Goal: Information Seeking & Learning: Check status

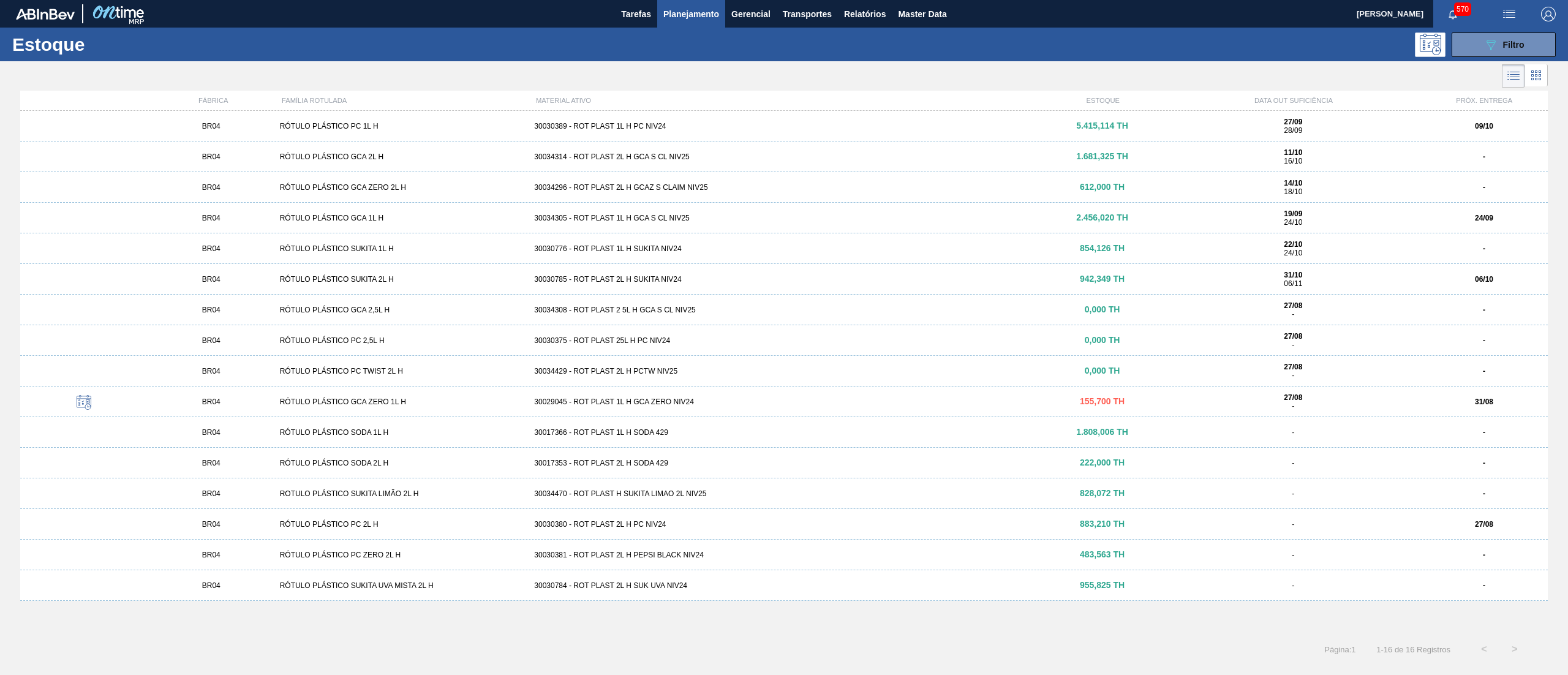
click at [687, 12] on span "Planejamento" at bounding box center [691, 14] width 56 height 14
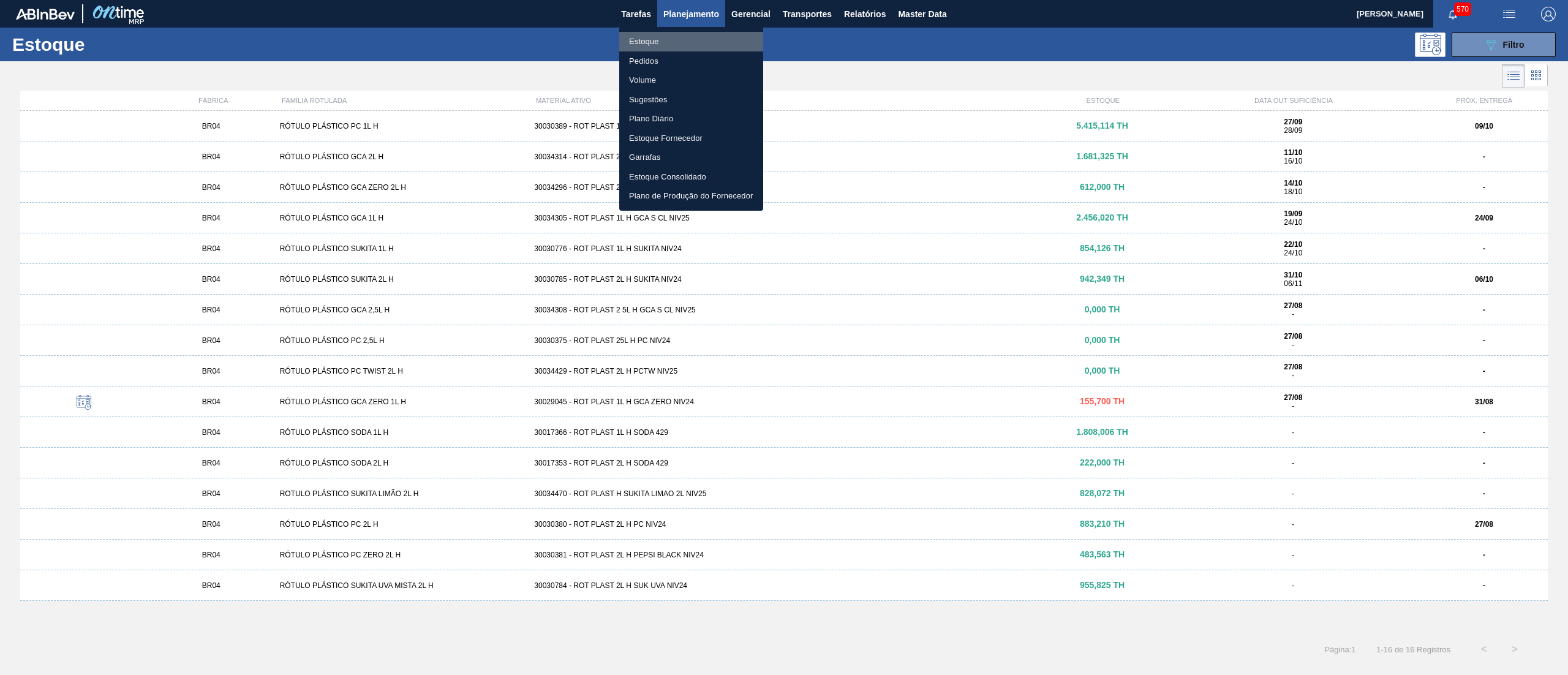
click at [665, 43] on li "Estoque" at bounding box center [691, 41] width 144 height 20
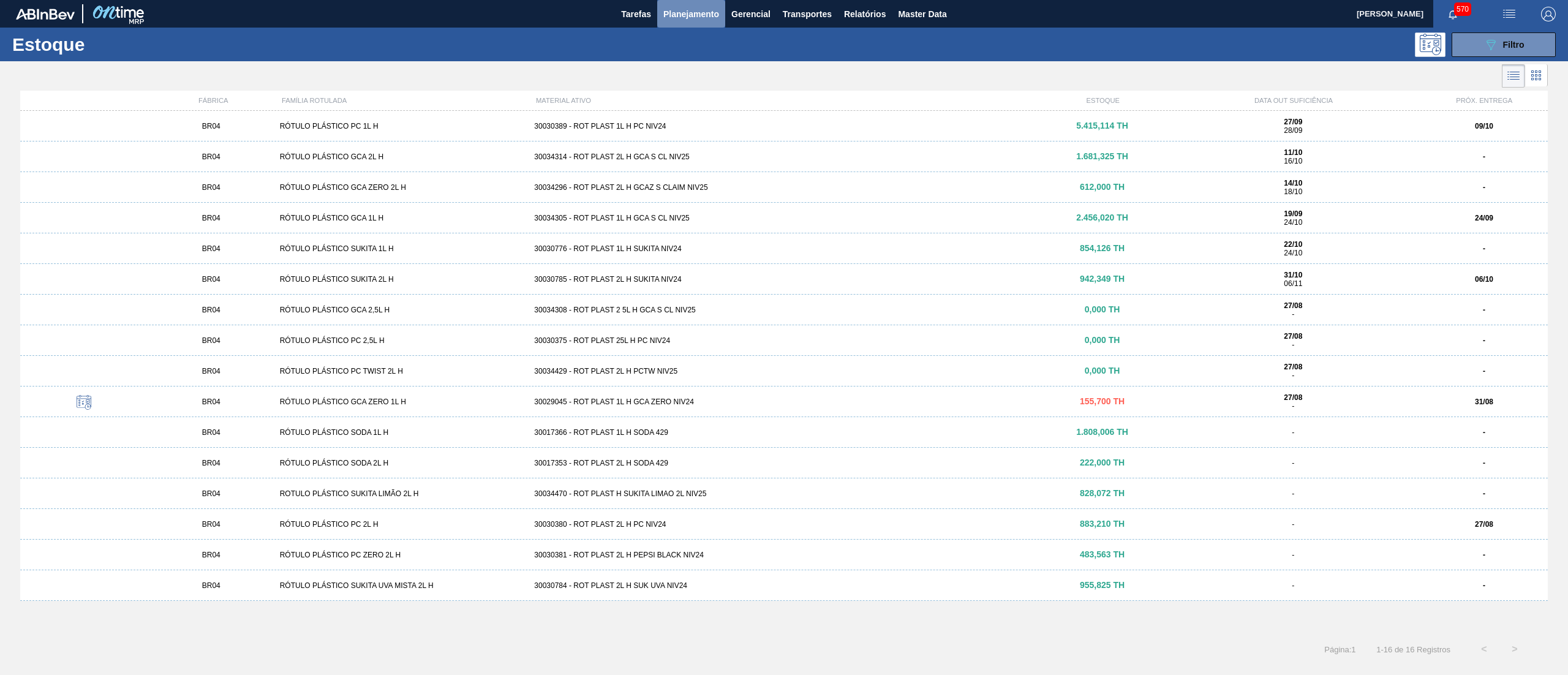
click at [706, 11] on span "Planejamento" at bounding box center [691, 14] width 56 height 14
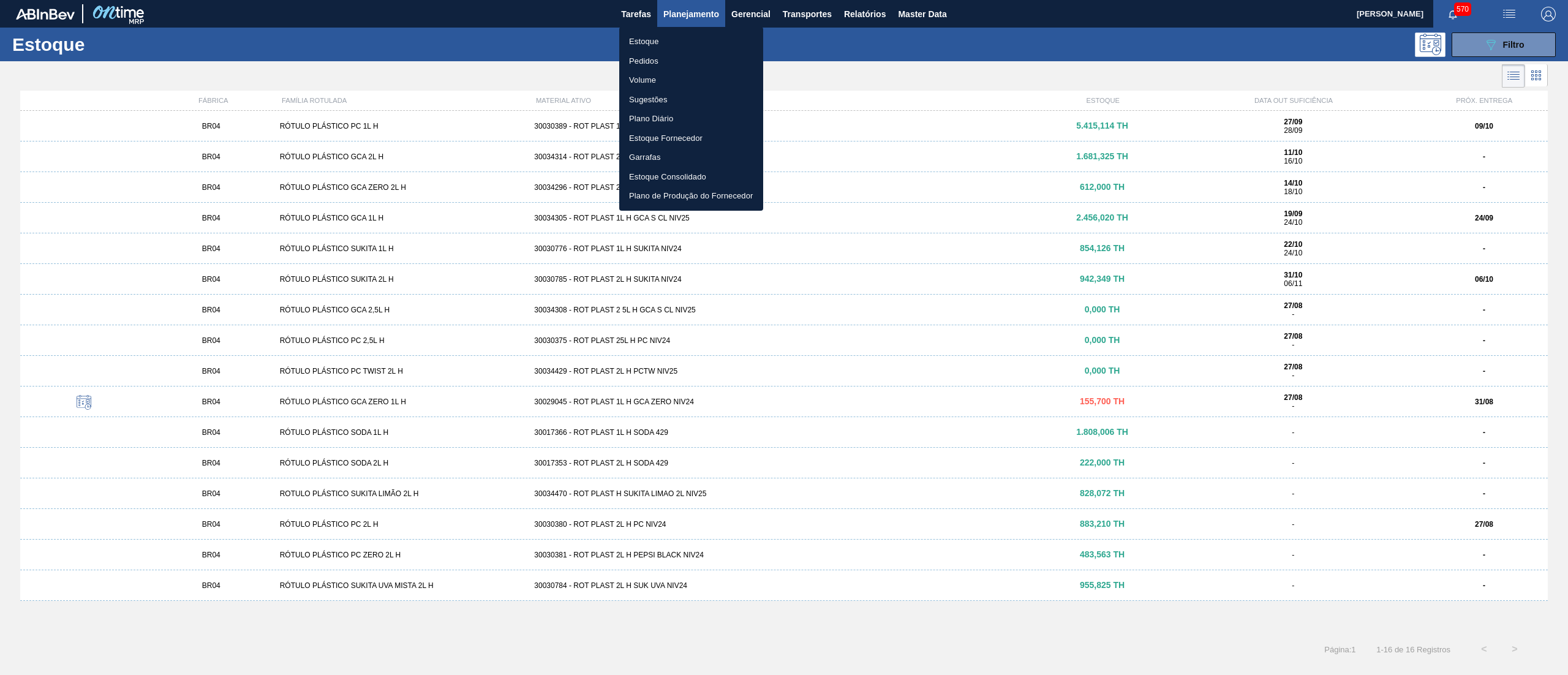
click at [1468, 36] on div at bounding box center [784, 338] width 1568 height 675
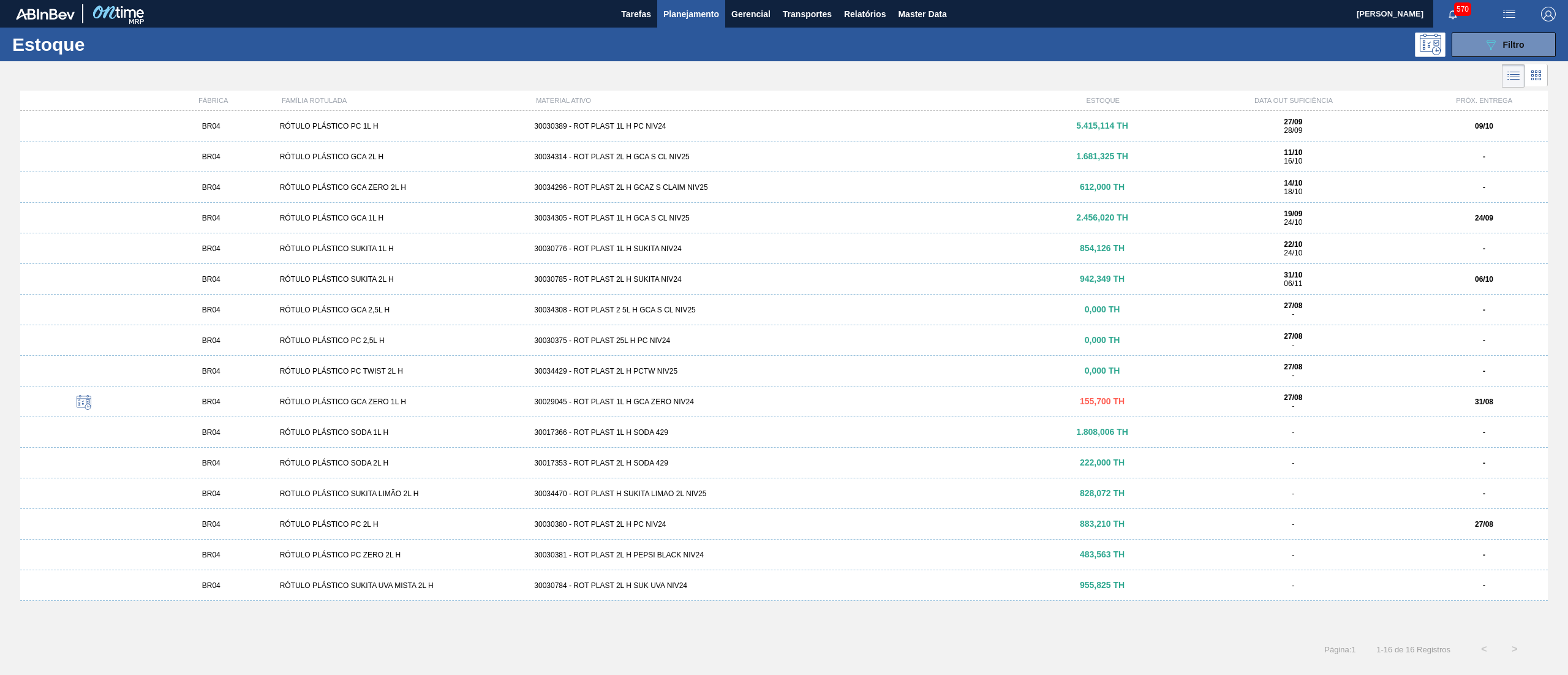
click at [1479, 43] on button "089F7B8B-B2A5-4AFE-B5C0-19BA573D28AC Filtro" at bounding box center [1503, 45] width 104 height 25
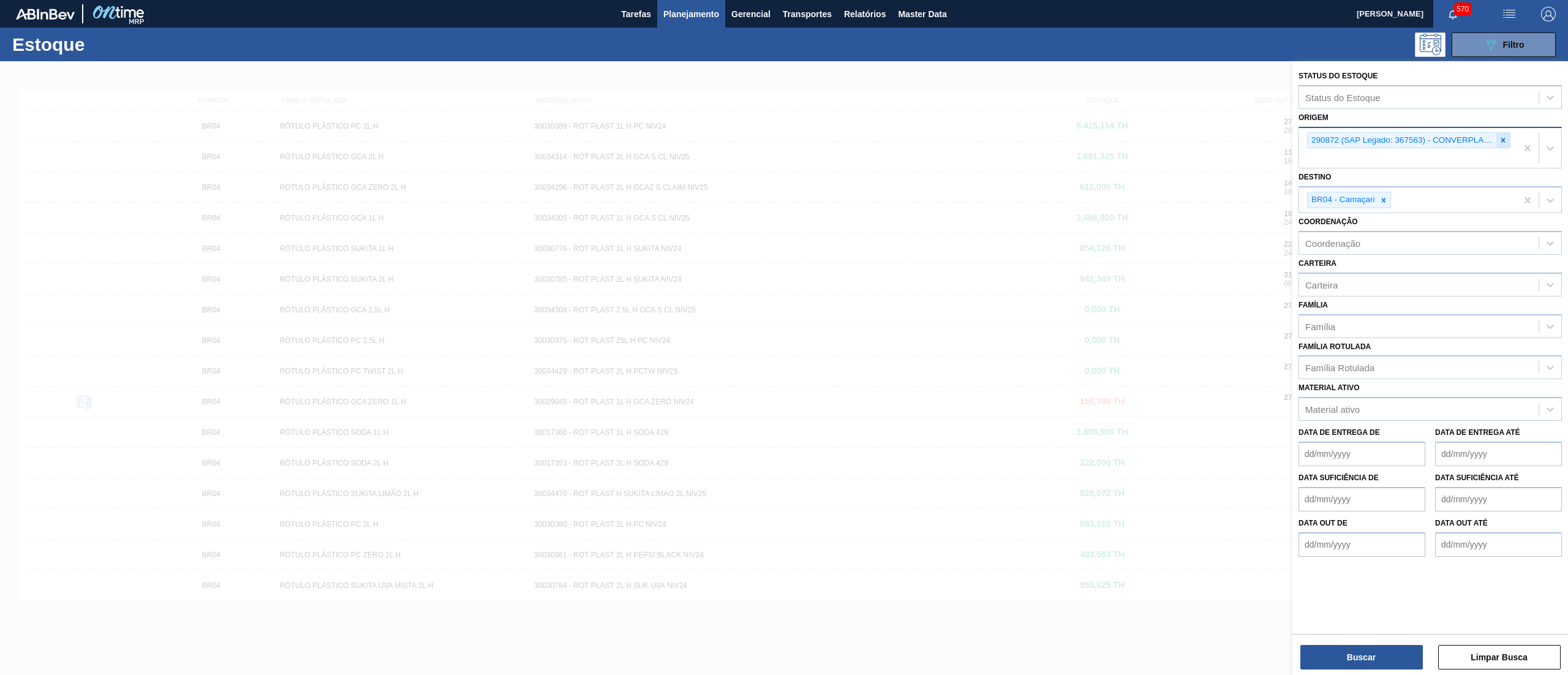
click at [1507, 137] on icon at bounding box center [1503, 140] width 8 height 8
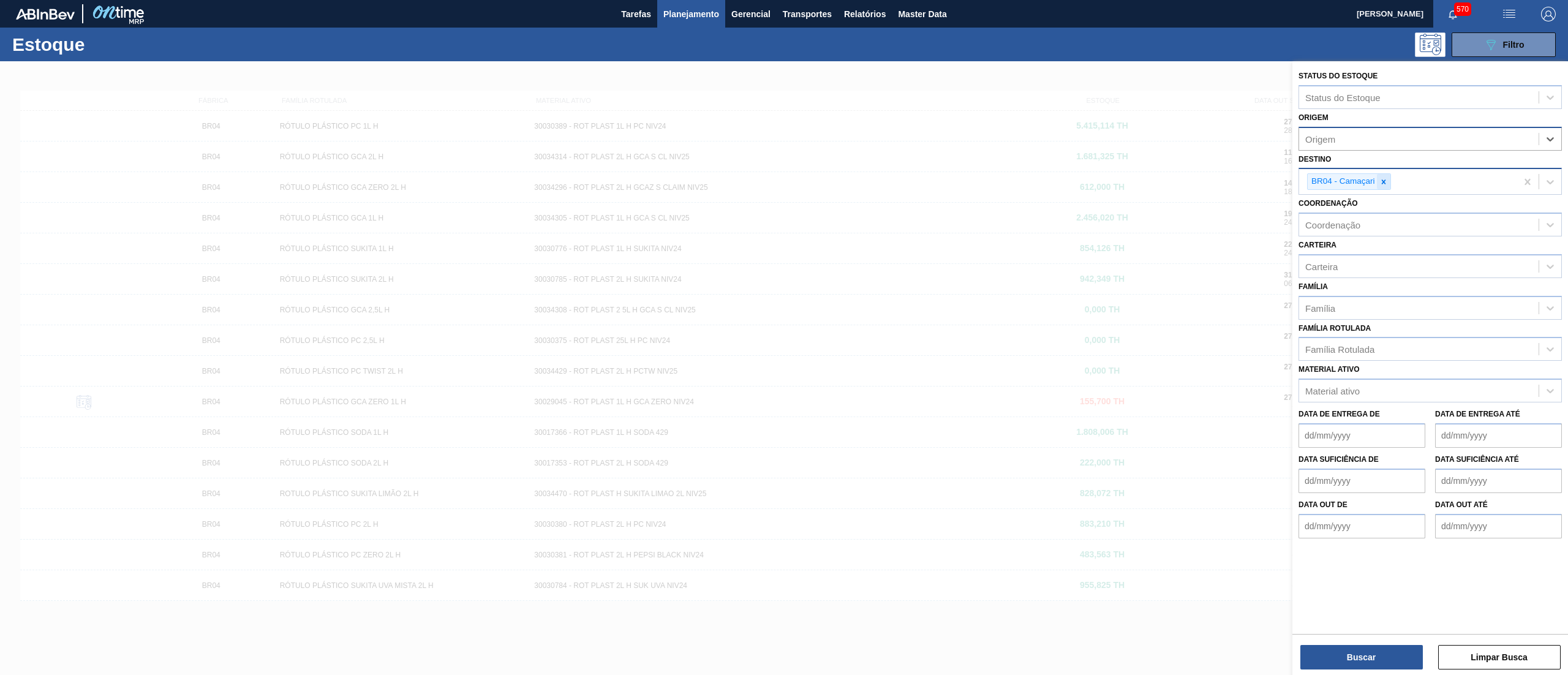
click at [1385, 183] on icon at bounding box center [1383, 181] width 4 height 4
type input "22"
click at [1369, 212] on div "BR22 - Viamão" at bounding box center [1430, 210] width 263 height 23
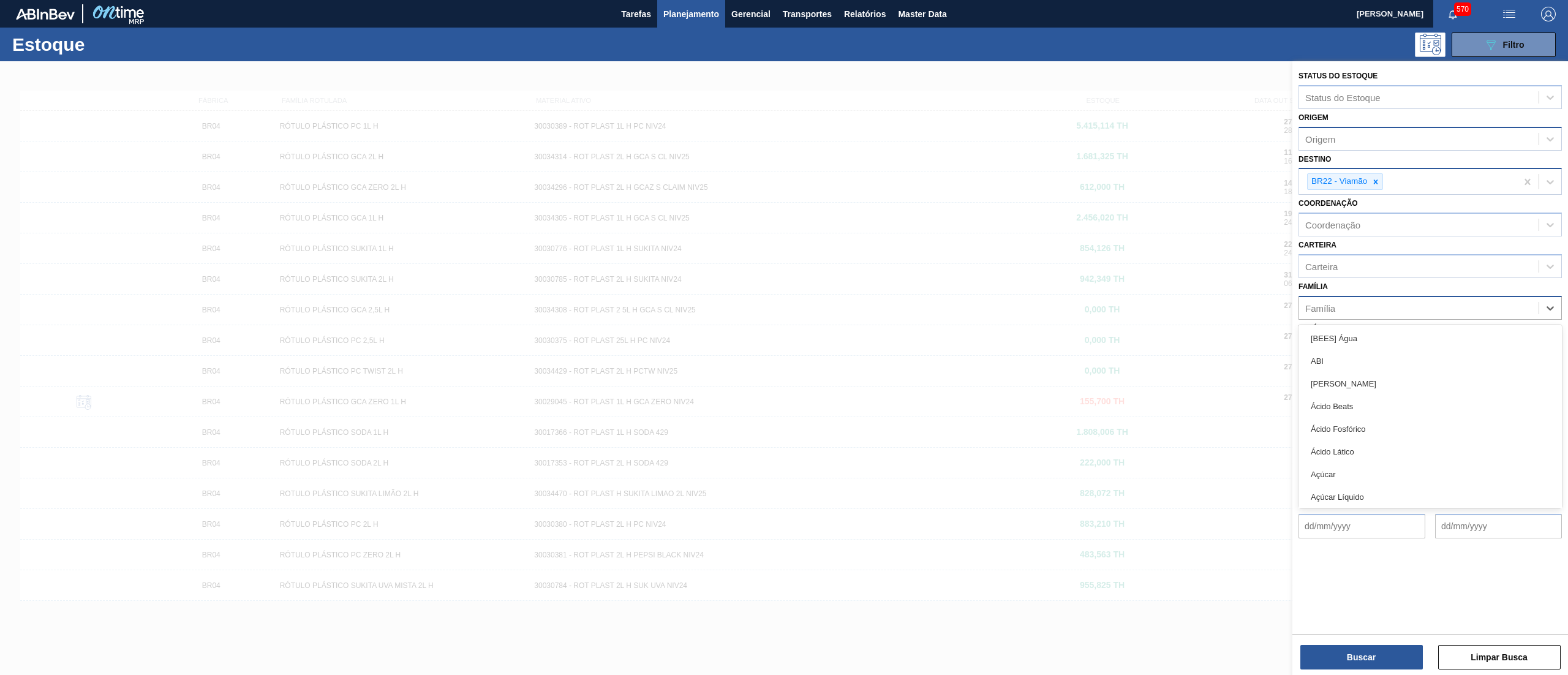
click at [1358, 301] on div "Família" at bounding box center [1419, 308] width 239 height 18
type input "lata"
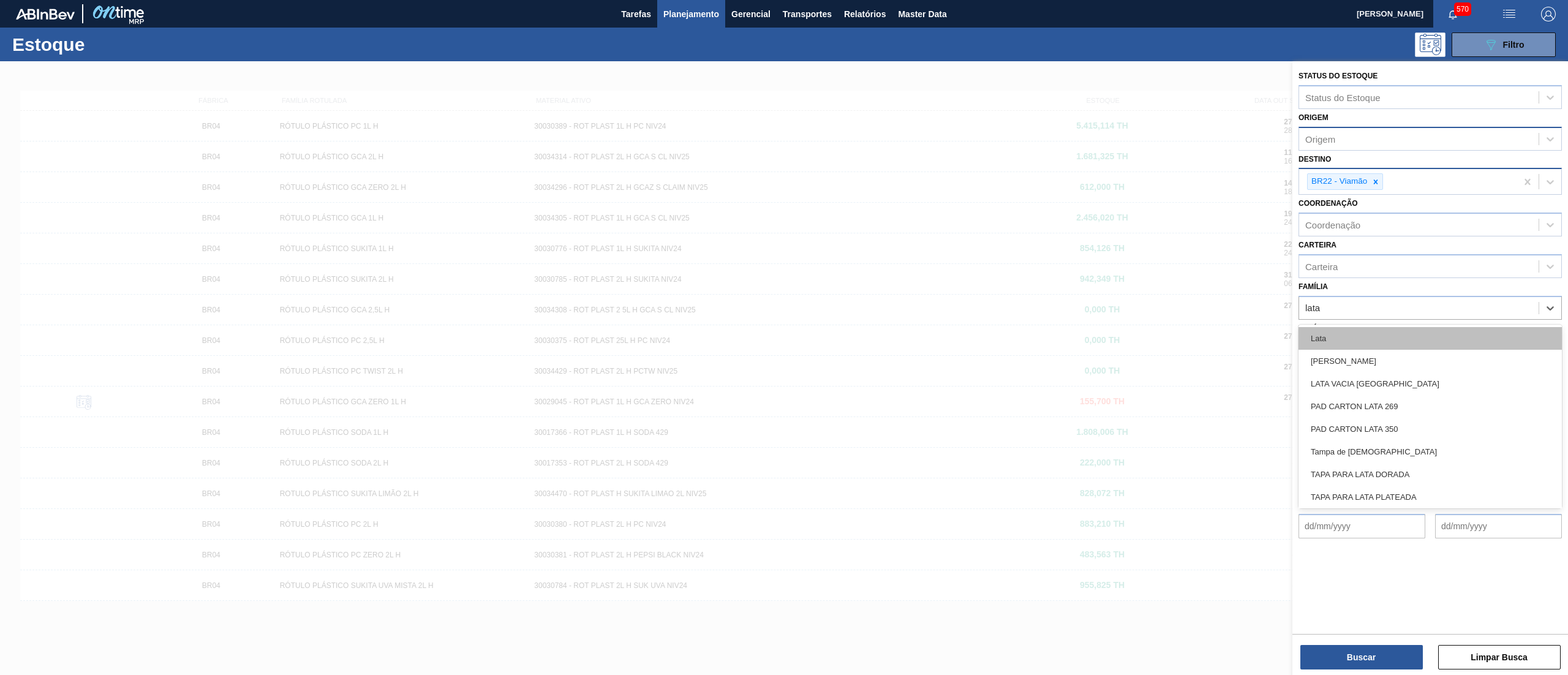
click at [1373, 342] on div "Lata" at bounding box center [1430, 338] width 263 height 23
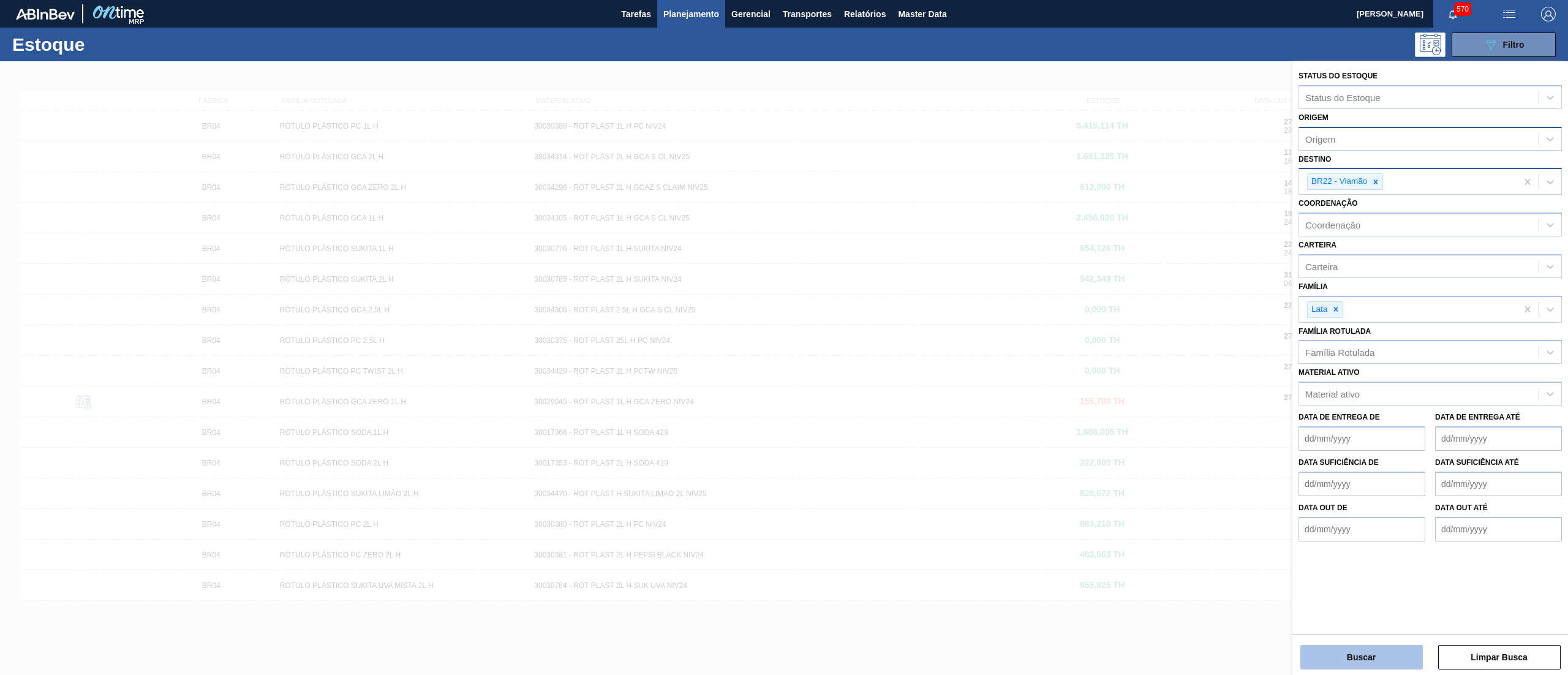
click at [1366, 652] on button "Buscar" at bounding box center [1362, 657] width 122 height 25
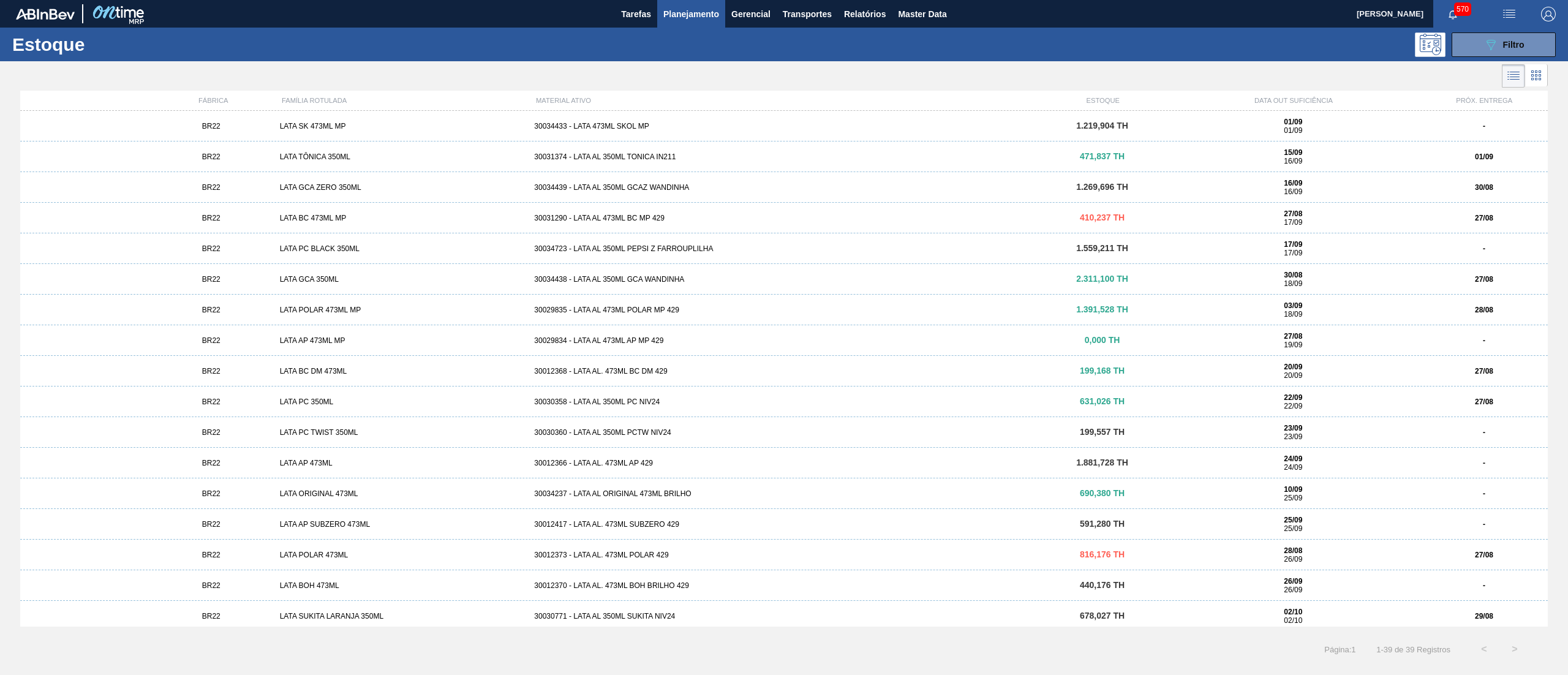
click at [348, 245] on div "BR22 LATA PC BLACK 350ML 30034723 - LATA AL 350ML PEPSI Z FARROUPLILHA 1.559,21…" at bounding box center [784, 248] width 1527 height 31
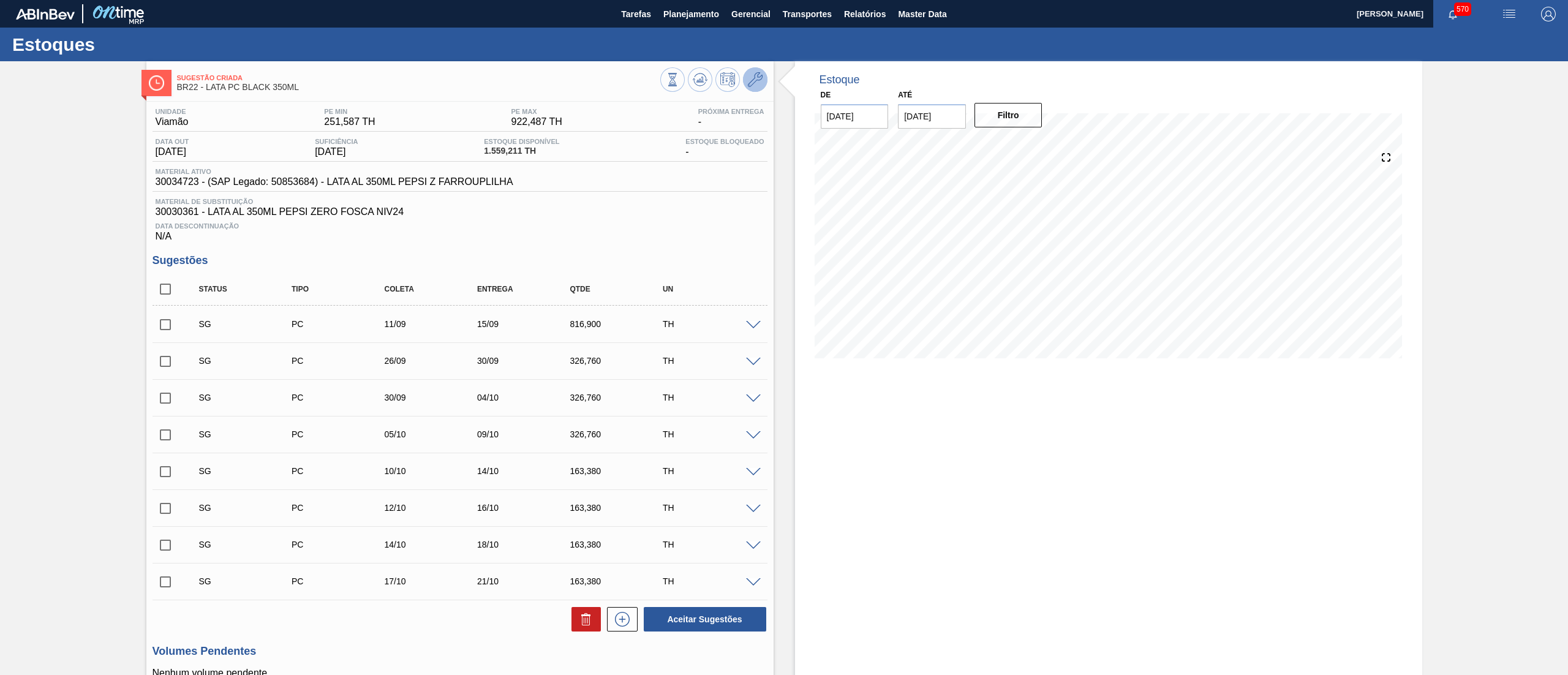
click at [762, 81] on button at bounding box center [755, 80] width 25 height 25
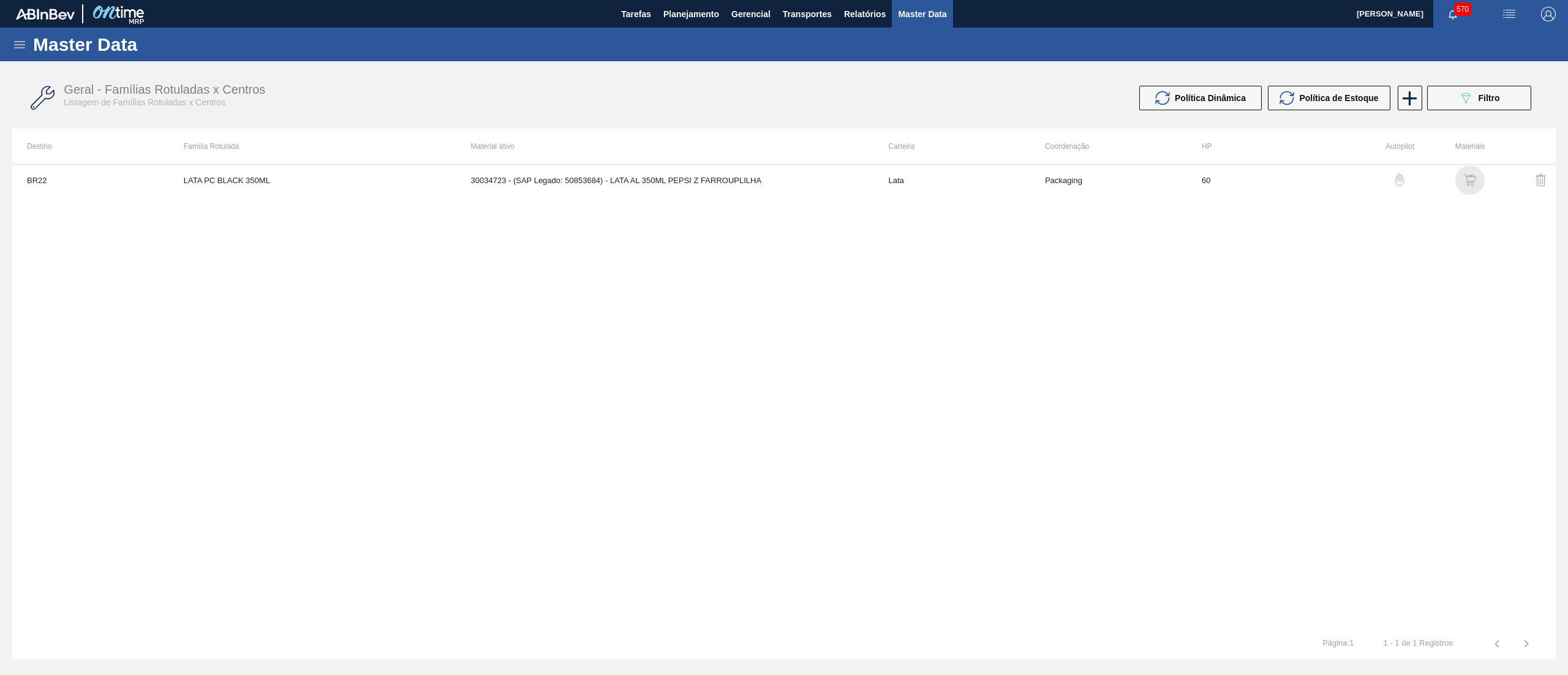
click at [1476, 185] on img "button" at bounding box center [1470, 180] width 12 height 12
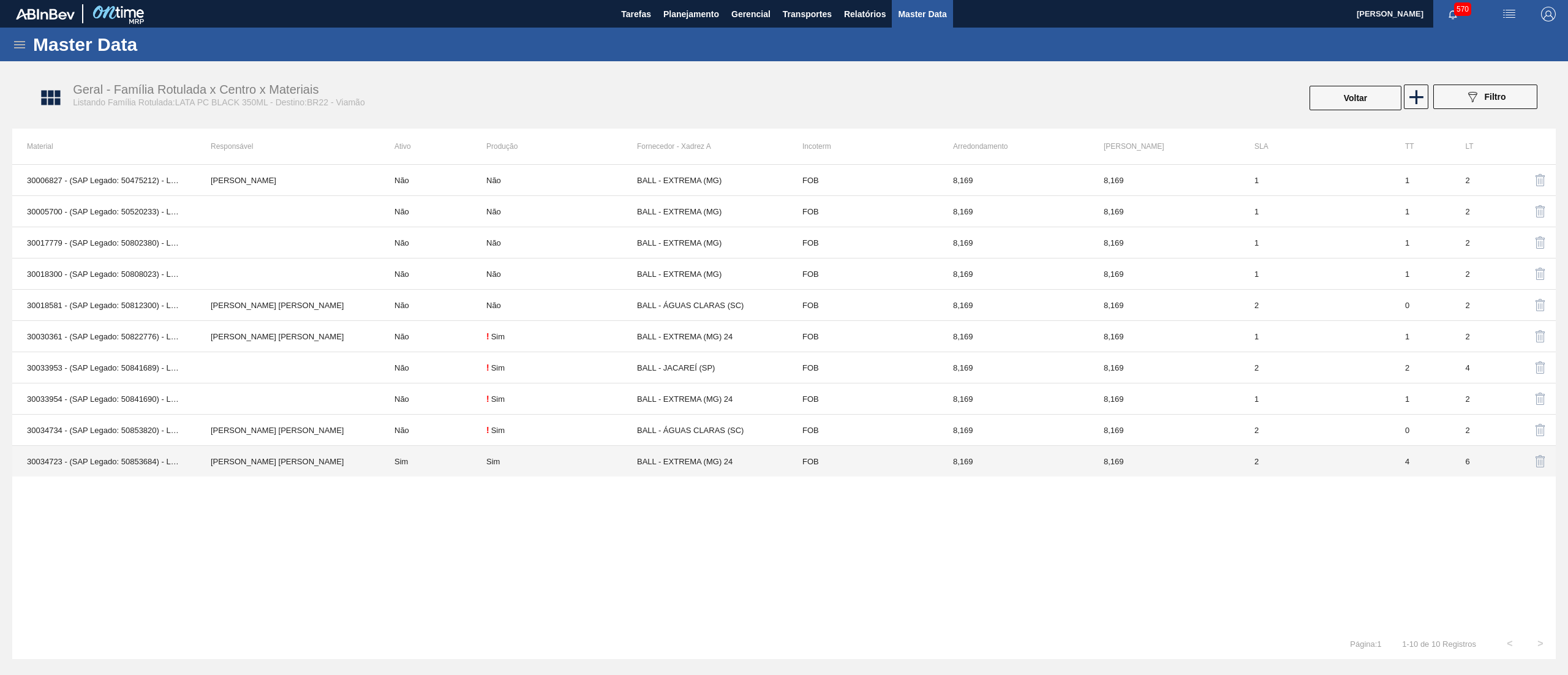
click at [349, 462] on td "BRUNO DE MELLO DUARTE" at bounding box center [287, 461] width 184 height 31
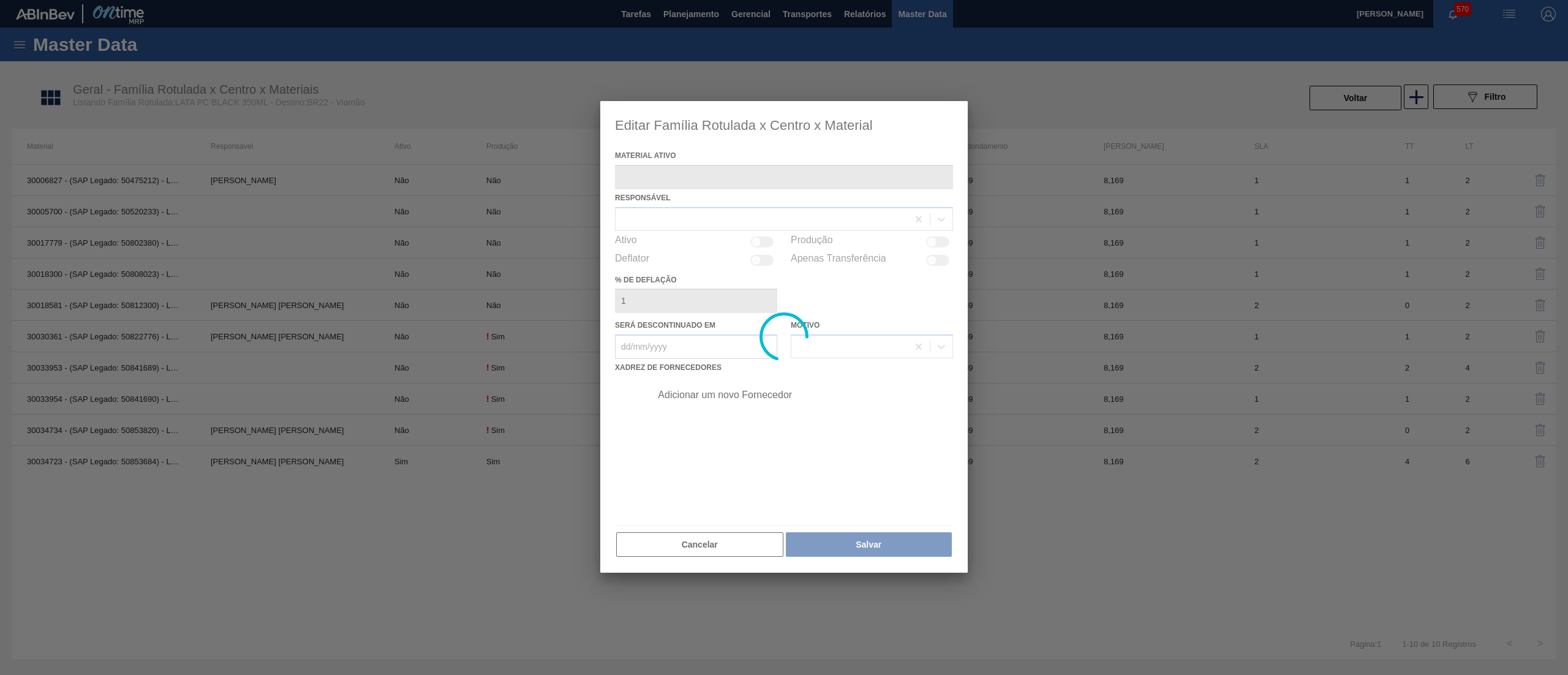
type ativo "30034723 - (SAP Legado: 50853684) - LATA AL 350ML PEPSI Z FARROUPLILHA"
checkbox input "true"
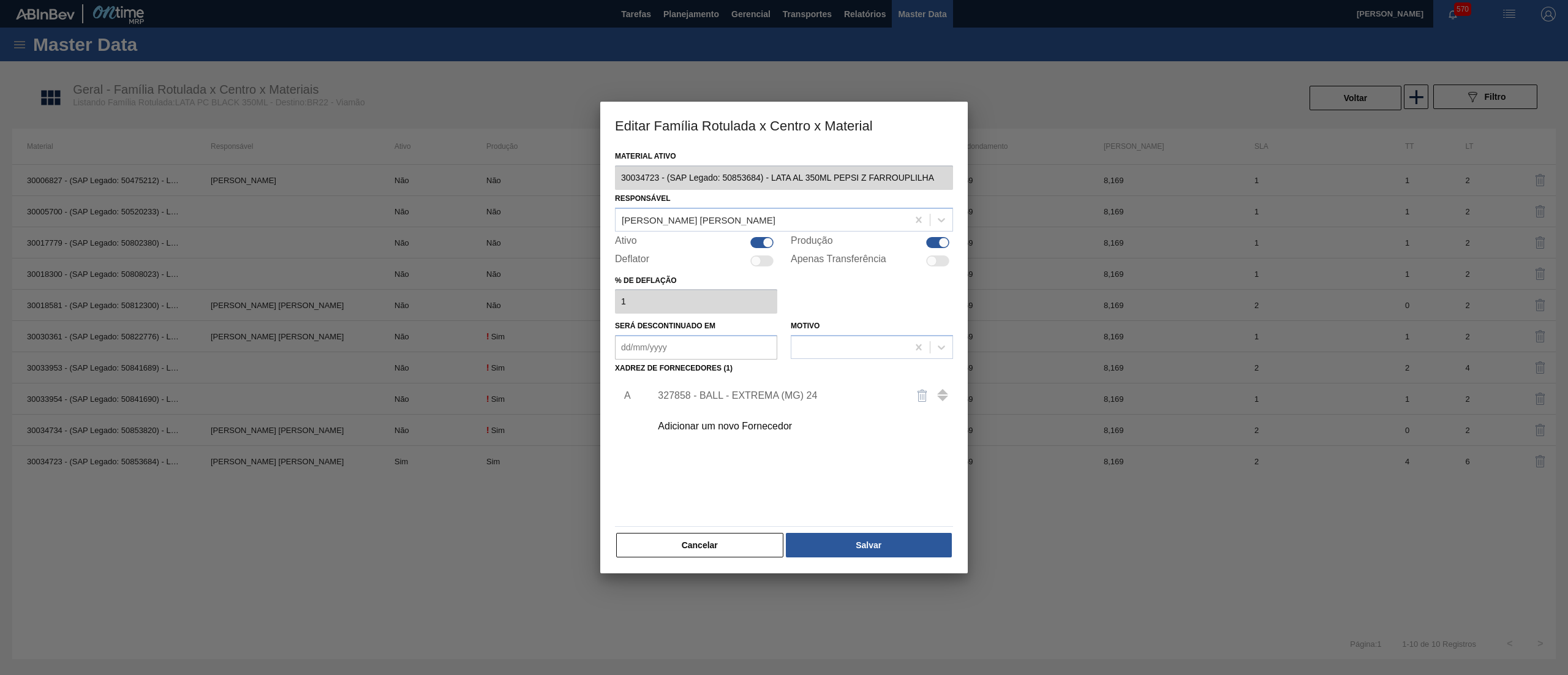
click at [540, 171] on div "Editar Família Rotulada x Centro x Material Material ativo 30034723 - (SAP Lega…" at bounding box center [784, 338] width 1568 height 675
click at [716, 546] on button "Cancelar" at bounding box center [699, 545] width 167 height 25
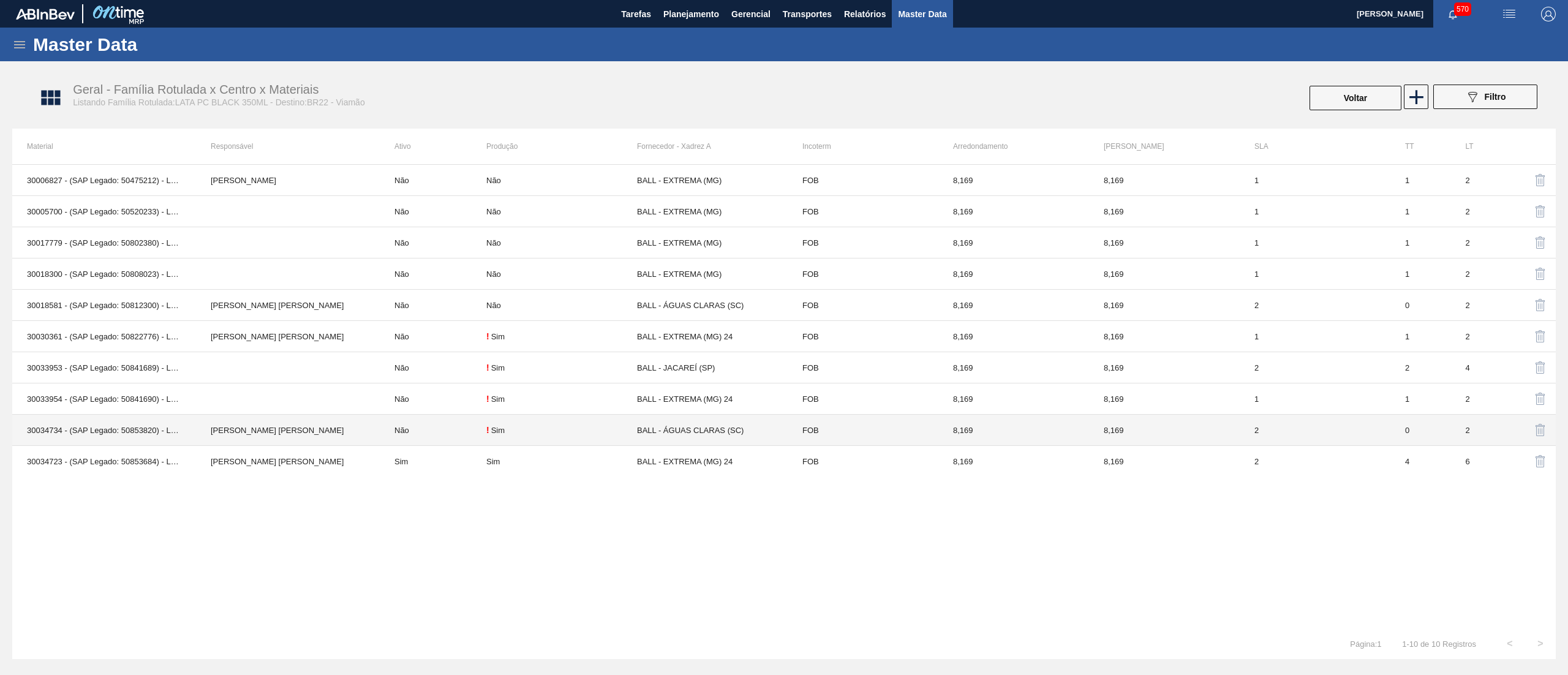
click at [144, 430] on td "30034734 - (SAP Legado: 50853820) - LATA AL 350ML PEPSI ZERO GAUCHO" at bounding box center [104, 430] width 184 height 31
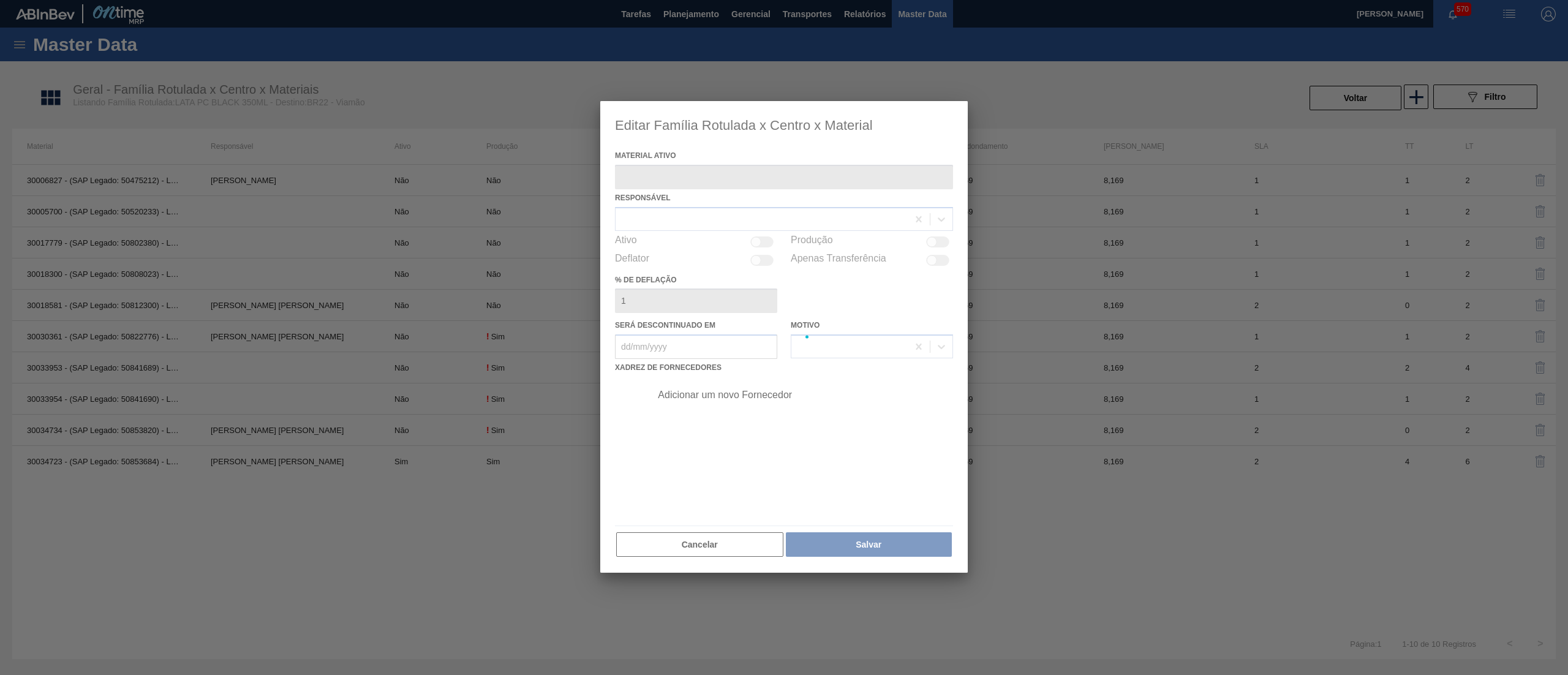
type ativo "30034734 - (SAP Legado: 50853820) - LATA AL 350ML PEPSI ZERO GAUCHO"
checkbox input "true"
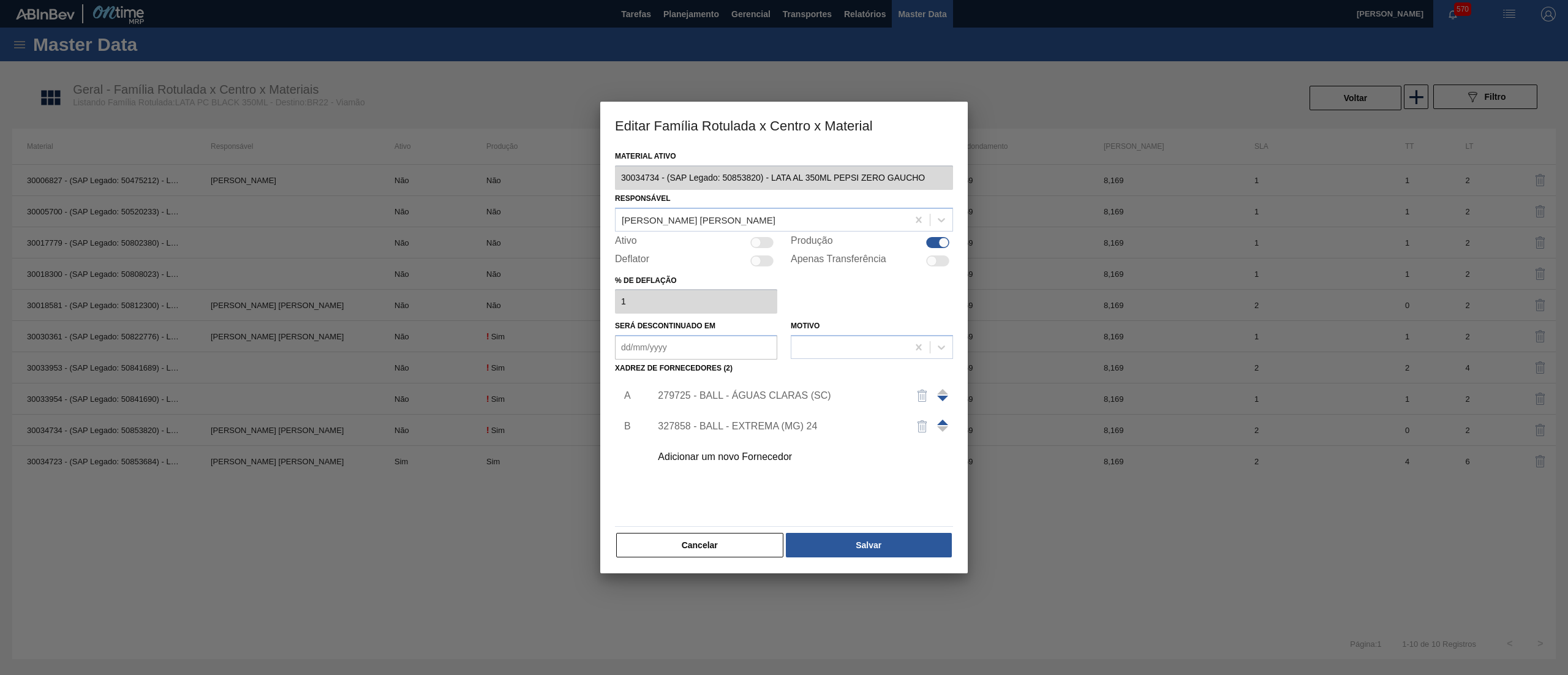
click at [535, 173] on div "Editar Família Rotulada x Centro x Material Material ativo 30034734 - (SAP Lega…" at bounding box center [784, 338] width 1568 height 675
click at [711, 540] on button "Cancelar" at bounding box center [699, 545] width 167 height 25
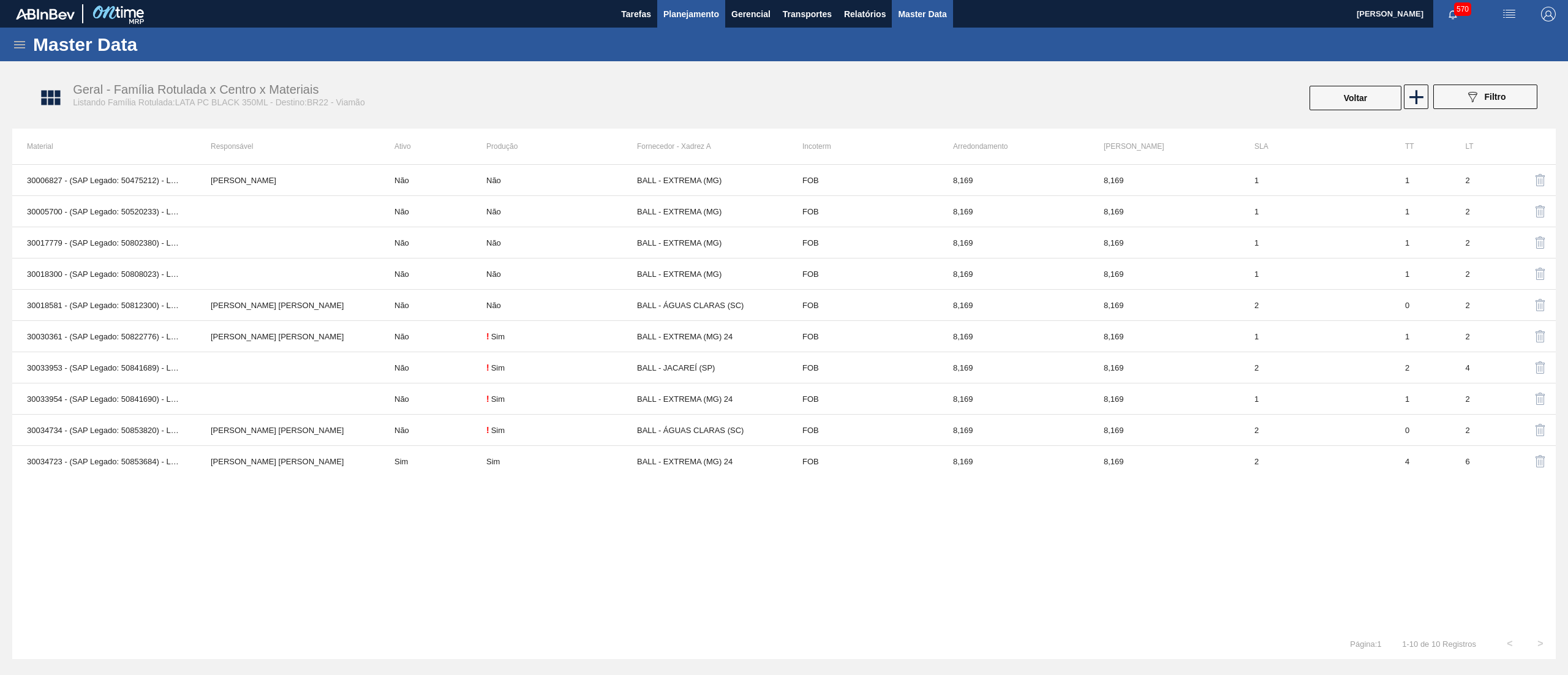
click at [686, 16] on span "Planejamento" at bounding box center [691, 14] width 56 height 14
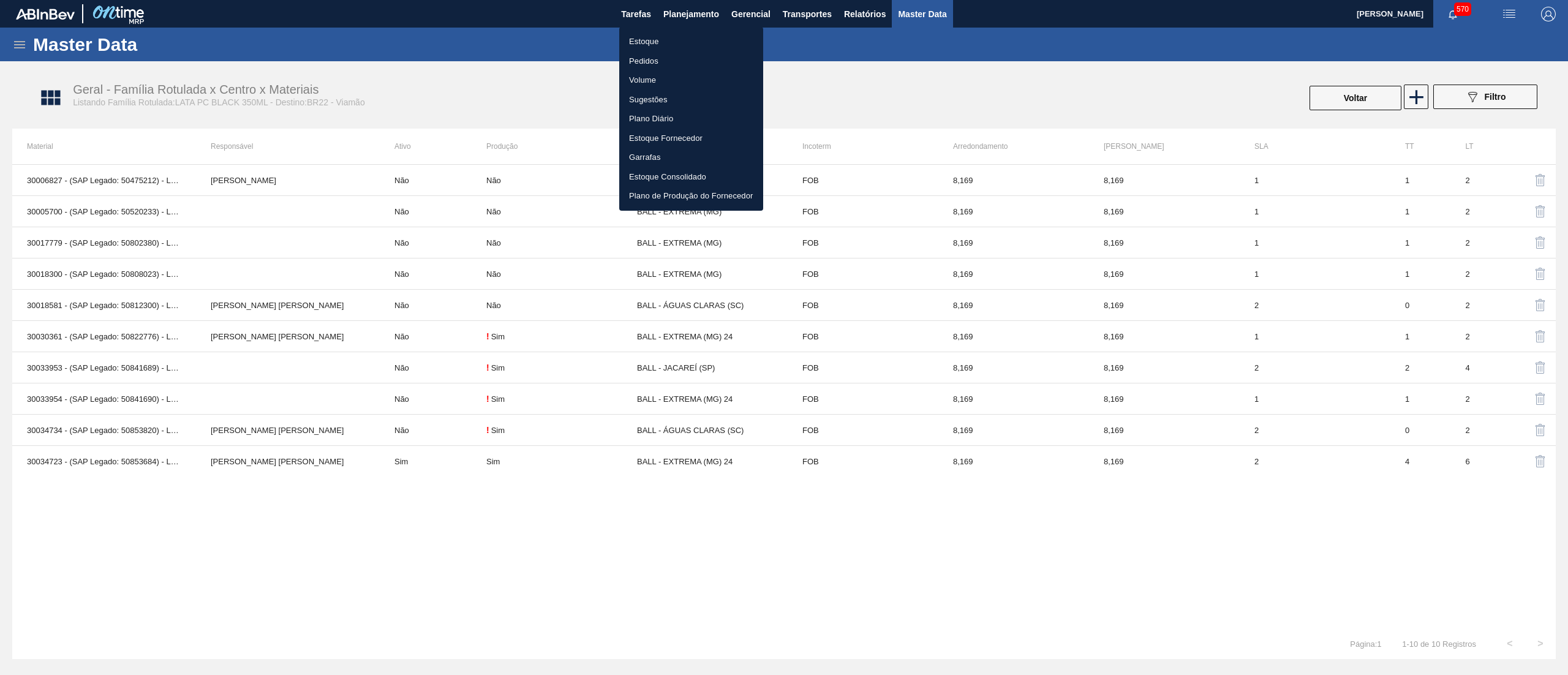
click at [670, 41] on li "Estoque" at bounding box center [691, 41] width 144 height 20
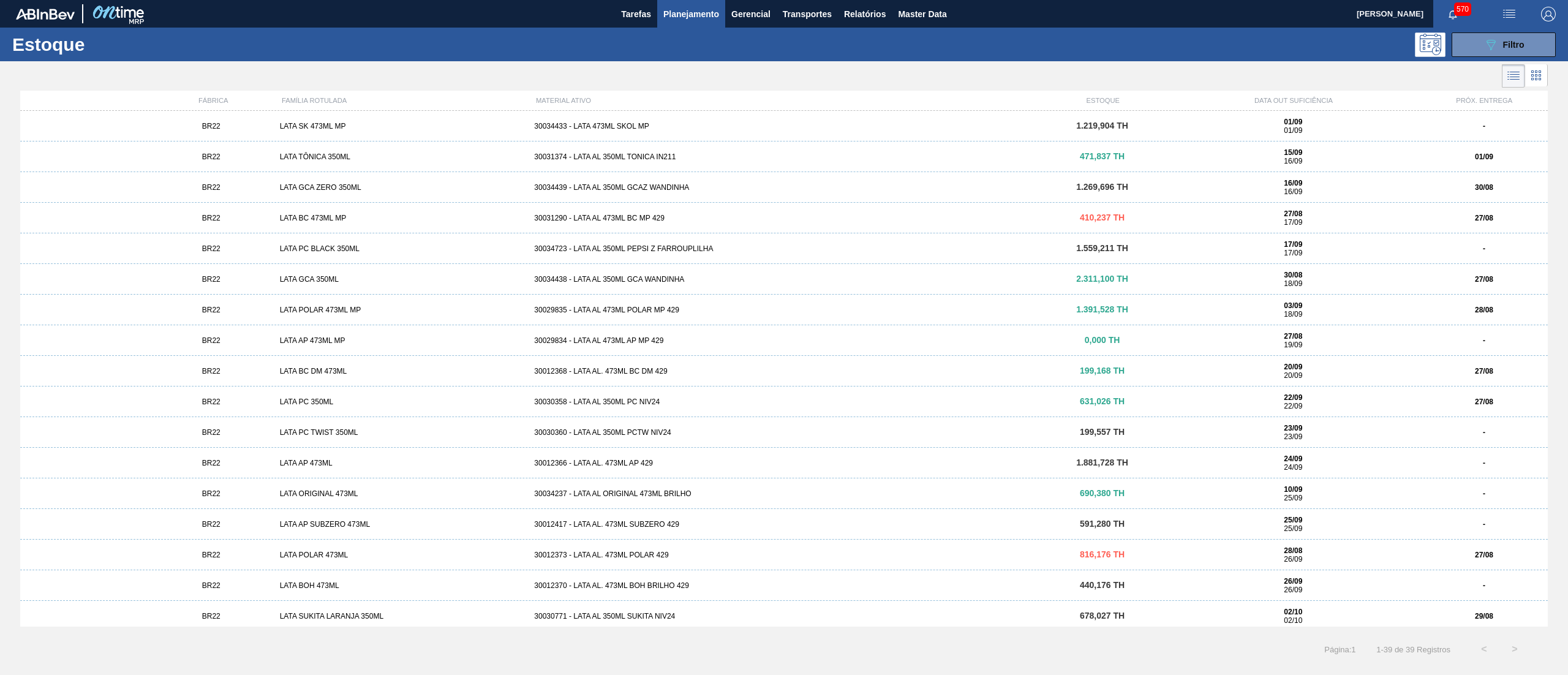
click at [1544, 77] on li at bounding box center [1536, 76] width 23 height 22
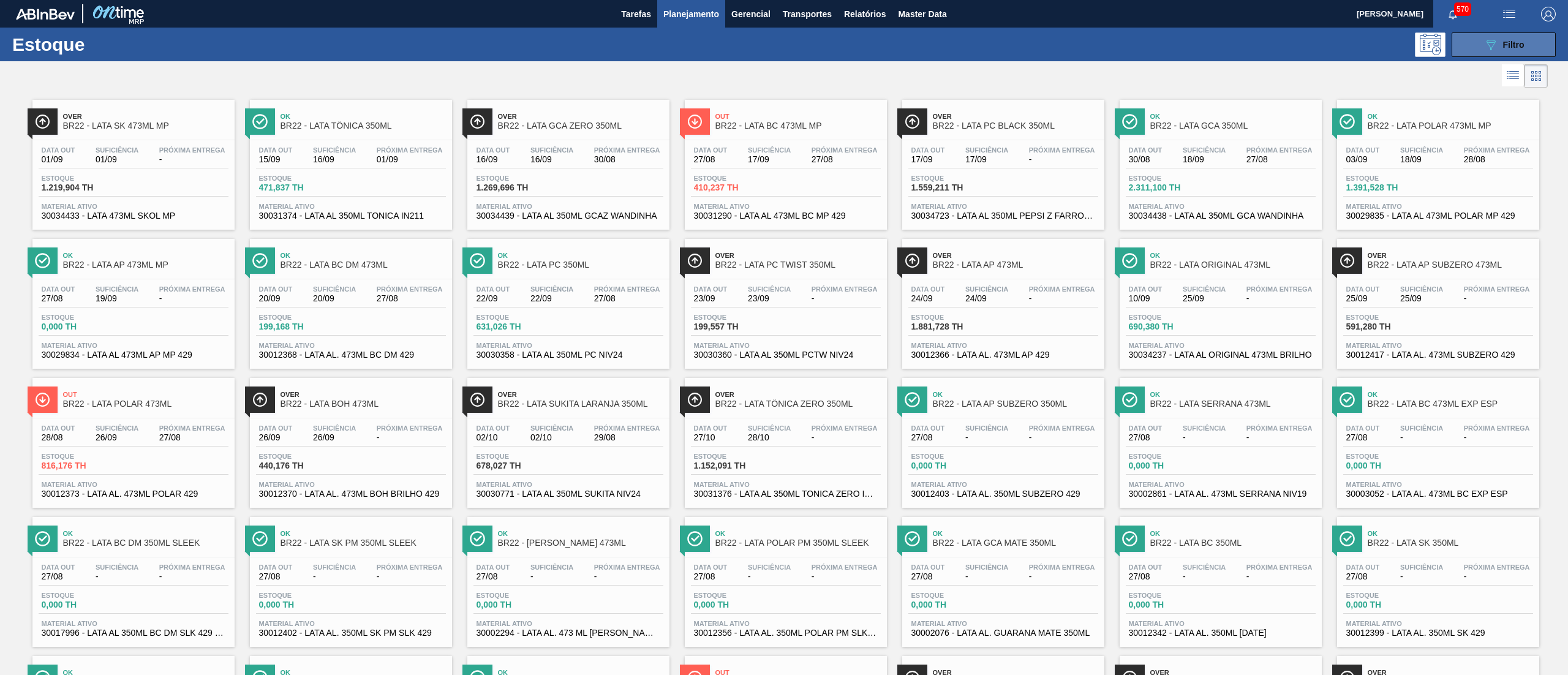
click at [1532, 46] on button "089F7B8B-B2A5-4AFE-B5C0-19BA573D28AC Filtro" at bounding box center [1503, 45] width 104 height 25
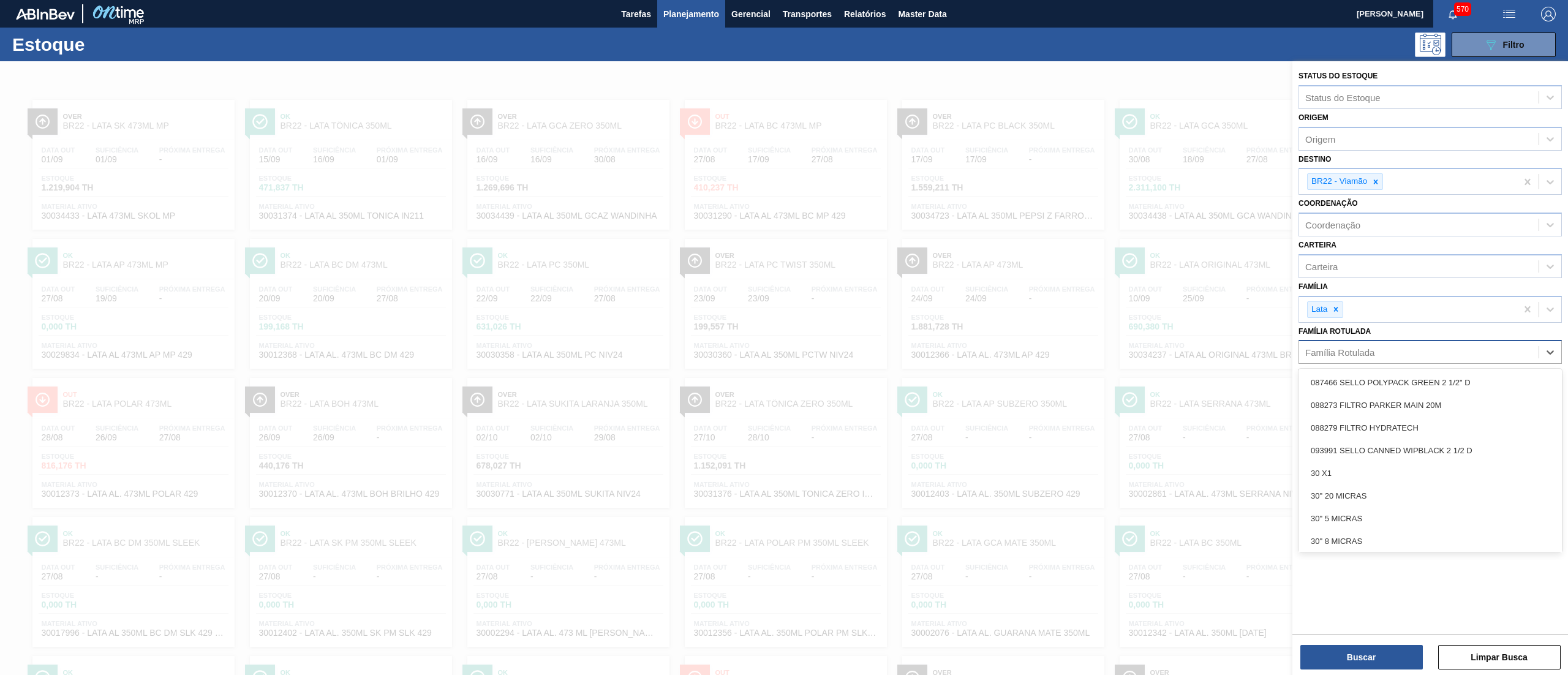
click at [1365, 352] on div "Família Rotulada" at bounding box center [1340, 352] width 69 height 10
type Rotulada "verd"
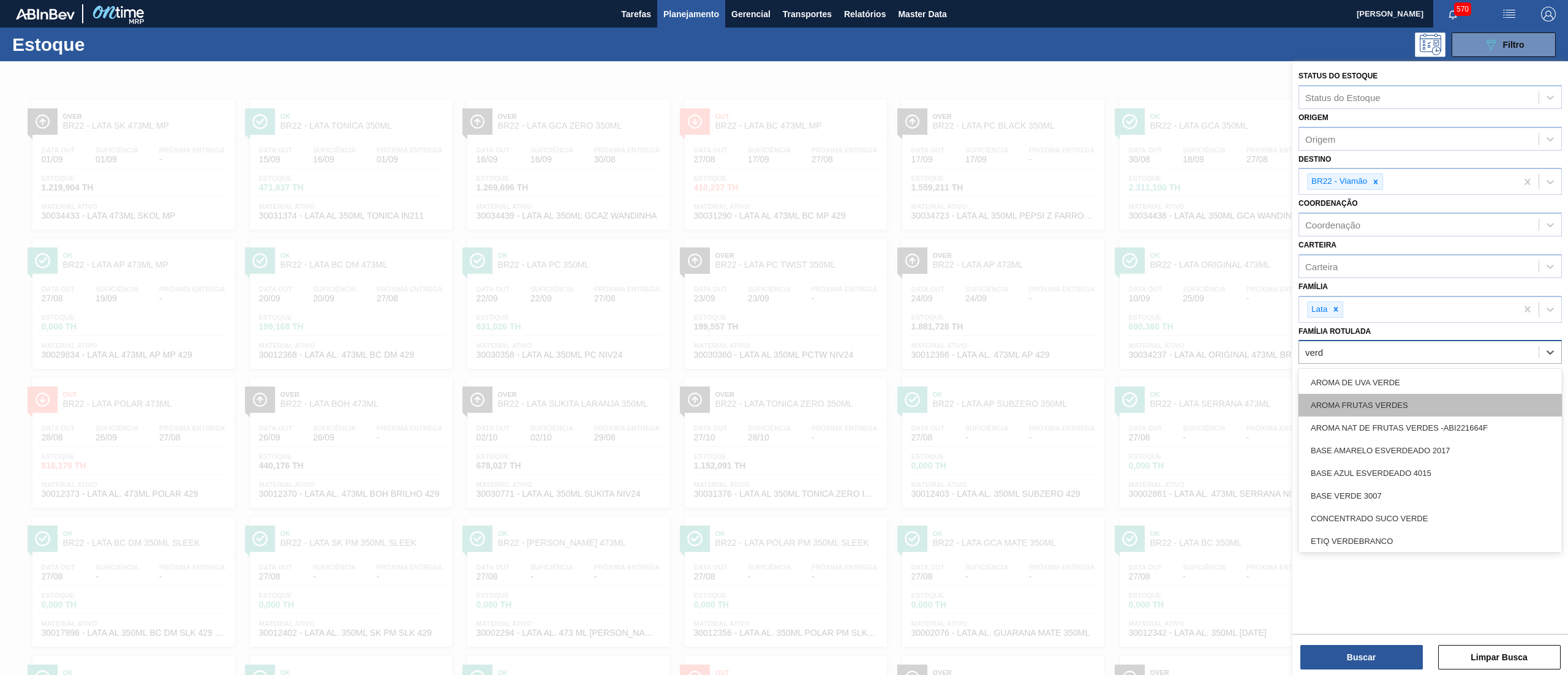
click at [1444, 398] on div "AROMA FRUTAS VERDES" at bounding box center [1430, 405] width 263 height 23
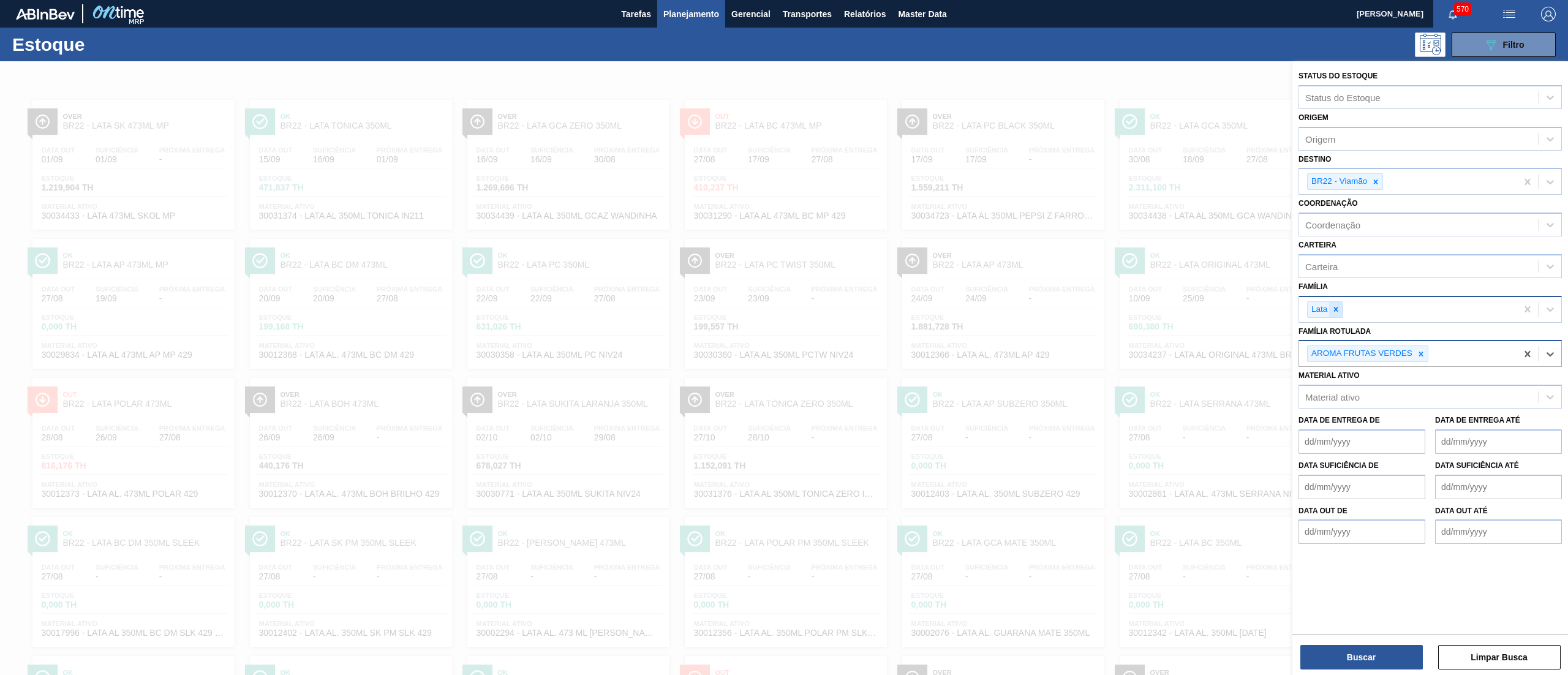
click at [1340, 308] on icon at bounding box center [1336, 309] width 8 height 8
click at [1380, 180] on icon at bounding box center [1376, 181] width 8 height 8
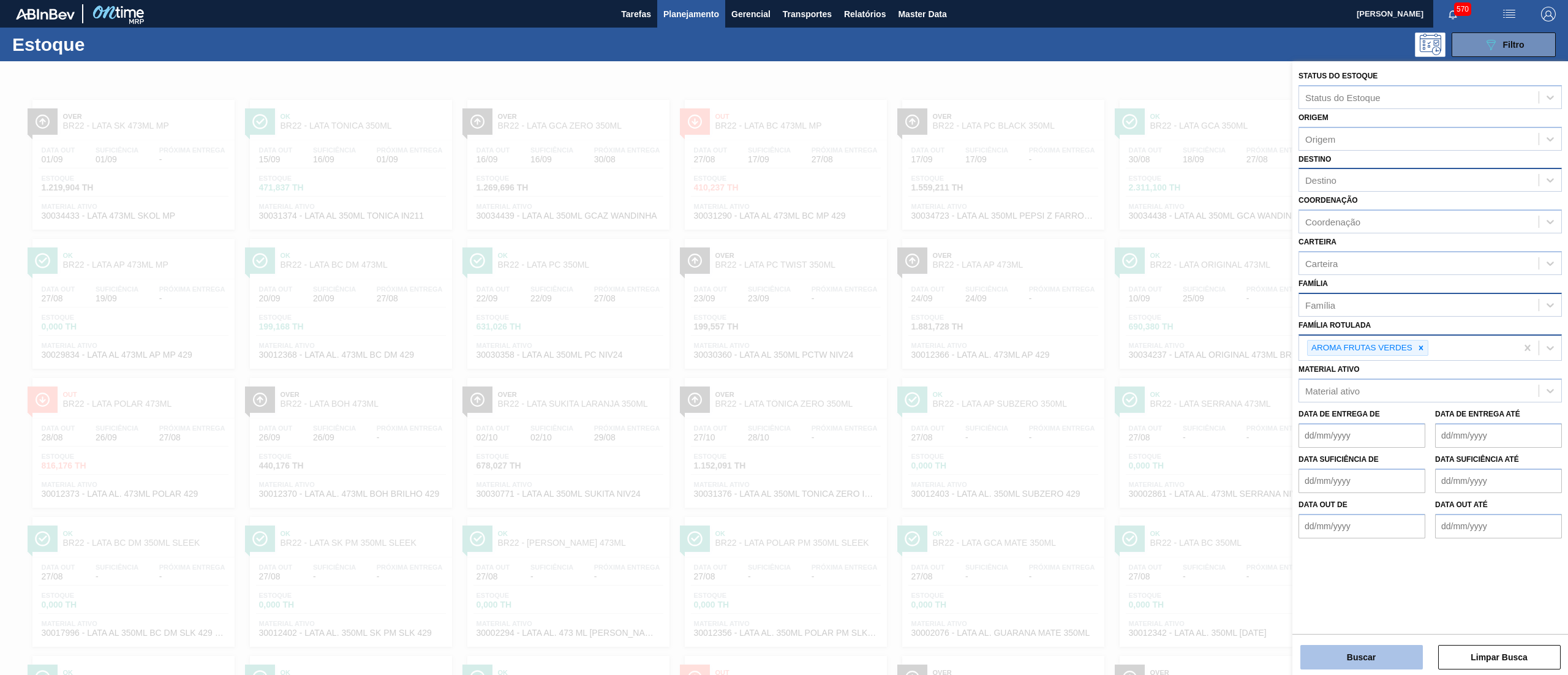
click at [1352, 651] on button "Buscar" at bounding box center [1362, 657] width 122 height 25
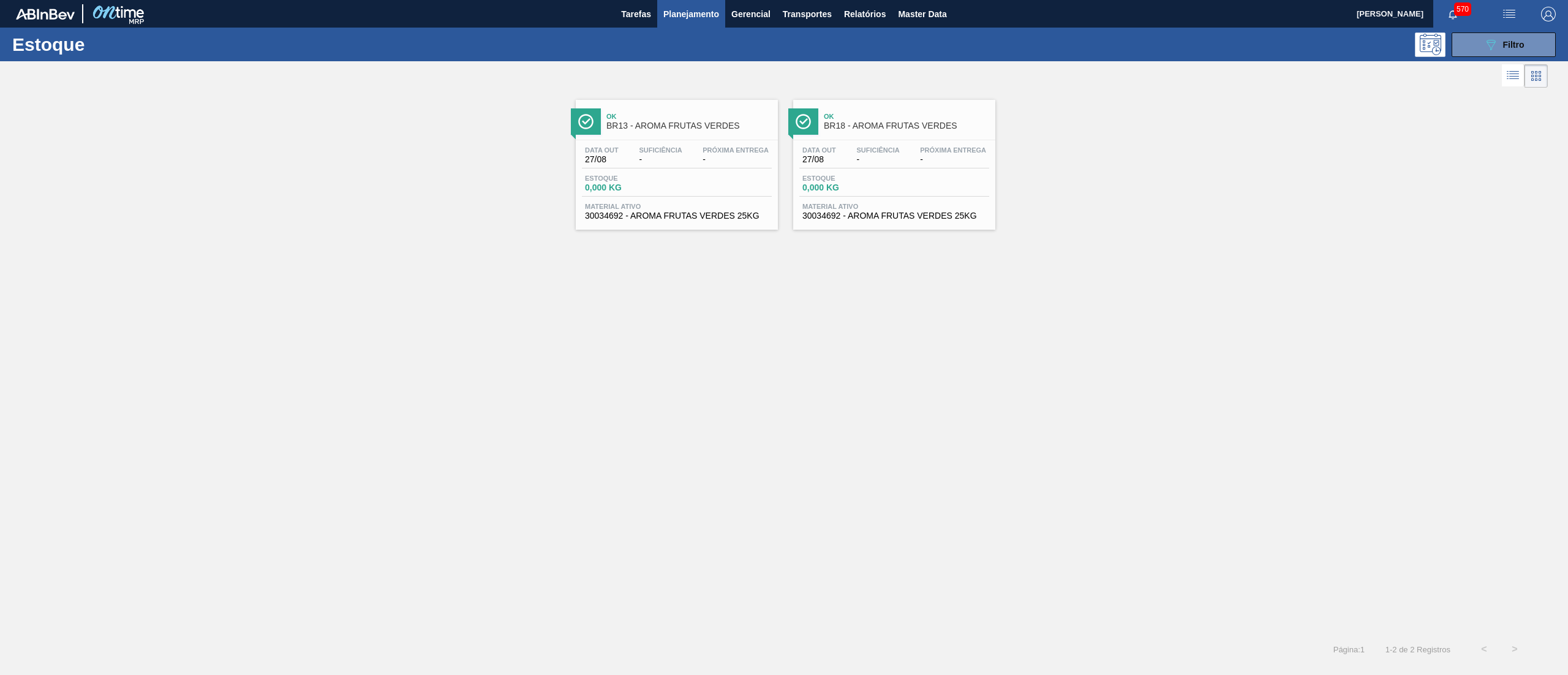
click at [882, 219] on span "30034692 - AROMA FRUTAS VERDES 25KG" at bounding box center [894, 215] width 184 height 9
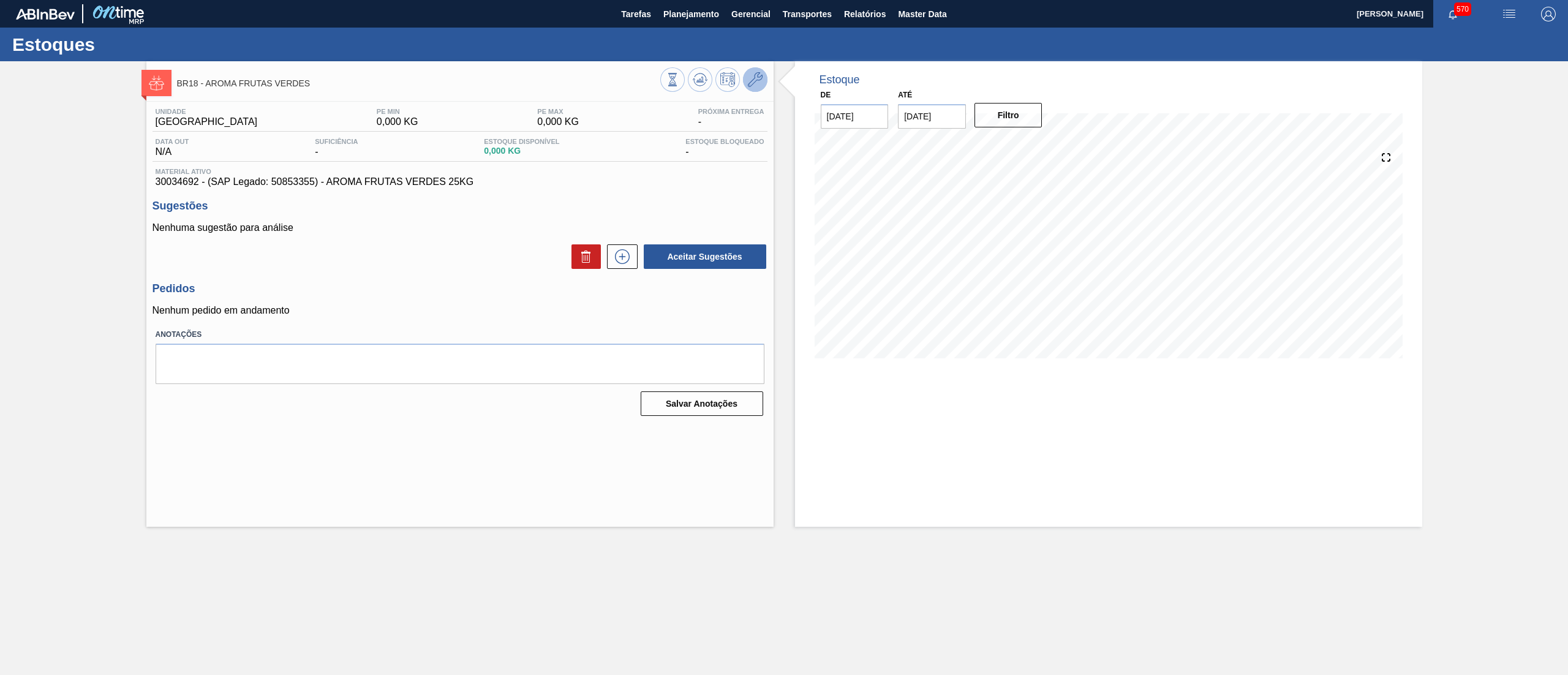
click at [757, 78] on icon at bounding box center [755, 79] width 14 height 14
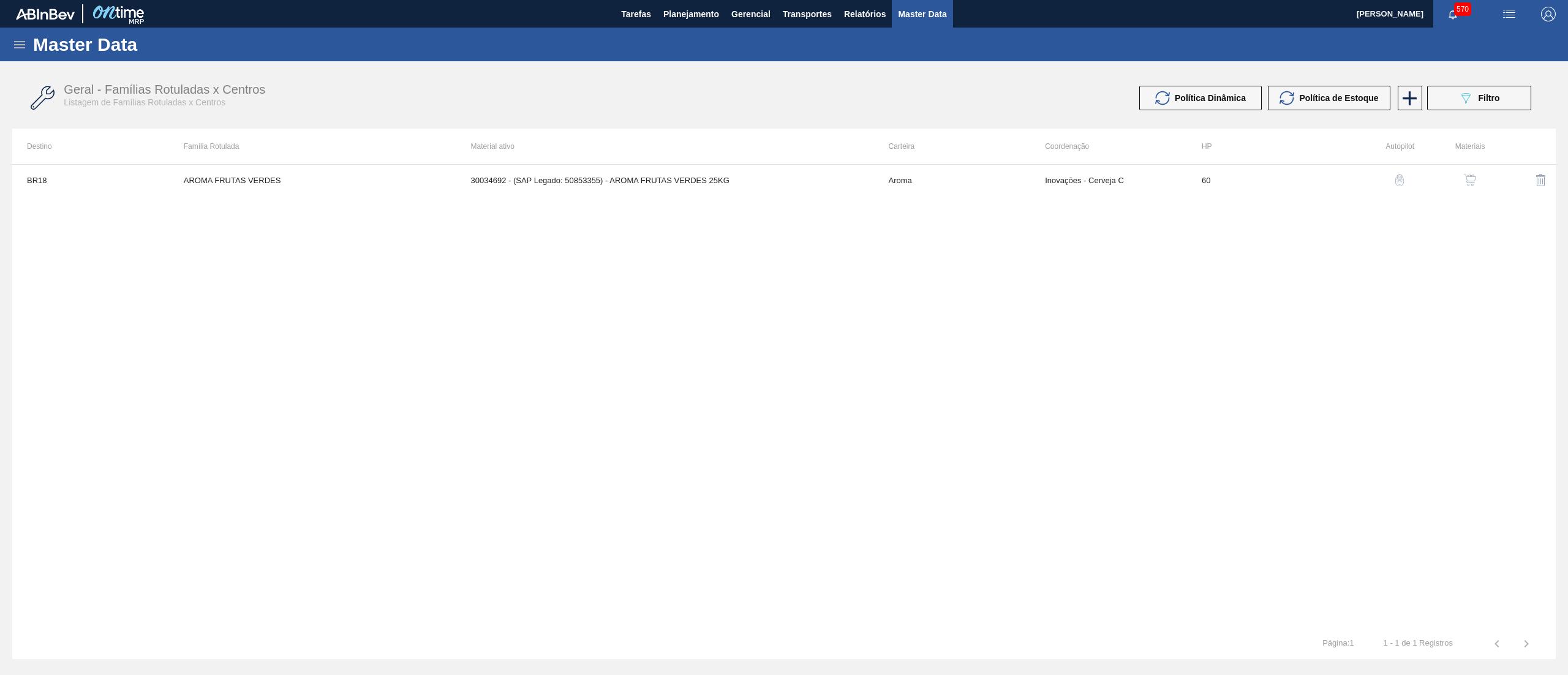
click at [1473, 177] on img "button" at bounding box center [1470, 180] width 12 height 12
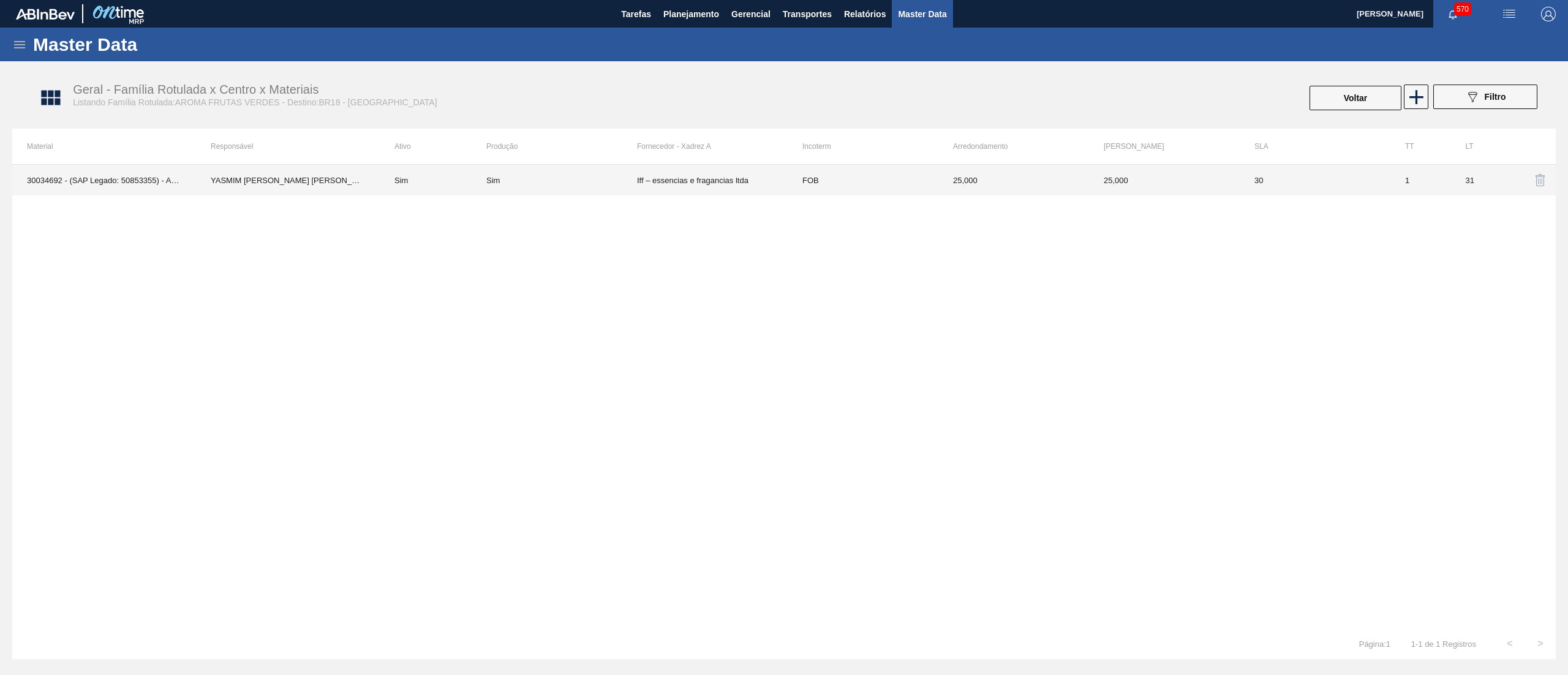
click at [750, 183] on td "Iff – essencias e fragancias ltda" at bounding box center [712, 180] width 151 height 31
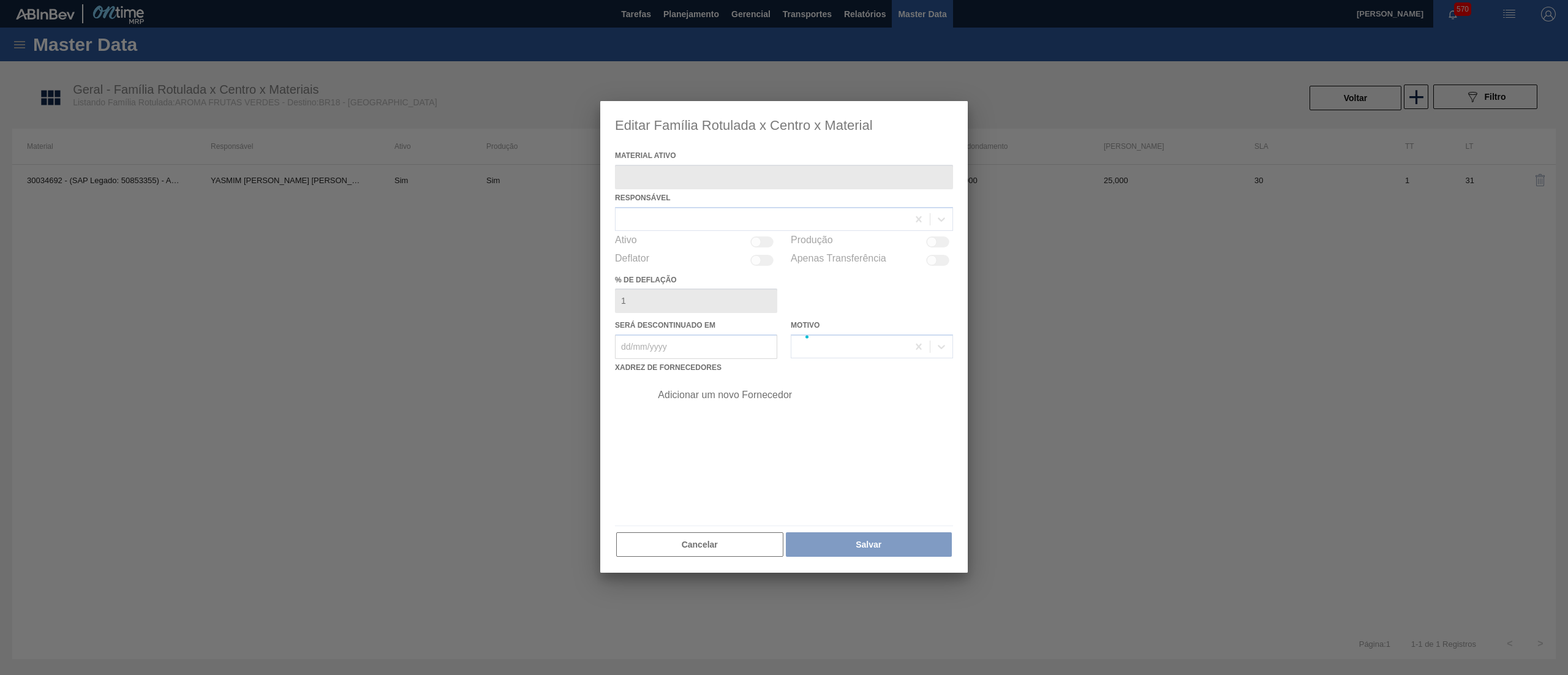
type ativo "30034692 - (SAP Legado: 50853355) - AROMA FRUTAS VERDES 25KG"
checkbox input "true"
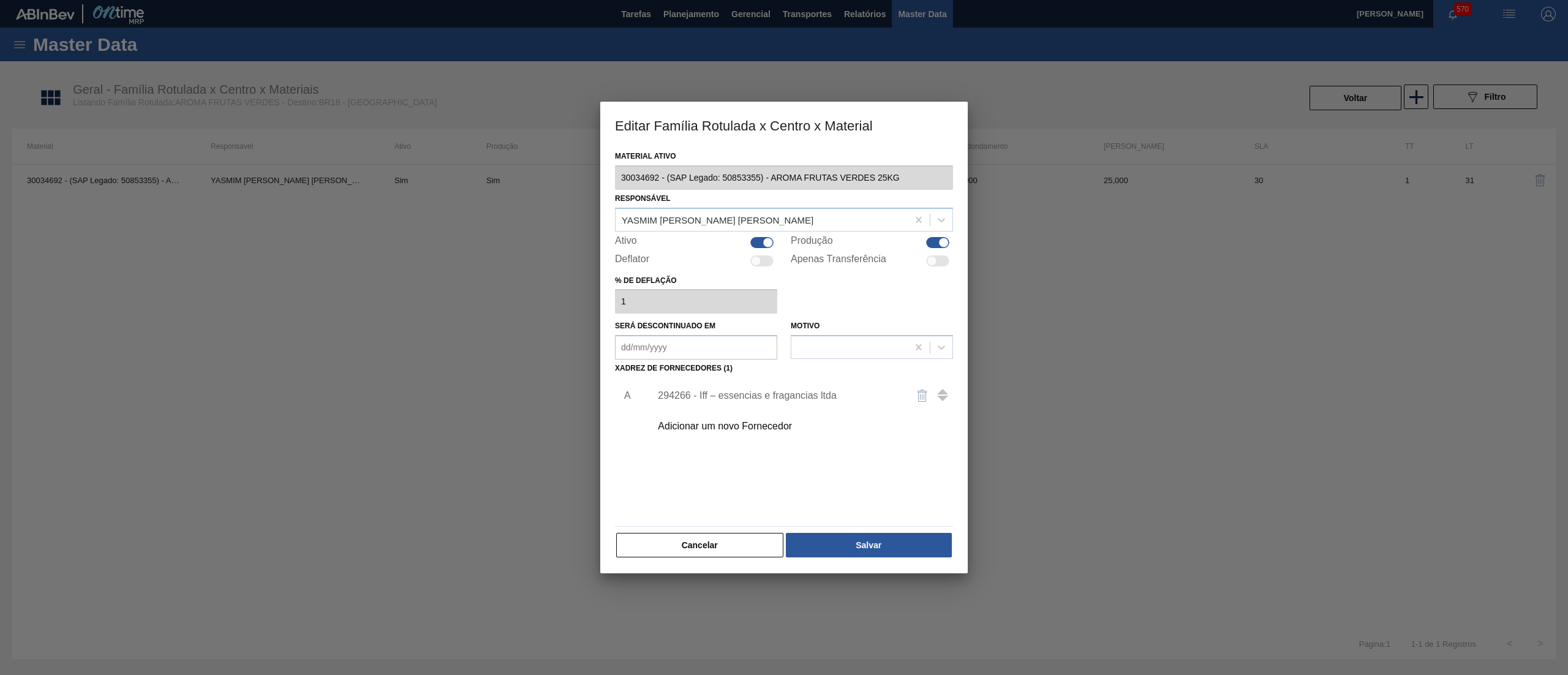
click at [750, 393] on div "294266 - Iff – essencias e fragancias ltda" at bounding box center [777, 396] width 240 height 11
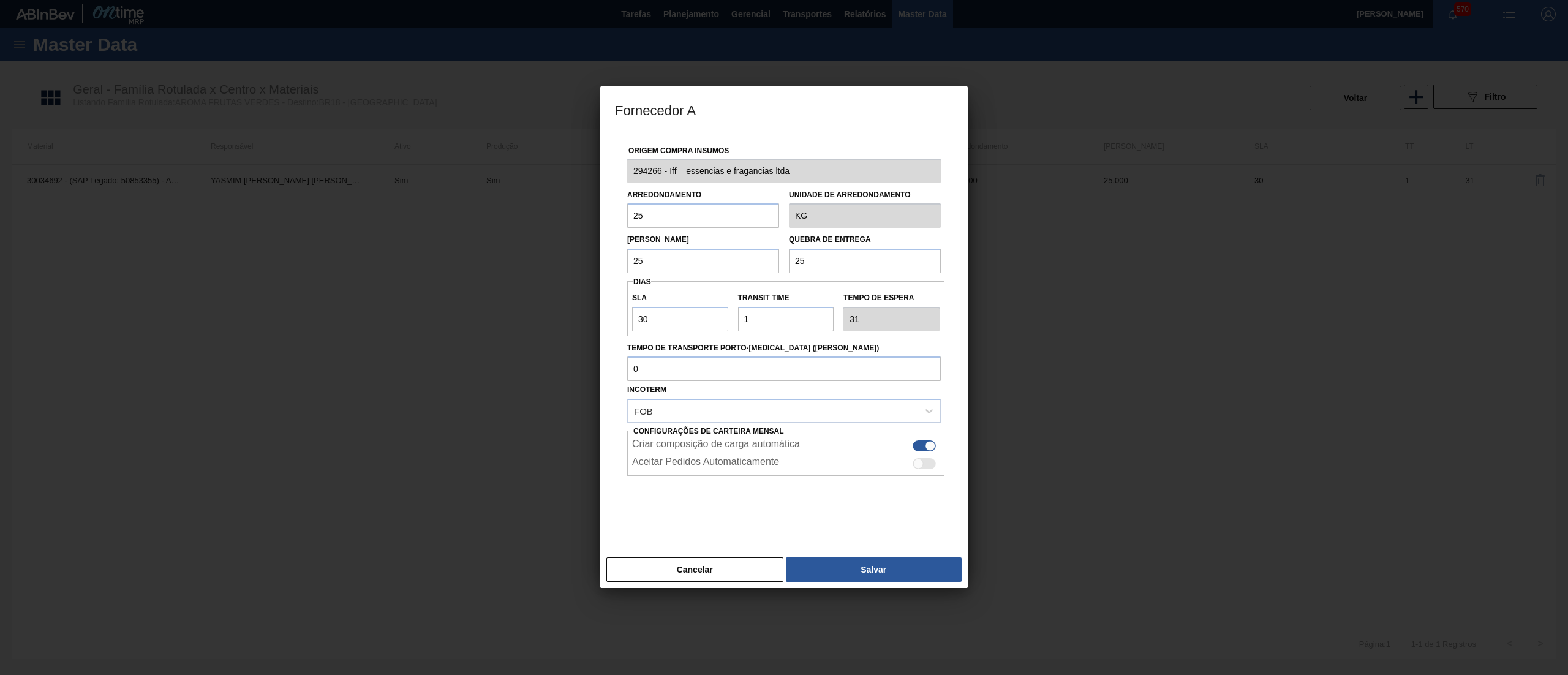
click at [611, 171] on div "Origem Compra Insumos 294266 - Iff – essencias e fragancias ltda Arredondamento…" at bounding box center [784, 342] width 368 height 420
click at [757, 562] on button "Cancelar" at bounding box center [695, 570] width 177 height 25
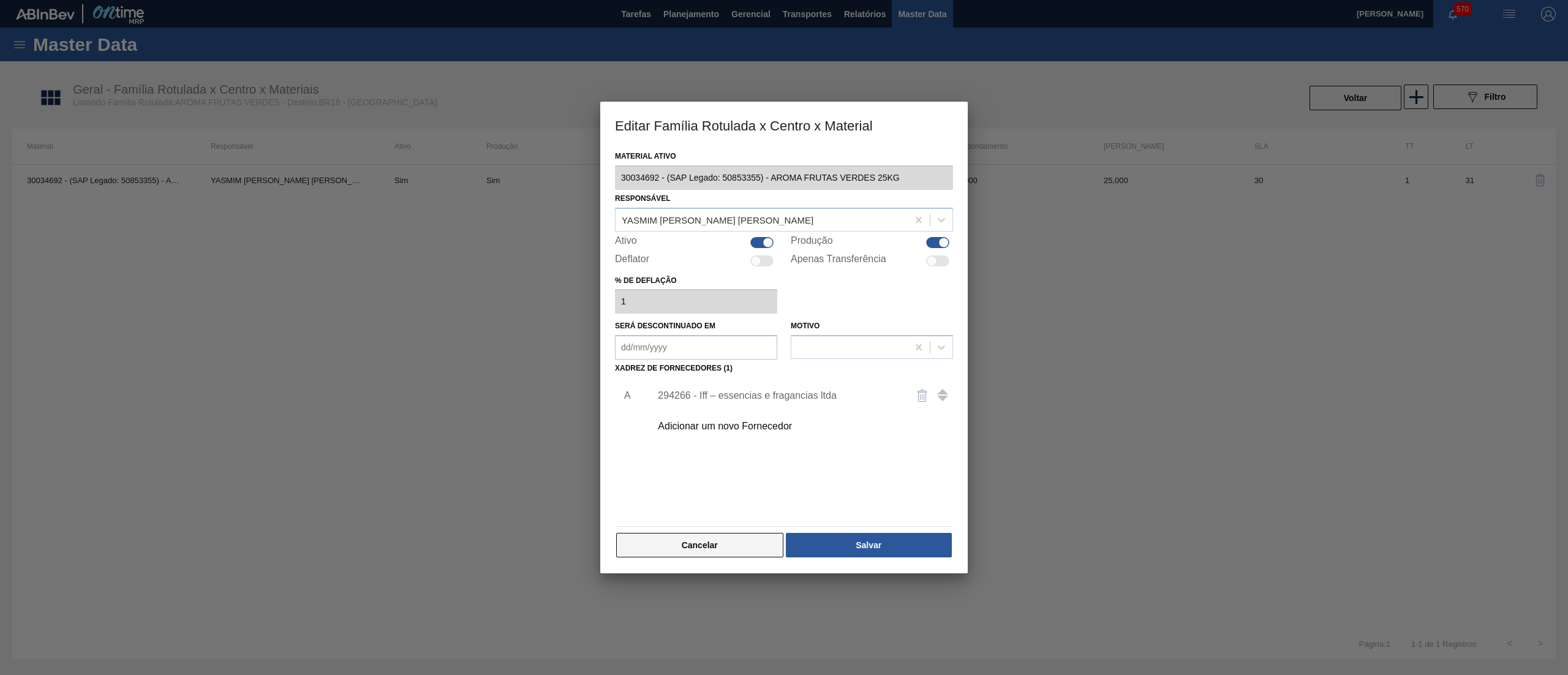
click at [747, 556] on button "Cancelar" at bounding box center [699, 545] width 167 height 25
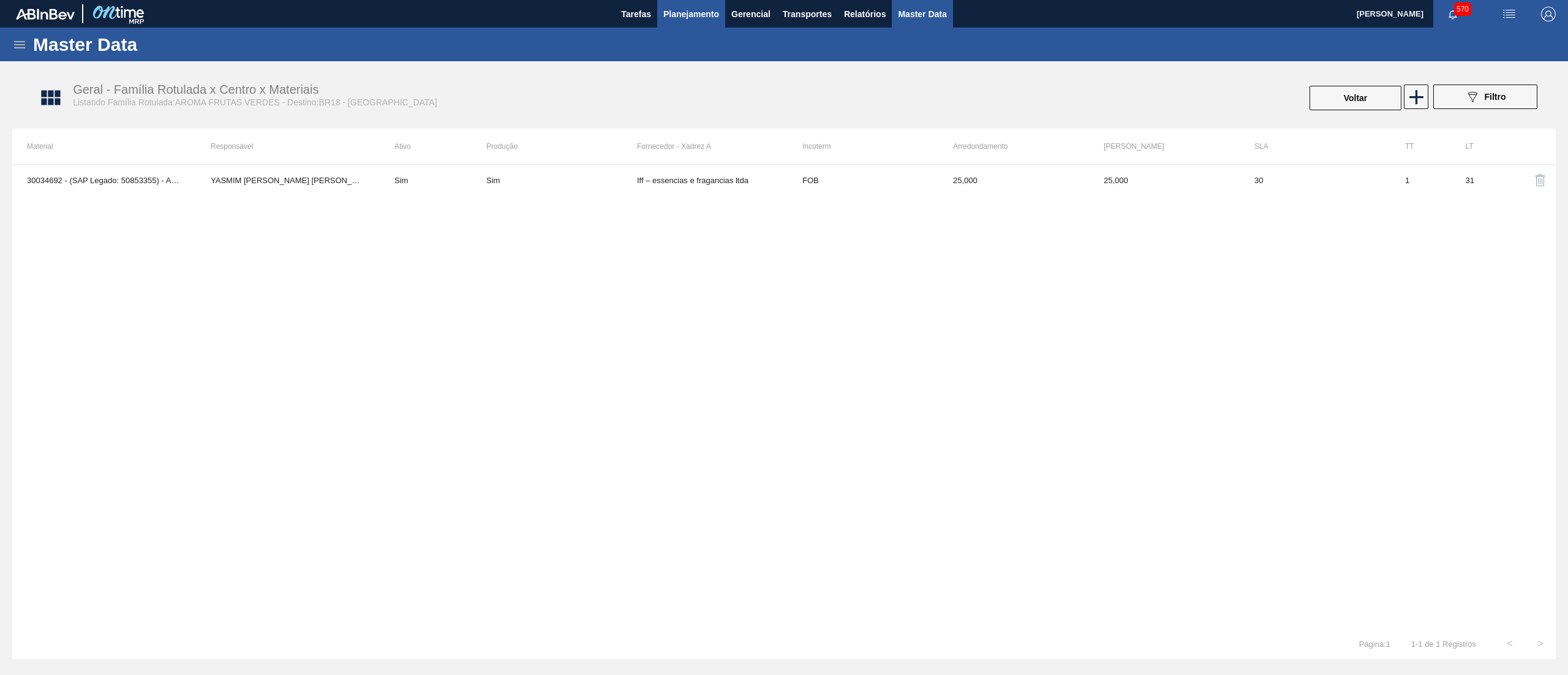
click at [685, 20] on span "Planejamento" at bounding box center [691, 14] width 56 height 14
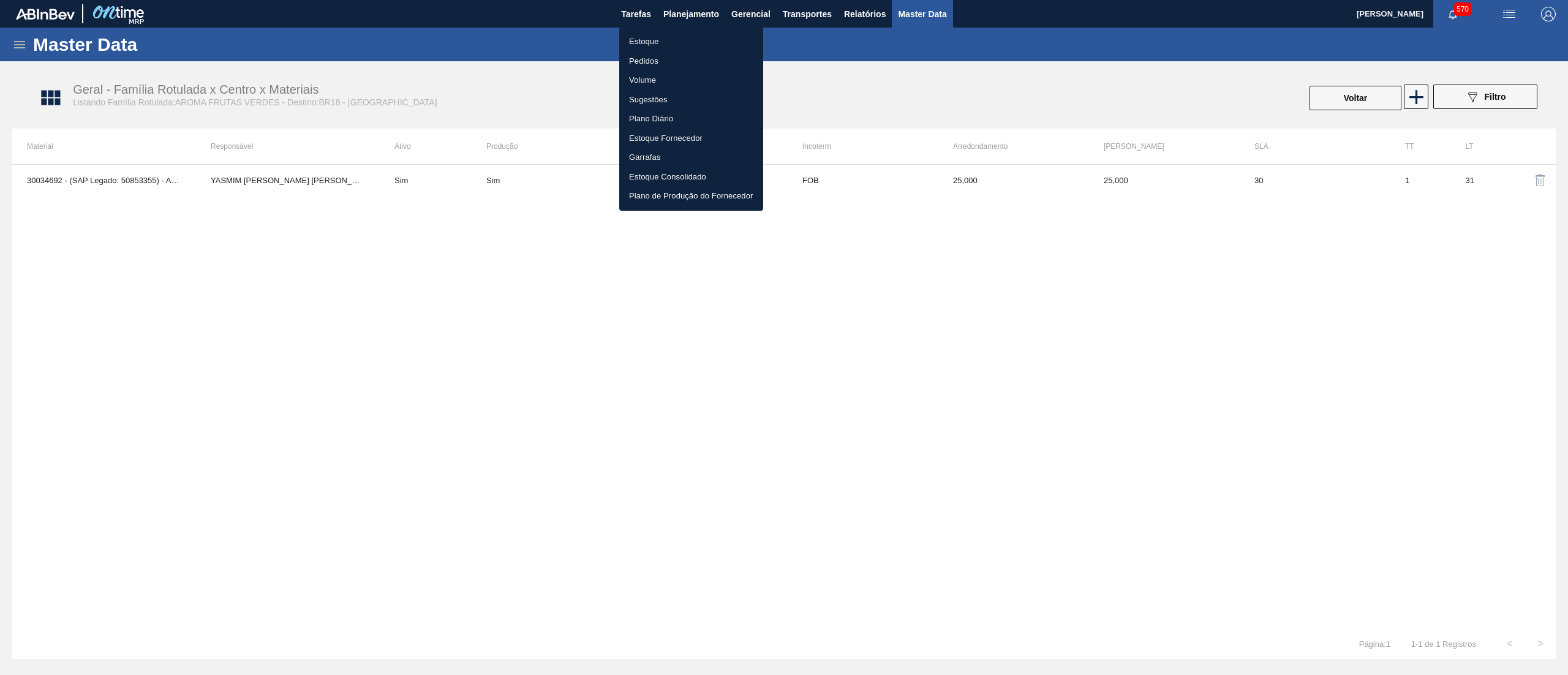
click at [645, 28] on ul "Estoque Pedidos Volume Sugestões Plano Diário Estoque Fornecedor Garrafas Estoq…" at bounding box center [691, 118] width 144 height 184
click at [662, 41] on li "Estoque" at bounding box center [691, 41] width 144 height 20
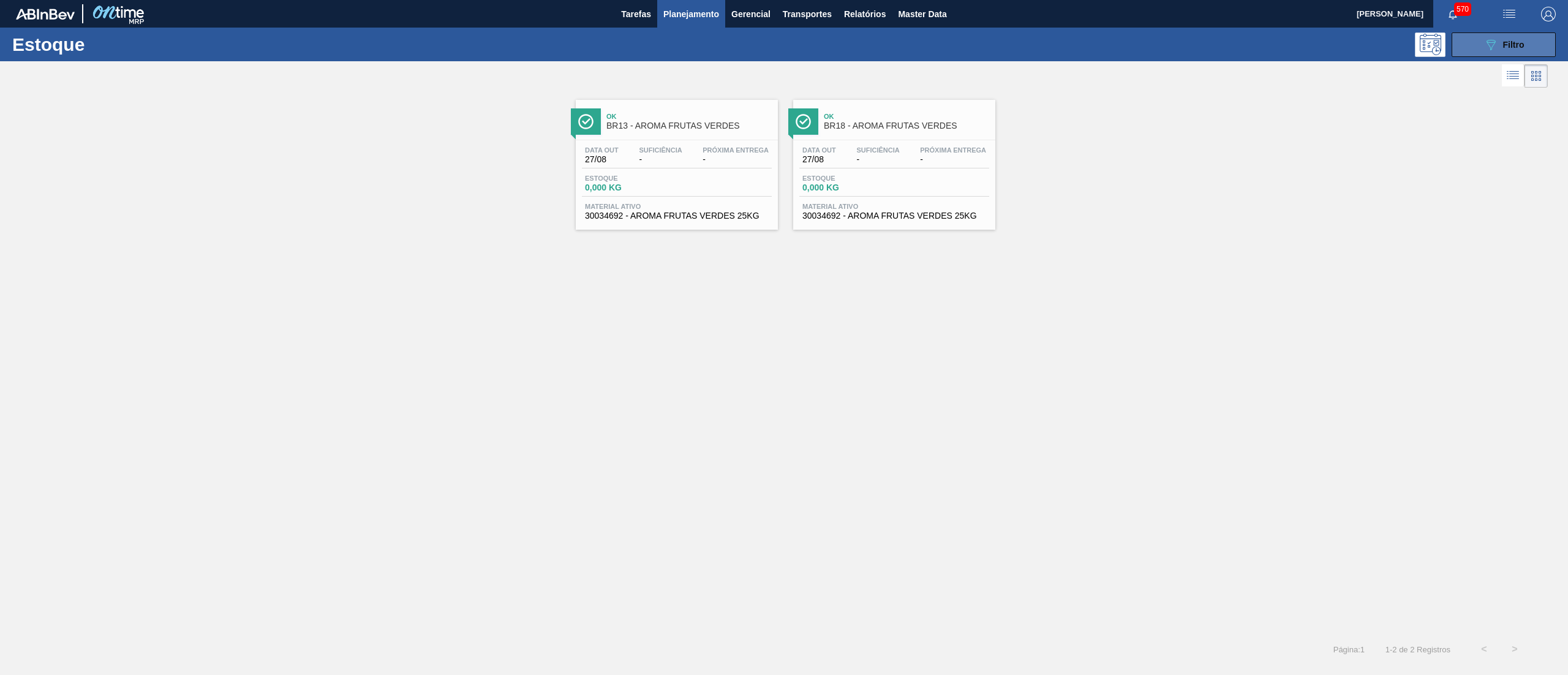
click at [1508, 37] on div "089F7B8B-B2A5-4AFE-B5C0-19BA573D28AC Filtro" at bounding box center [1504, 44] width 41 height 14
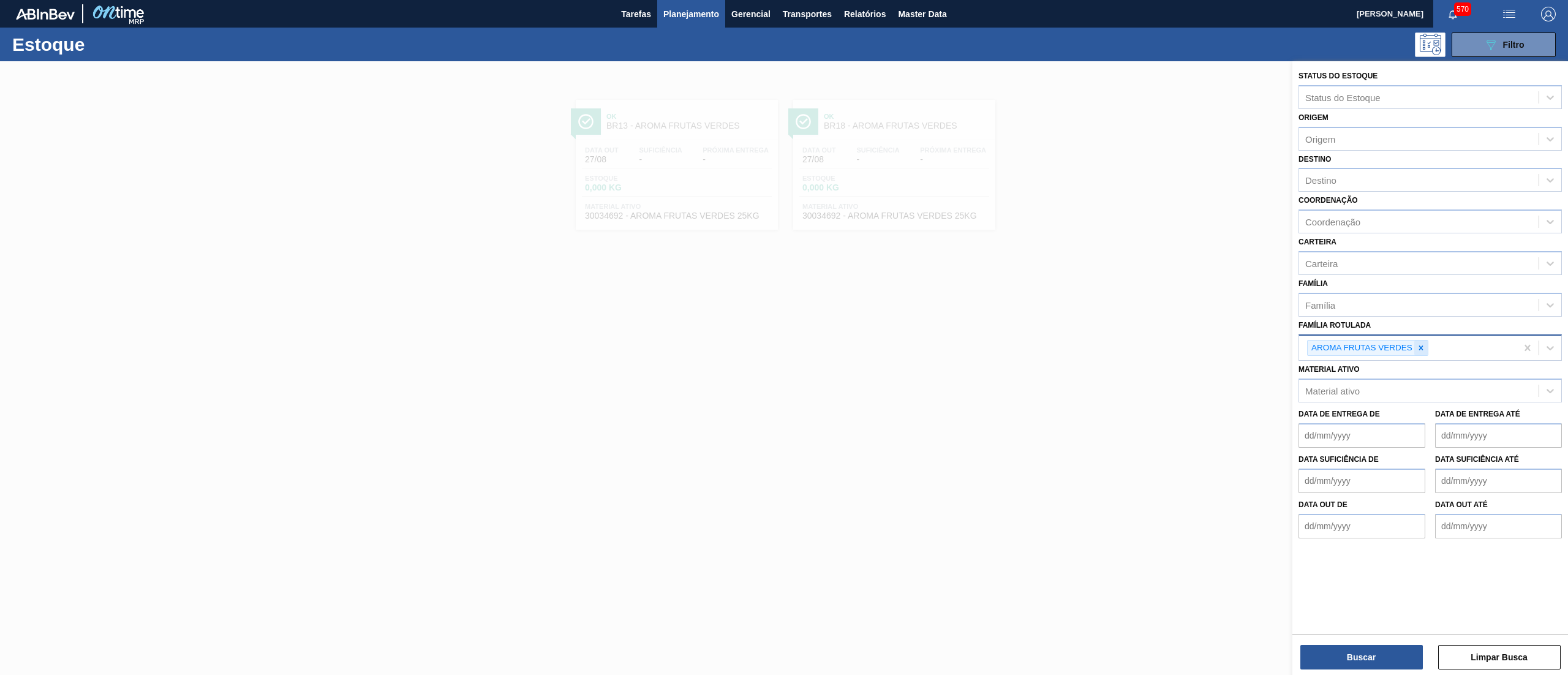
click at [1422, 346] on icon at bounding box center [1421, 348] width 4 height 4
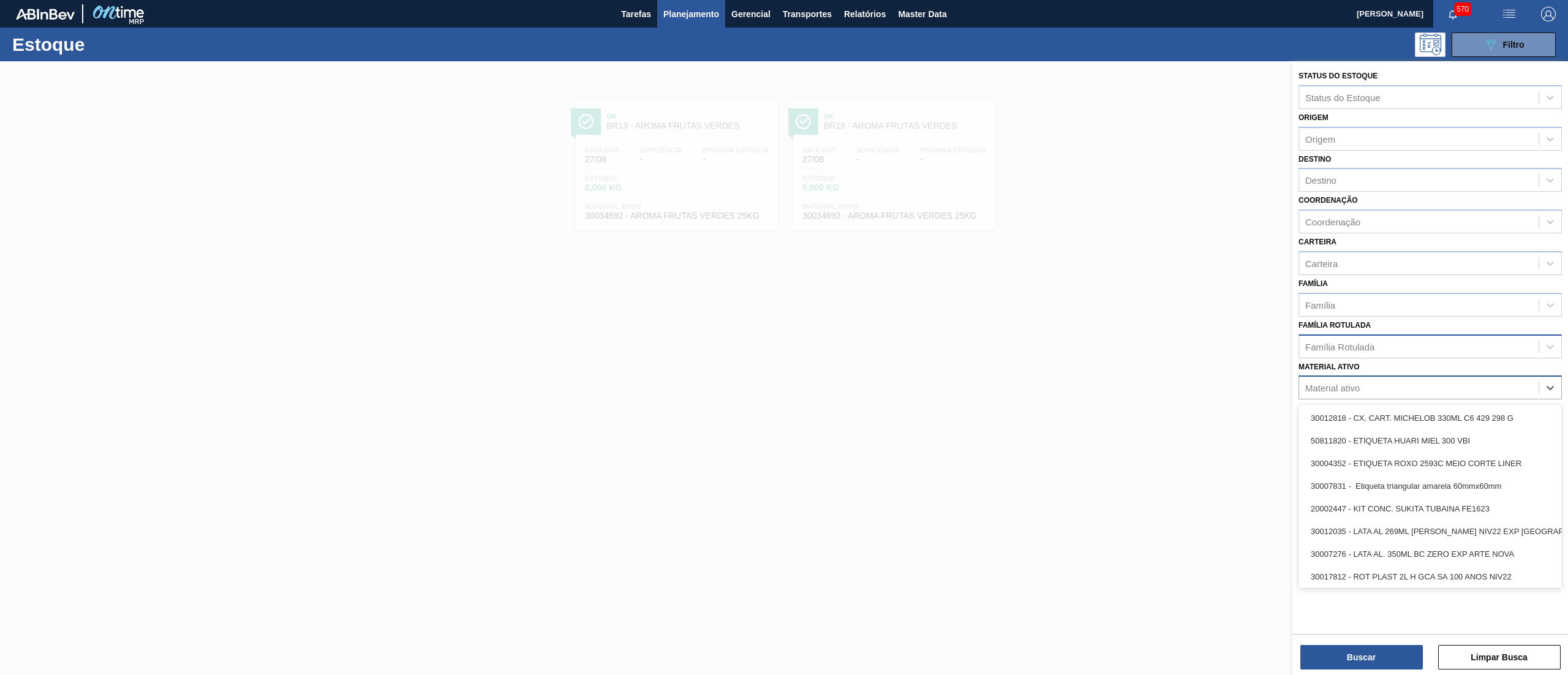
click at [1375, 389] on div "Material ativo" at bounding box center [1419, 388] width 239 height 18
paste ativo "294266"
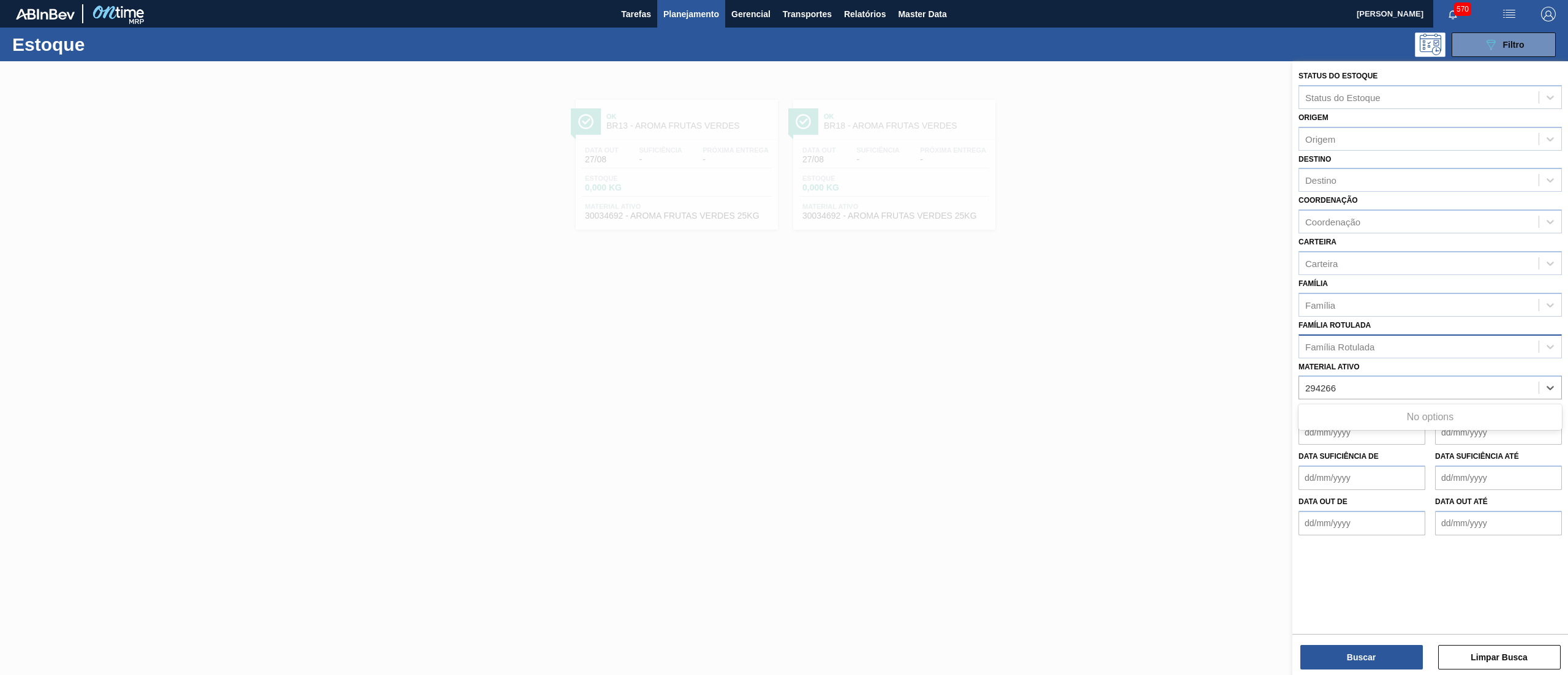
type ativo "294266"
click at [1344, 151] on div "Destino Destino" at bounding box center [1430, 171] width 263 height 42
click at [1346, 132] on div "Origem" at bounding box center [1419, 139] width 239 height 18
paste input "294266"
type input "294266"
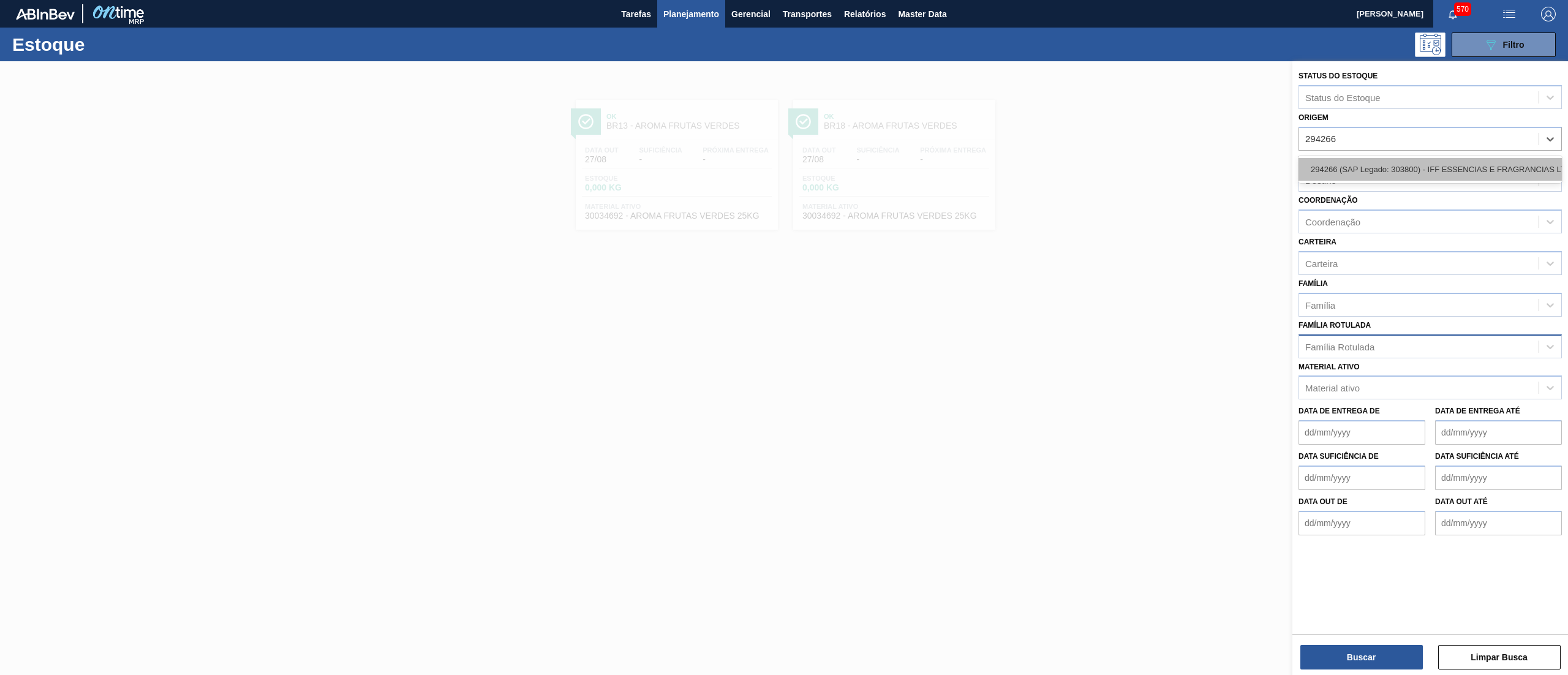
click at [1374, 161] on div "294266 (SAP Legado: 303800) - IFF ESSENCIAS E FRAGRANCIAS LTDA" at bounding box center [1430, 169] width 263 height 23
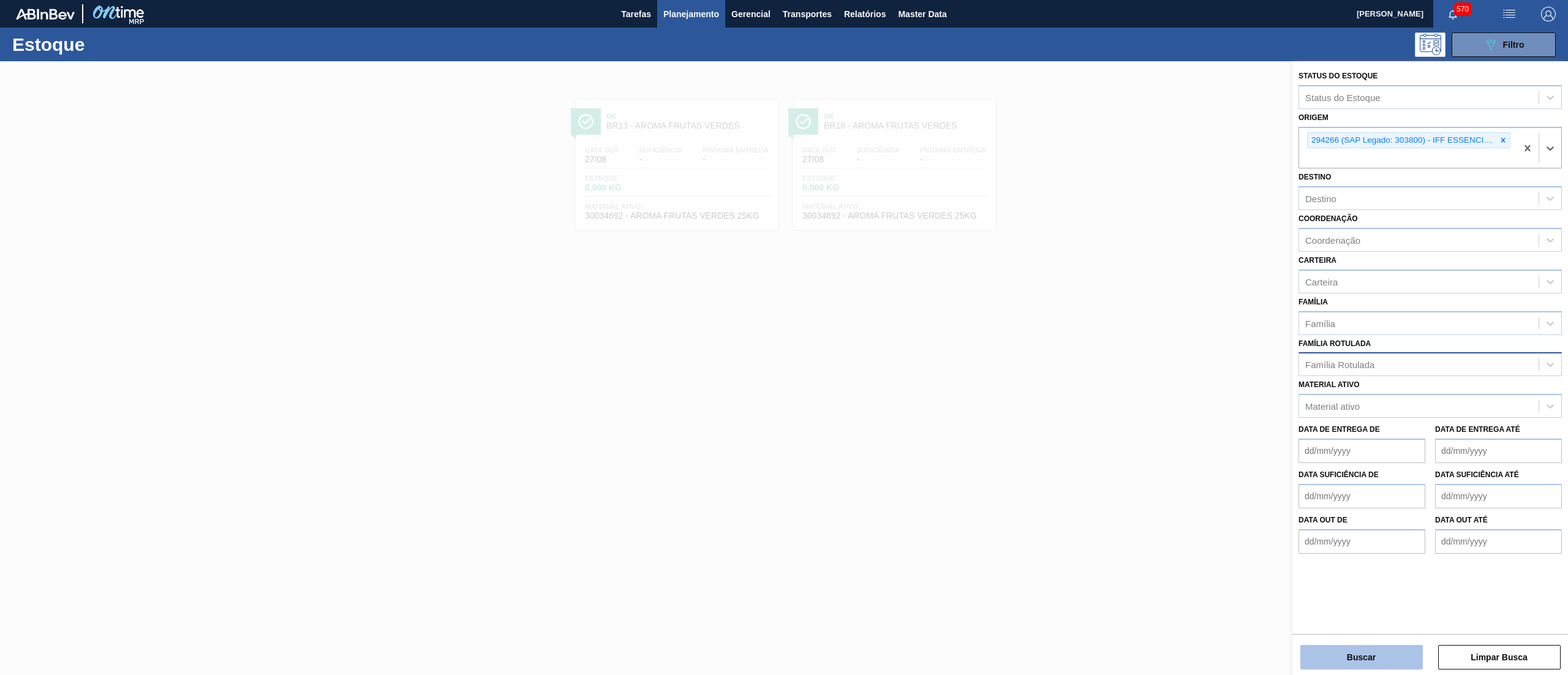
click at [1325, 659] on button "Buscar" at bounding box center [1362, 657] width 122 height 25
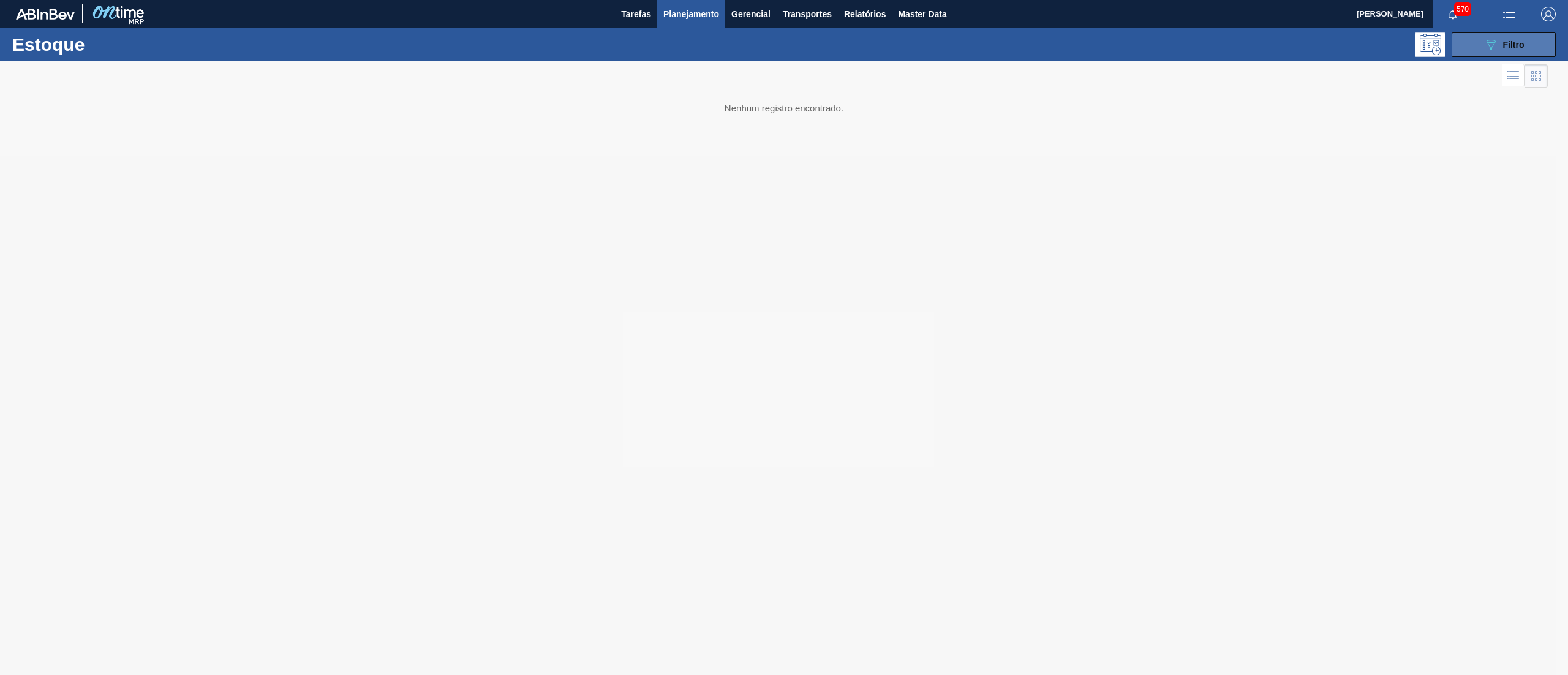
click at [1515, 38] on div "089F7B8B-B2A5-4AFE-B5C0-19BA573D28AC Filtro" at bounding box center [1504, 44] width 41 height 14
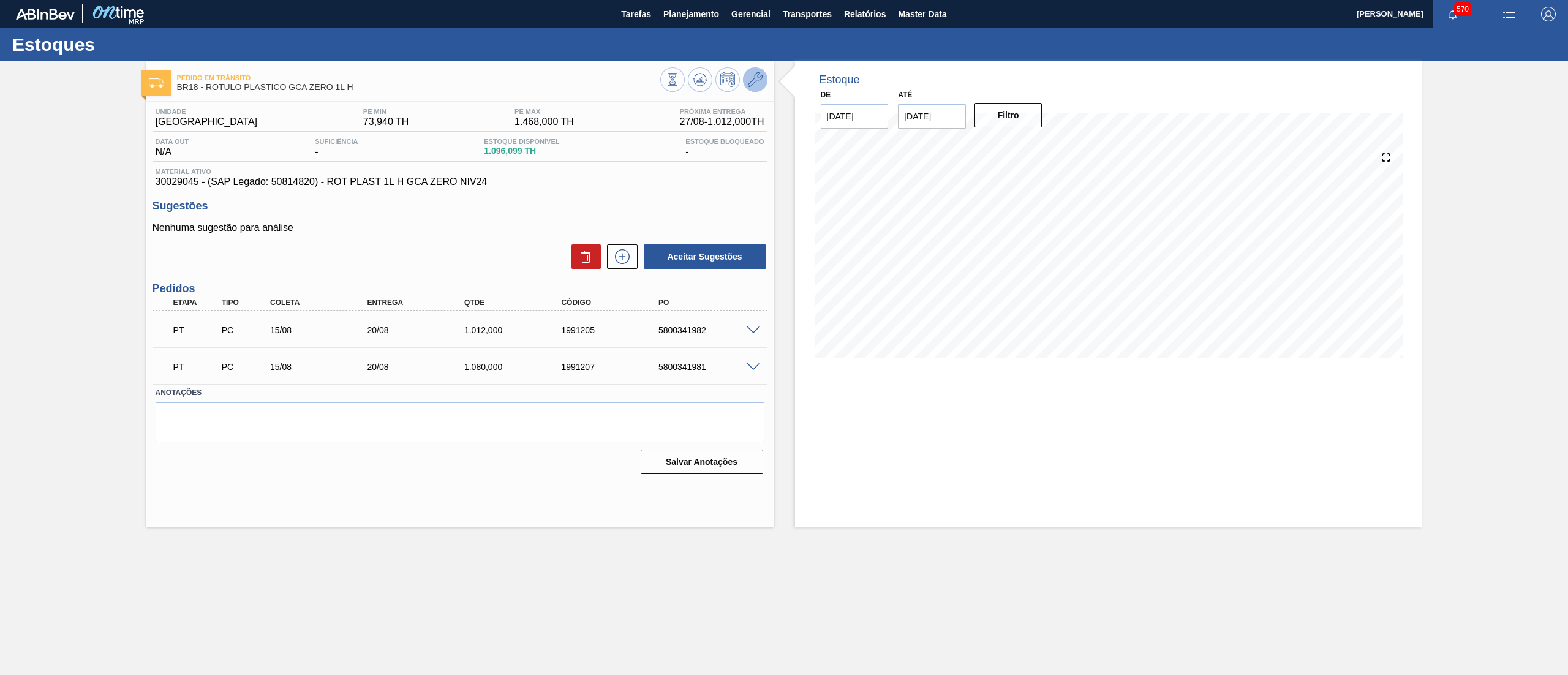
click at [752, 80] on icon at bounding box center [755, 79] width 14 height 14
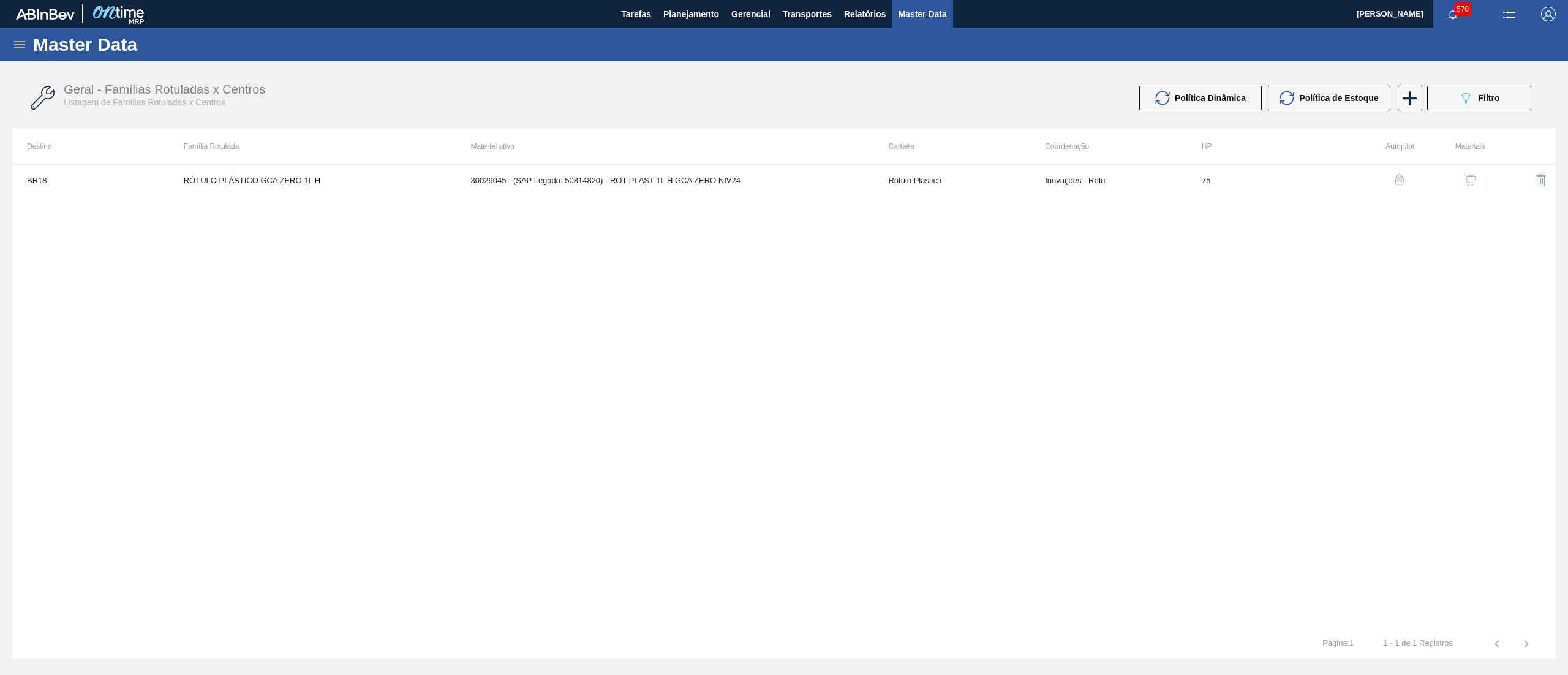
click at [1464, 175] on img "button" at bounding box center [1470, 180] width 12 height 12
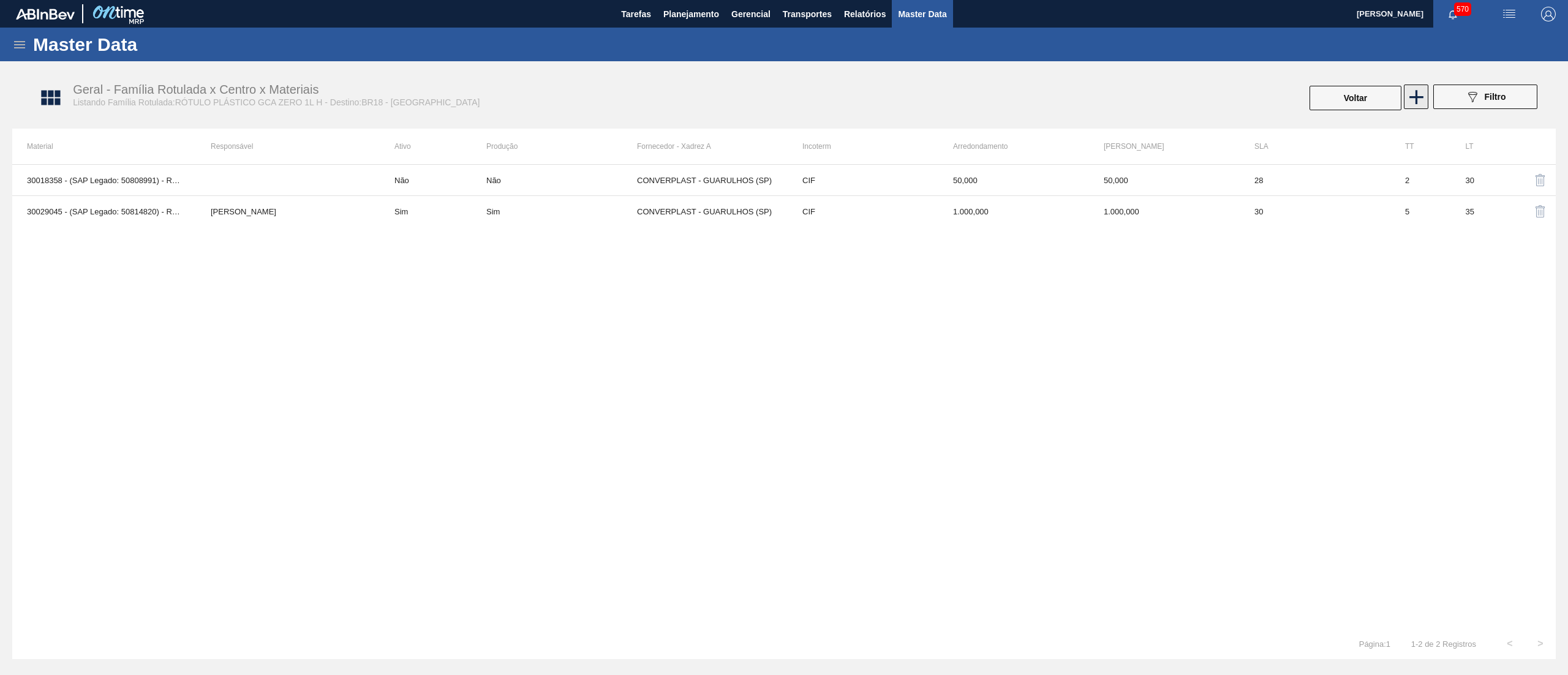
click at [1421, 102] on icon at bounding box center [1416, 97] width 24 height 24
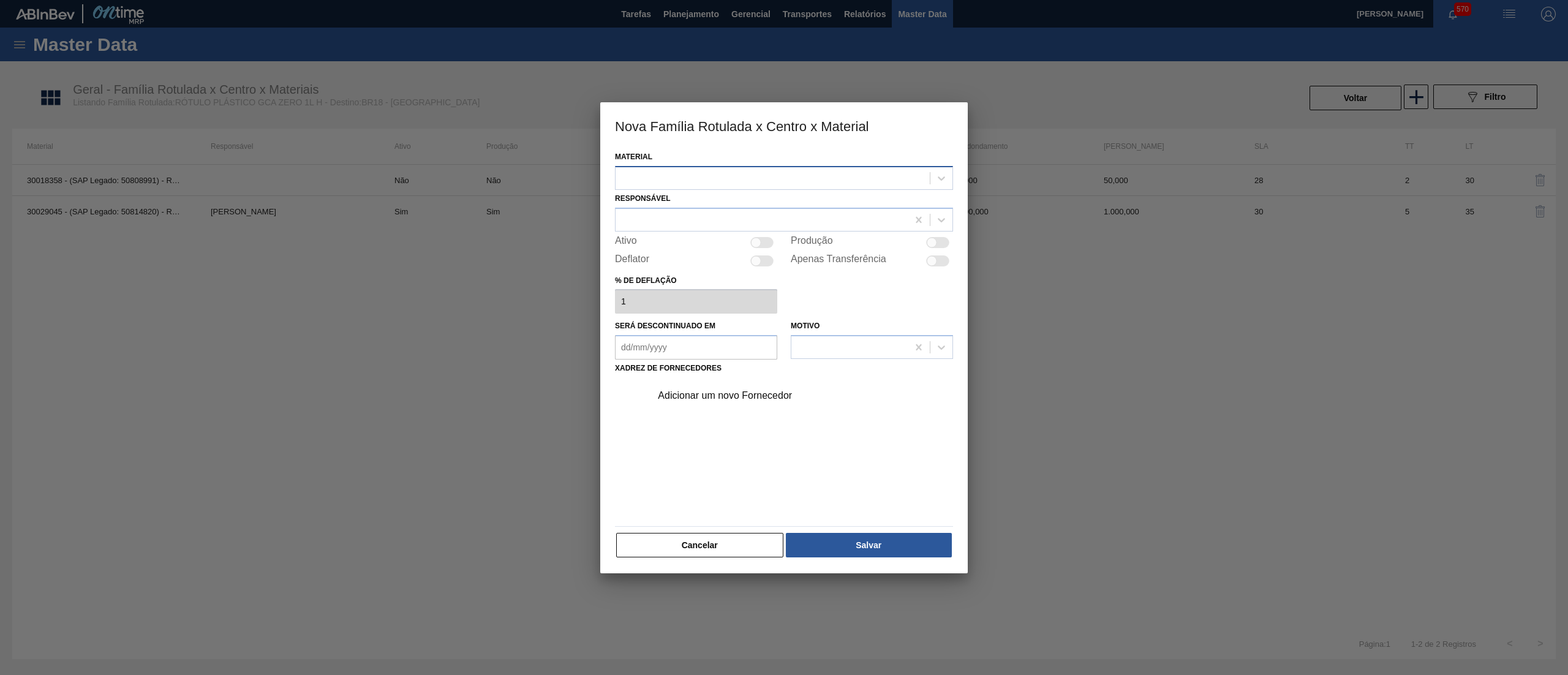
click at [753, 186] on div at bounding box center [784, 177] width 338 height 24
click at [714, 535] on button "Cancelar" at bounding box center [699, 545] width 167 height 25
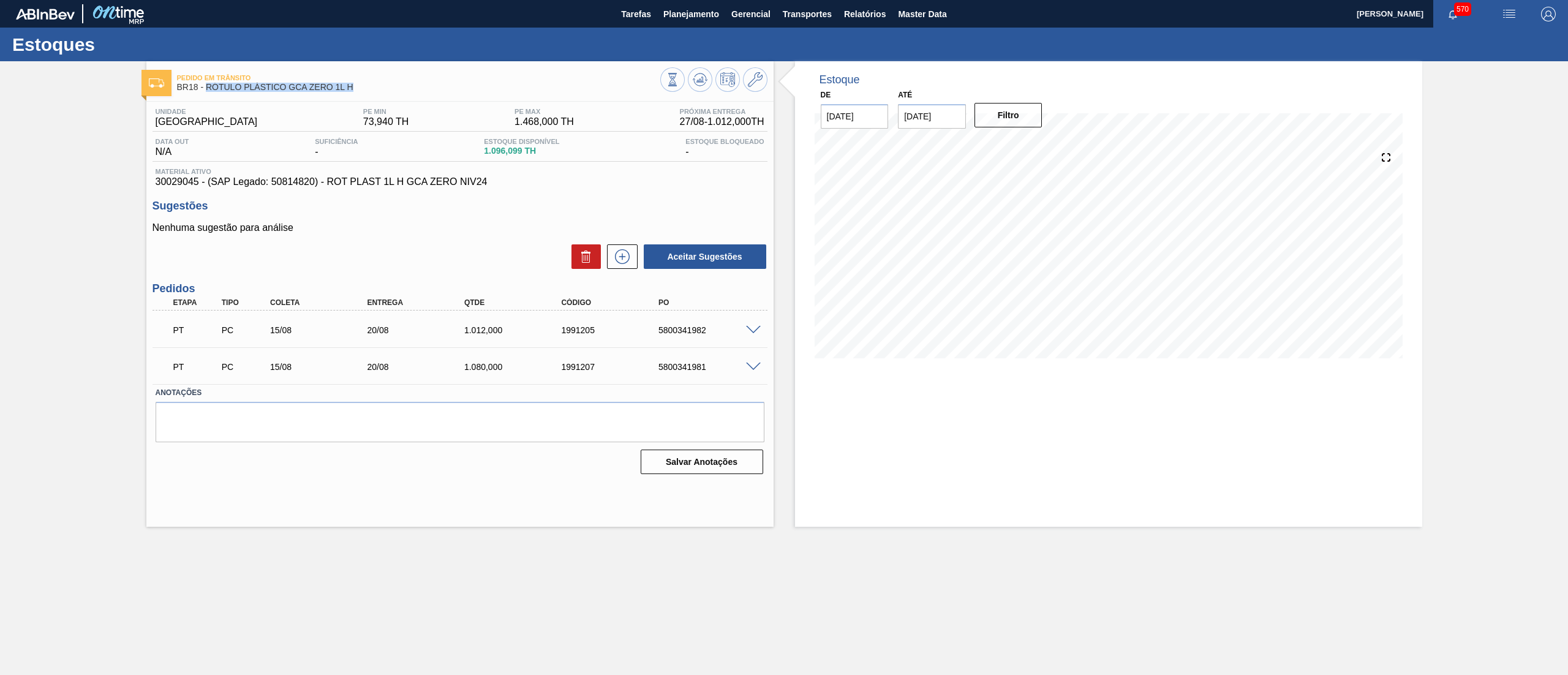
drag, startPoint x: 206, startPoint y: 91, endPoint x: 379, endPoint y: 93, distance: 173.0
click at [379, 93] on div "Pedido em Trânsito BR18 - RÓTULO PLÁSTICO GCA ZERO 1L H" at bounding box center [419, 83] width 483 height 27
copy span "RÓTULO PLÁSTICO GCA ZERO 1L H"
click at [678, 7] on span "Planejamento" at bounding box center [691, 14] width 56 height 14
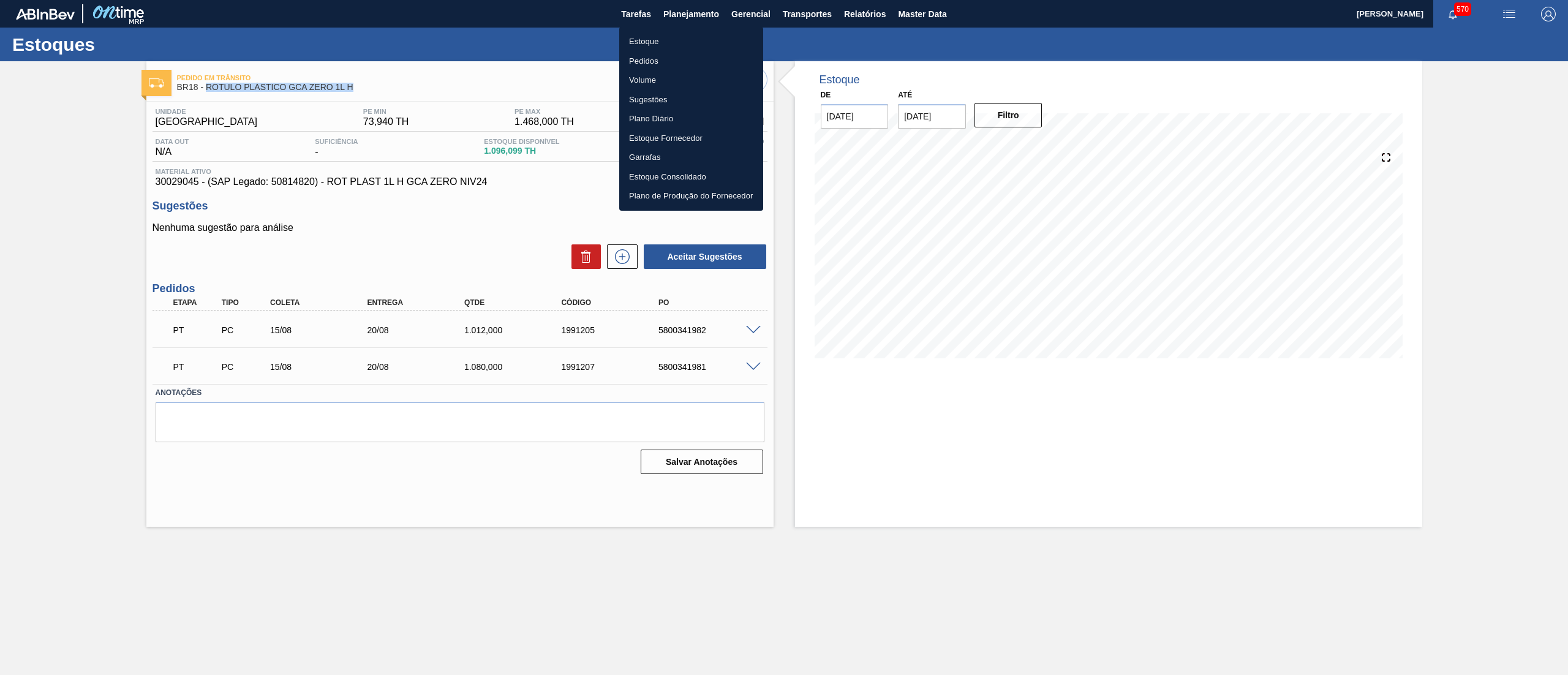
click at [686, 36] on li "Estoque" at bounding box center [691, 41] width 144 height 20
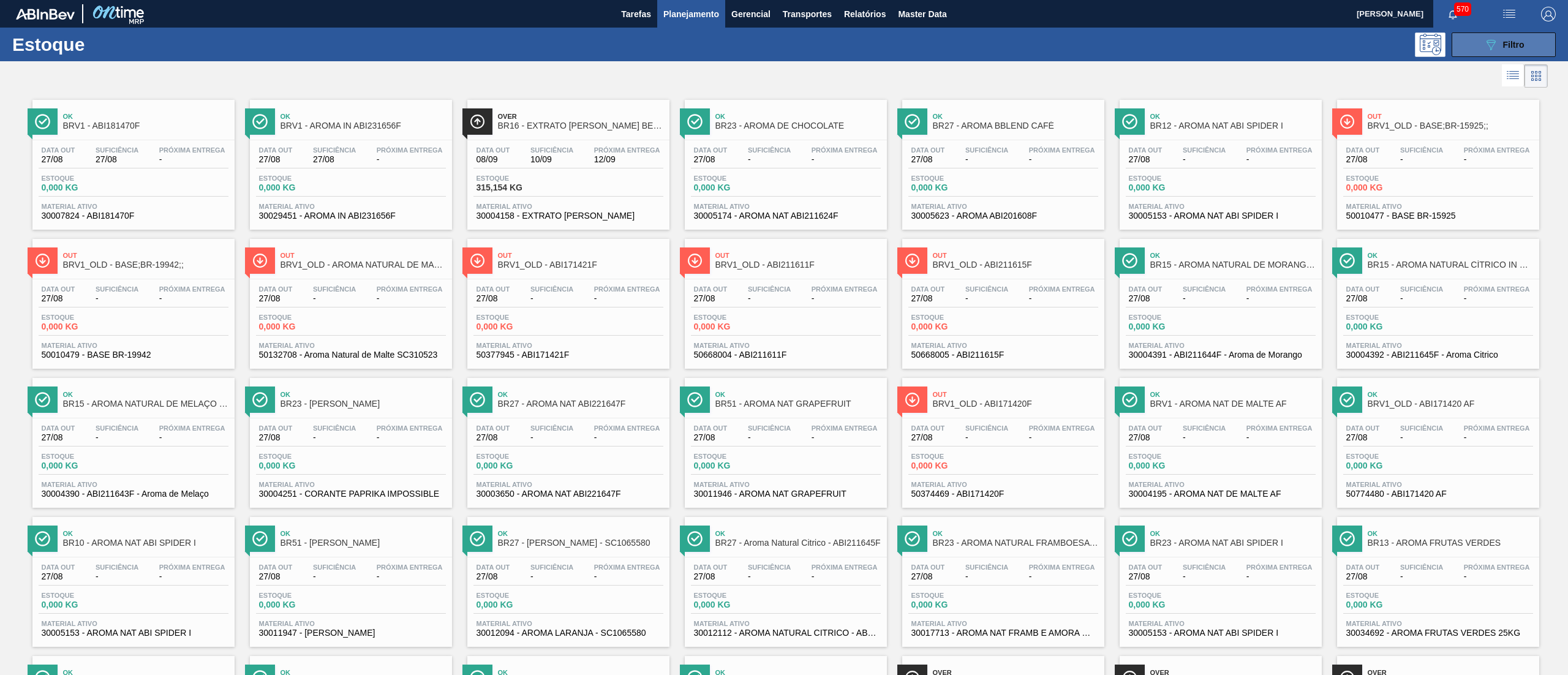
click at [1515, 40] on span "Filtro" at bounding box center [1514, 45] width 21 height 10
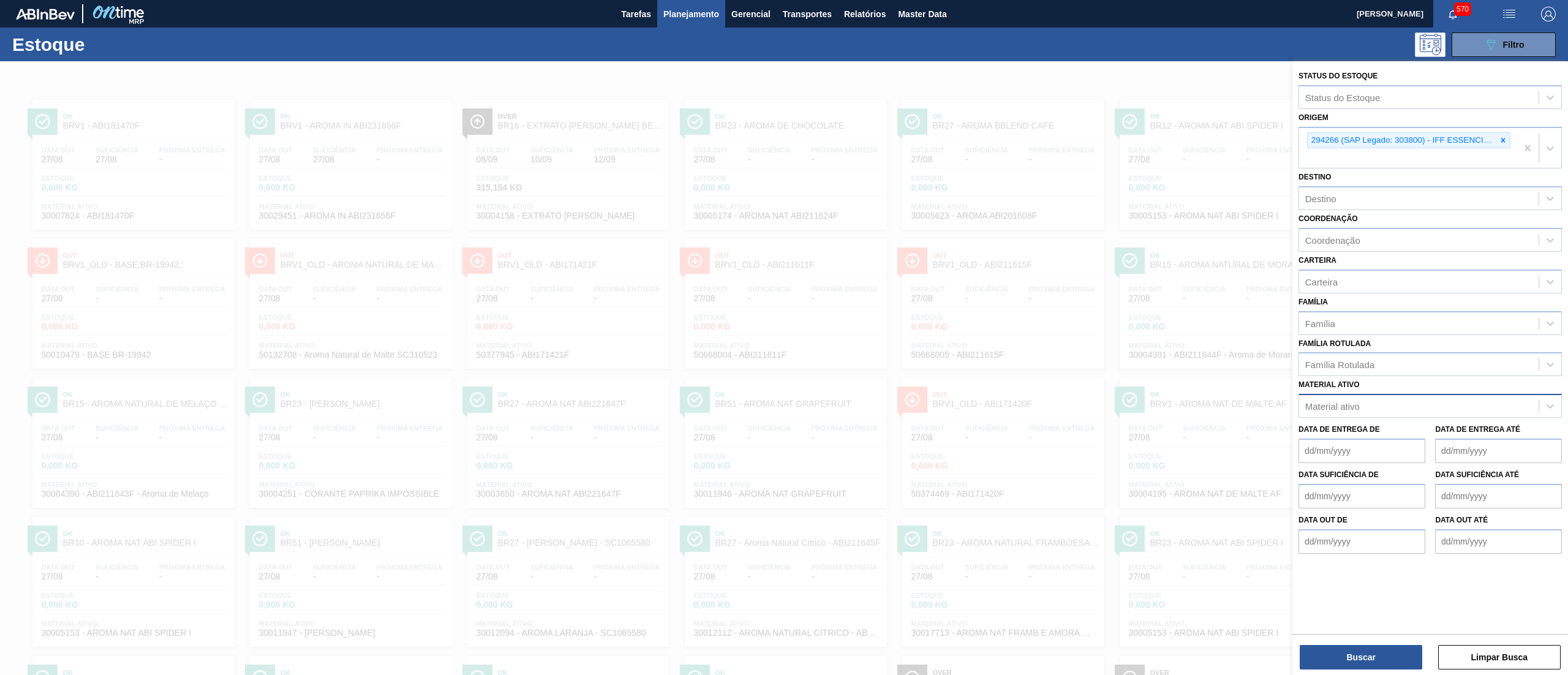
click at [1360, 399] on div "Material ativo" at bounding box center [1419, 406] width 239 height 18
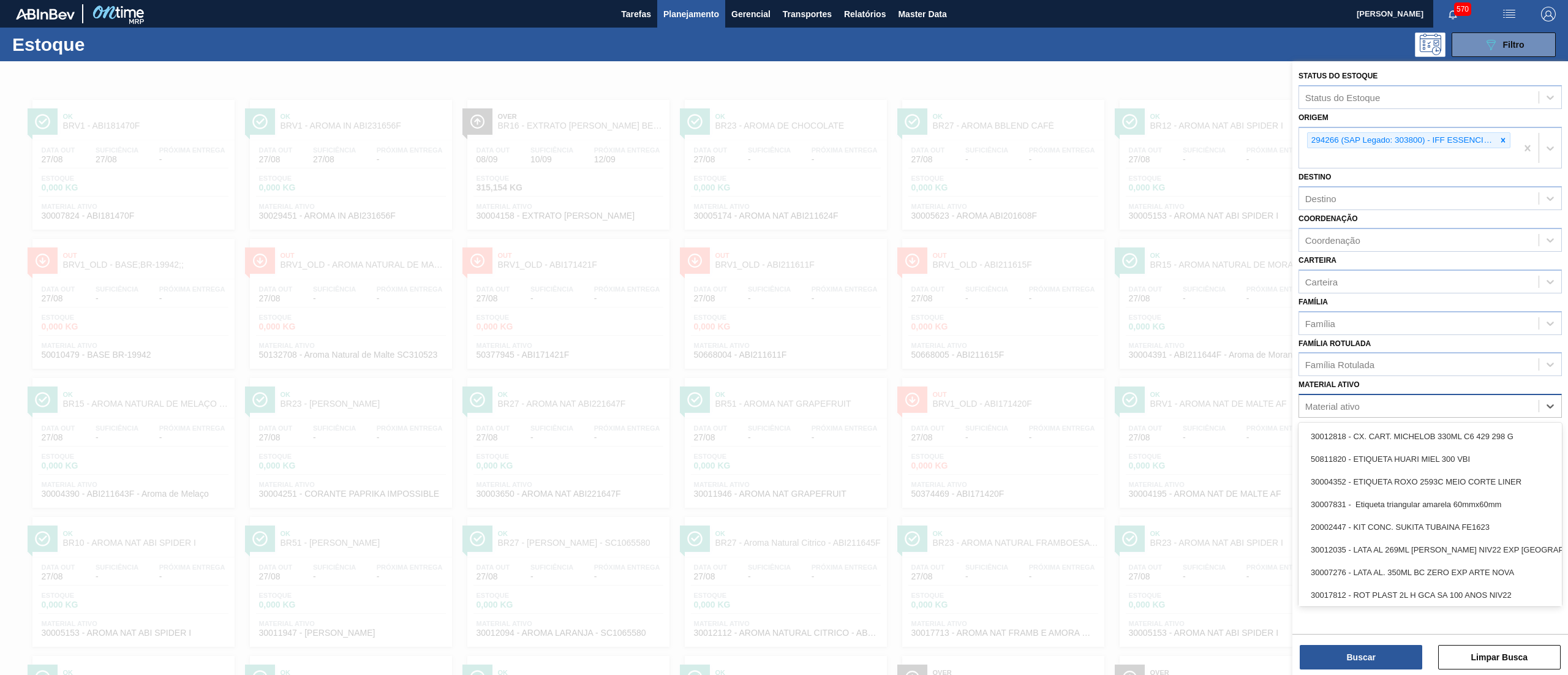
paste ativo "RÓTULO PLÁSTICO GCA ZERO 1L H"
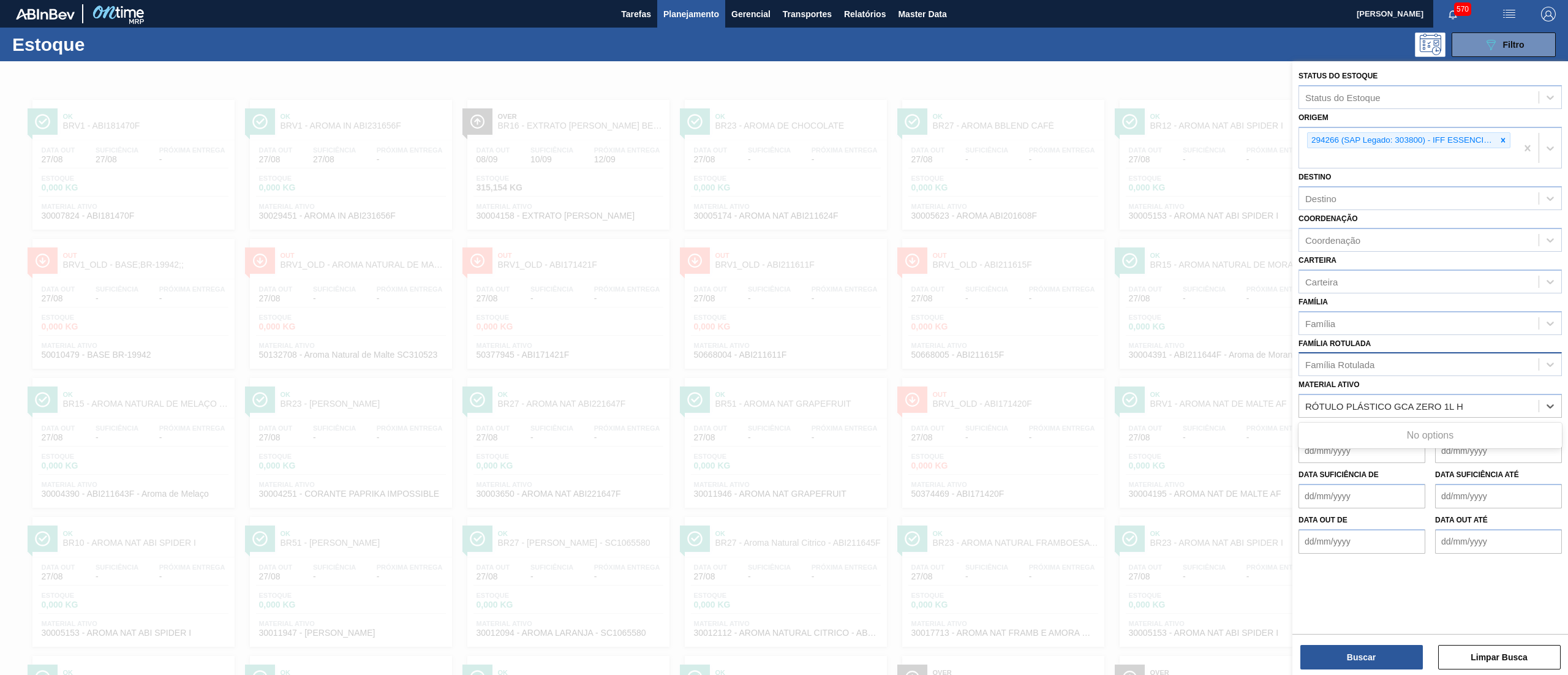
type ativo "RÓTULO PLÁSTICO GCA ZERO 1L H"
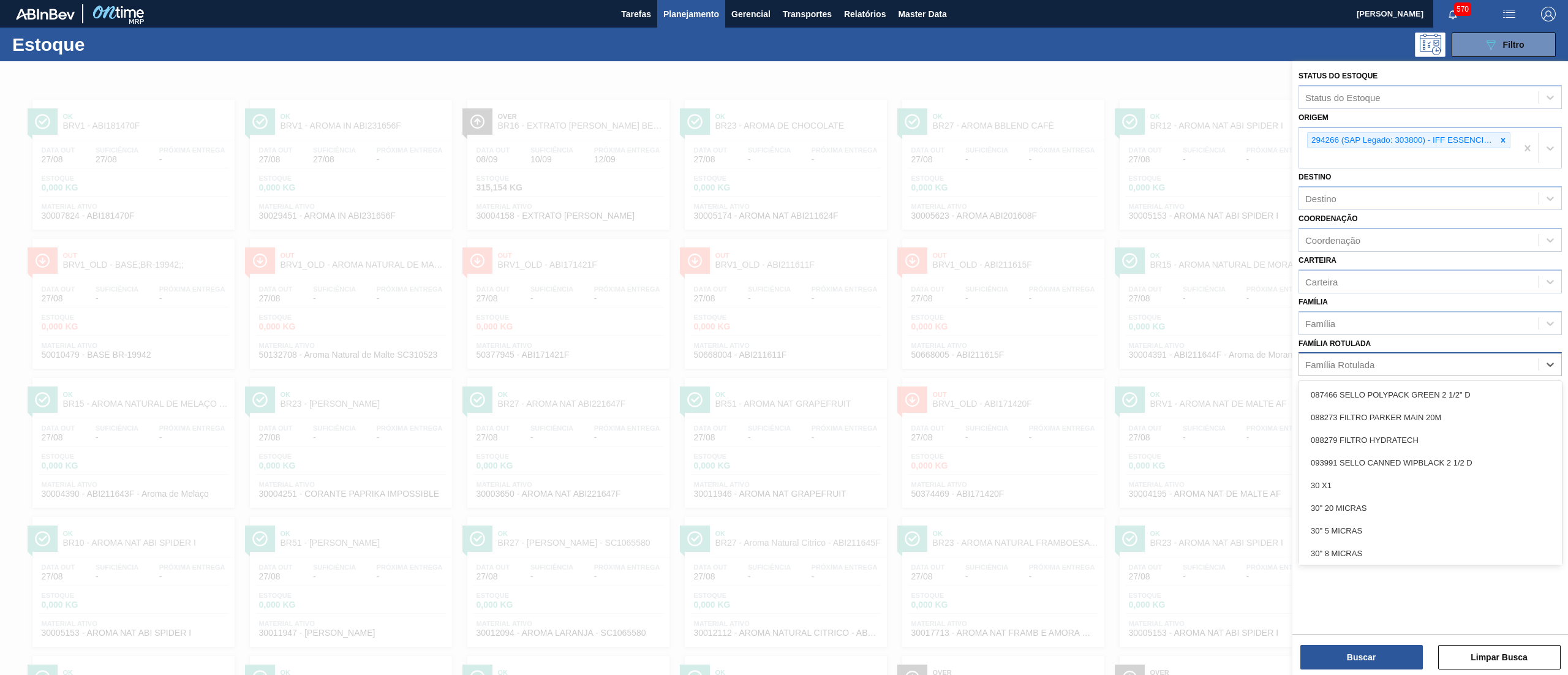
click at [1354, 367] on div "Família Rotulada" at bounding box center [1340, 364] width 69 height 10
paste Rotulada "RÓTULO PLÁSTICO GCA ZERO 1L H"
type Rotulada "RÓTULO PLÁSTICO GCA ZERO 1L H"
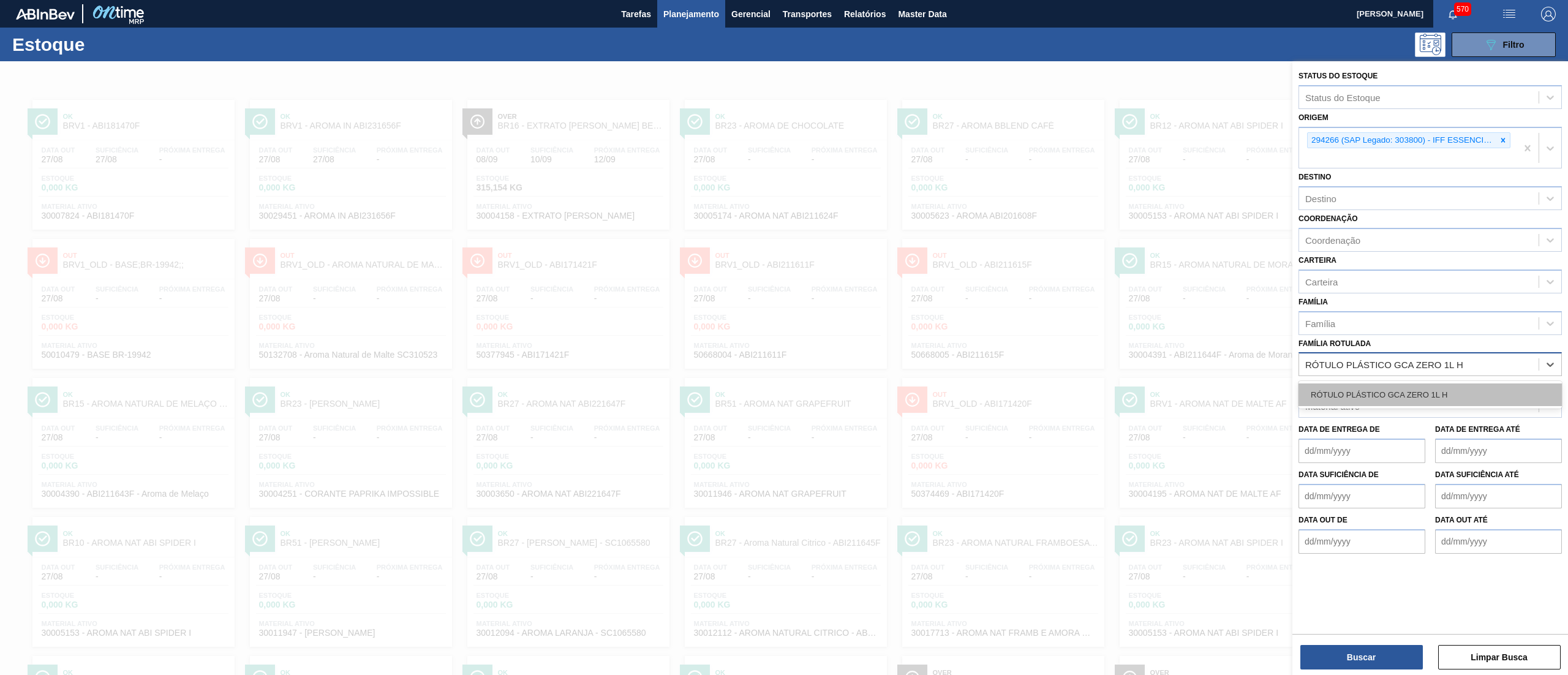
click at [1370, 390] on div "RÓTULO PLÁSTICO GCA ZERO 1L H" at bounding box center [1430, 395] width 263 height 23
click at [1503, 147] on div at bounding box center [1503, 140] width 14 height 15
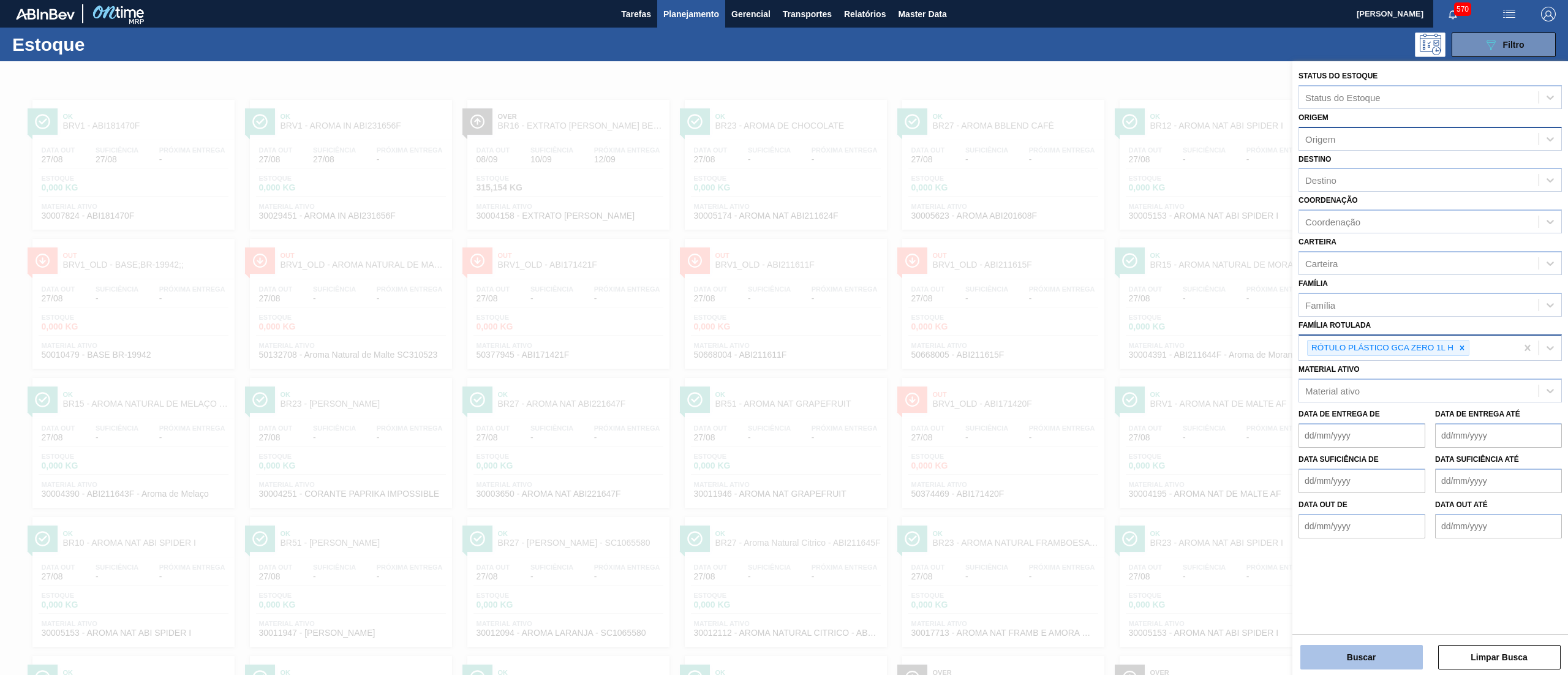
click at [1338, 654] on button "Buscar" at bounding box center [1362, 657] width 122 height 25
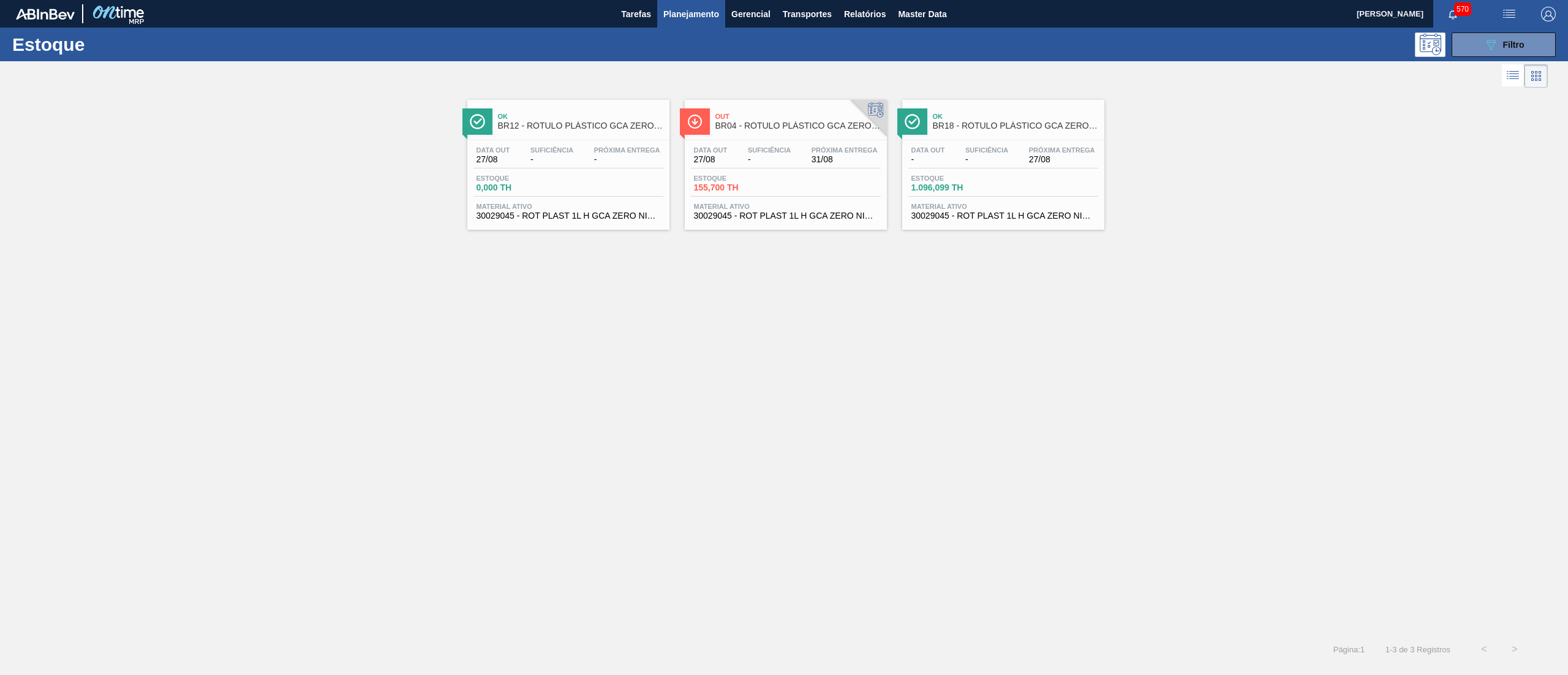
click at [773, 219] on span "30029045 - ROT PLAST 1L H GCA ZERO NIV24" at bounding box center [786, 215] width 184 height 9
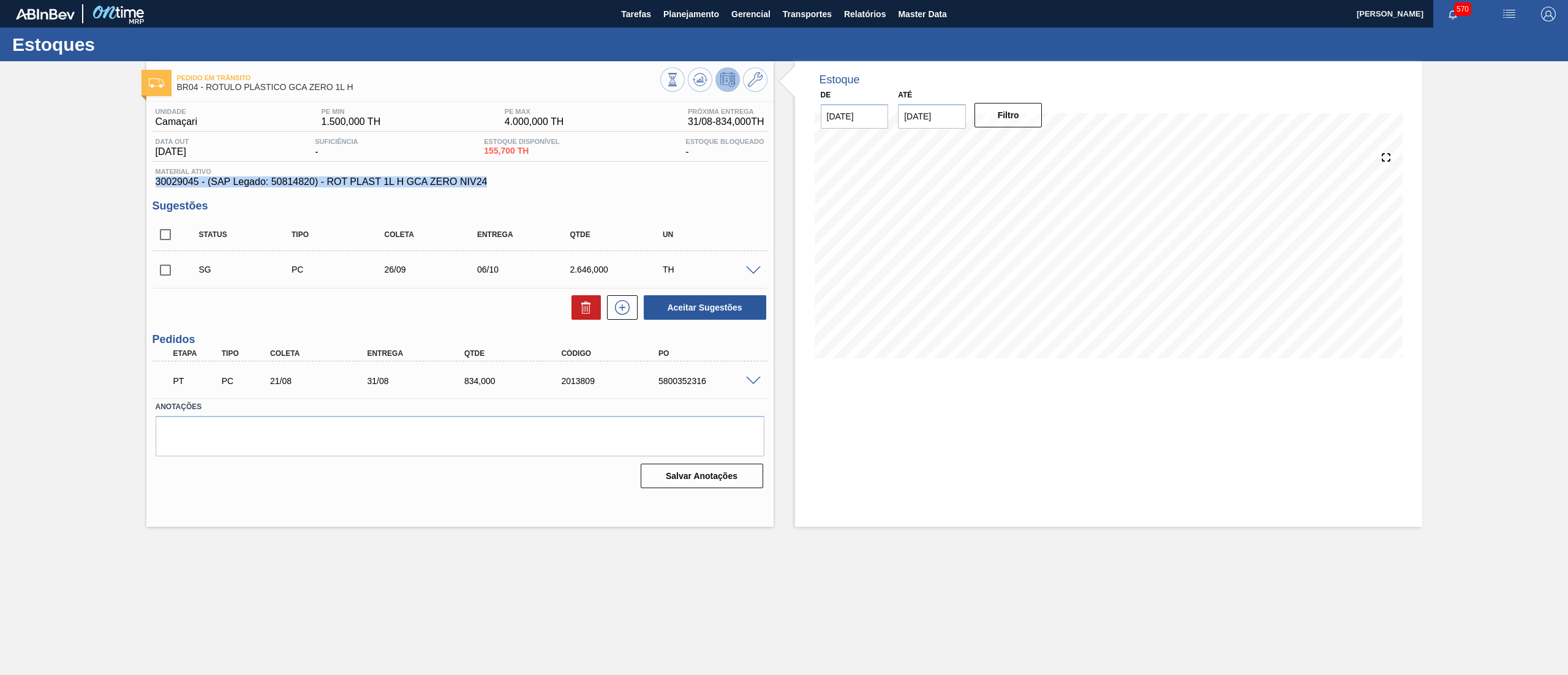
drag, startPoint x: 153, startPoint y: 181, endPoint x: 520, endPoint y: 188, distance: 367.1
click at [520, 188] on div "Material ativo 30029045 - (SAP Legado: 50814820) - ROT PLAST 1L H GCA ZERO NIV24" at bounding box center [460, 177] width 615 height 20
copy span "30029045 - (SAP Legado: 50814820) - ROT PLAST 1L H GCA ZERO NIV24"
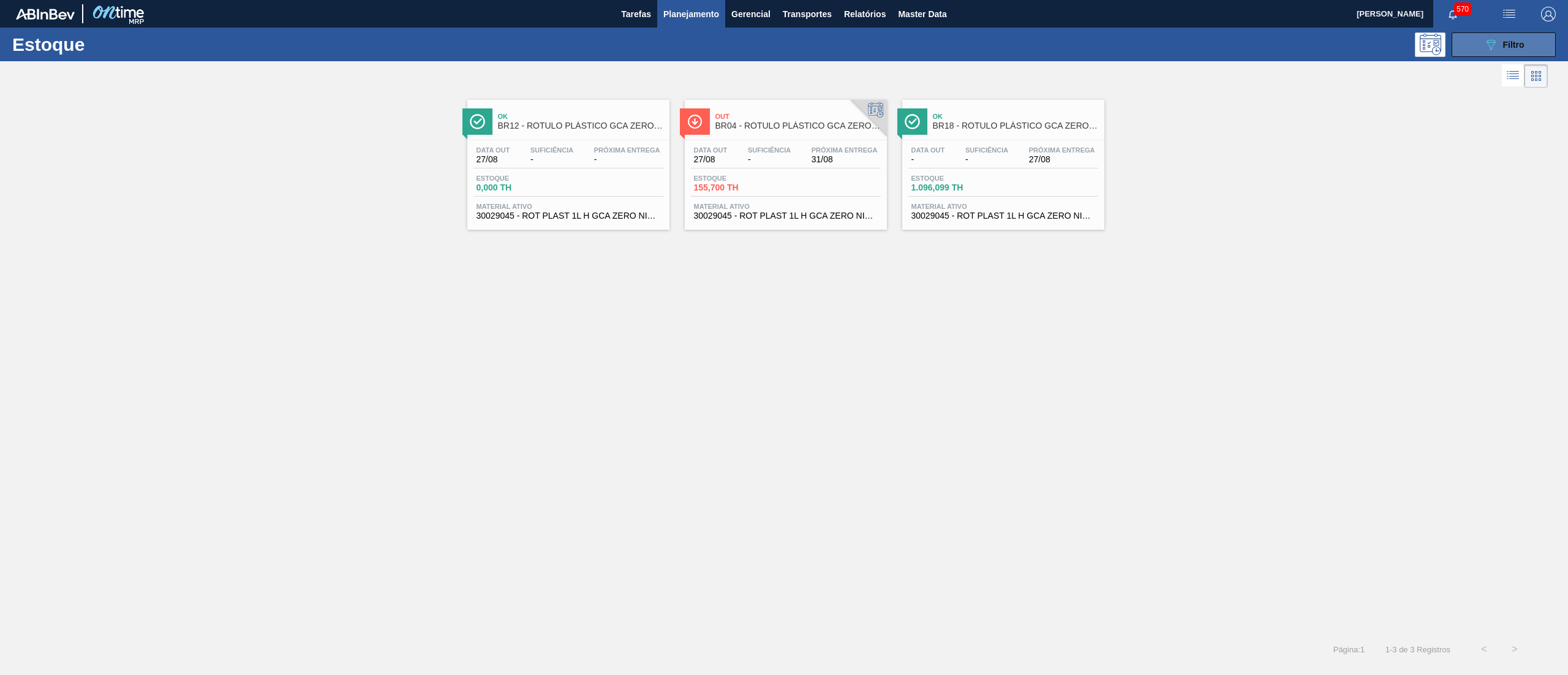
click at [1469, 48] on button "089F7B8B-B2A5-4AFE-B5C0-19BA573D28AC Filtro" at bounding box center [1503, 45] width 104 height 25
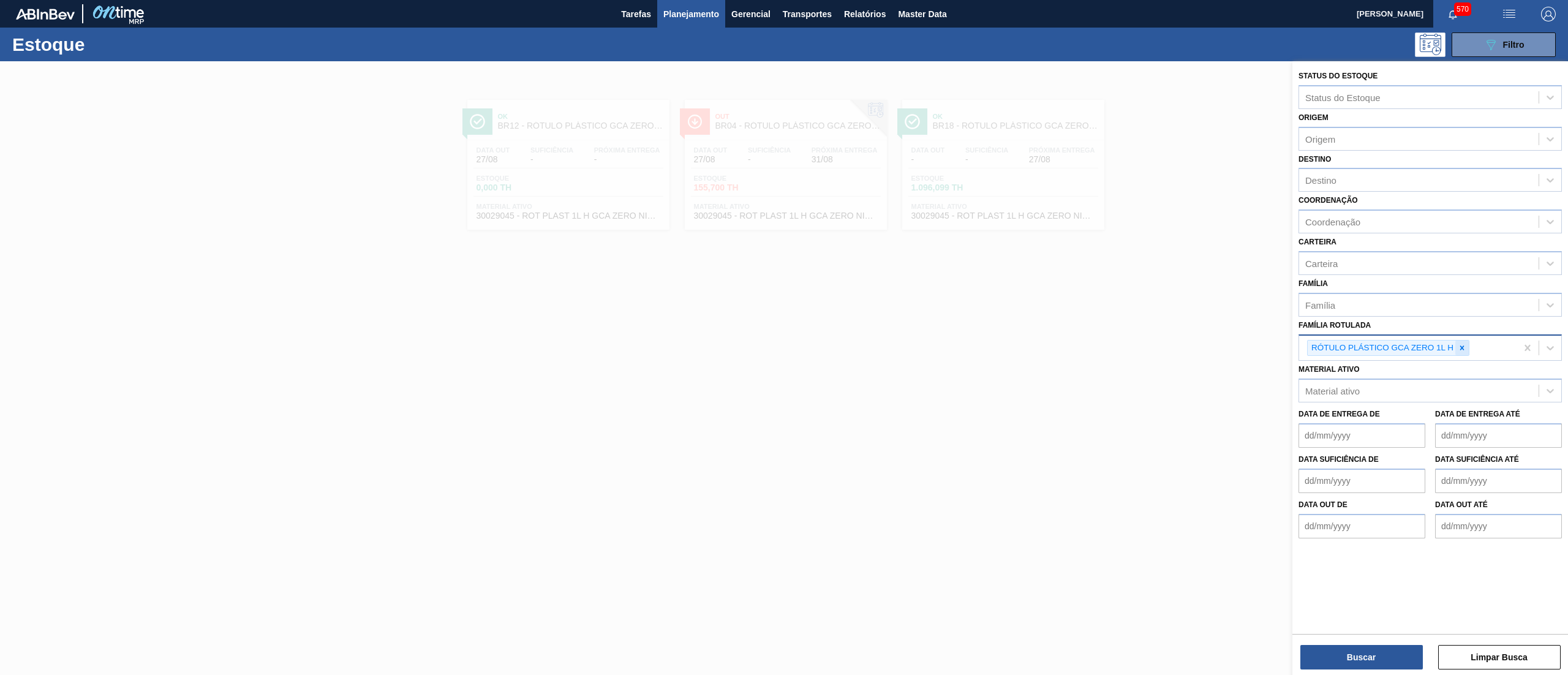
click at [1458, 344] on icon at bounding box center [1462, 348] width 8 height 8
click at [1351, 180] on div "Destino" at bounding box center [1419, 180] width 239 height 18
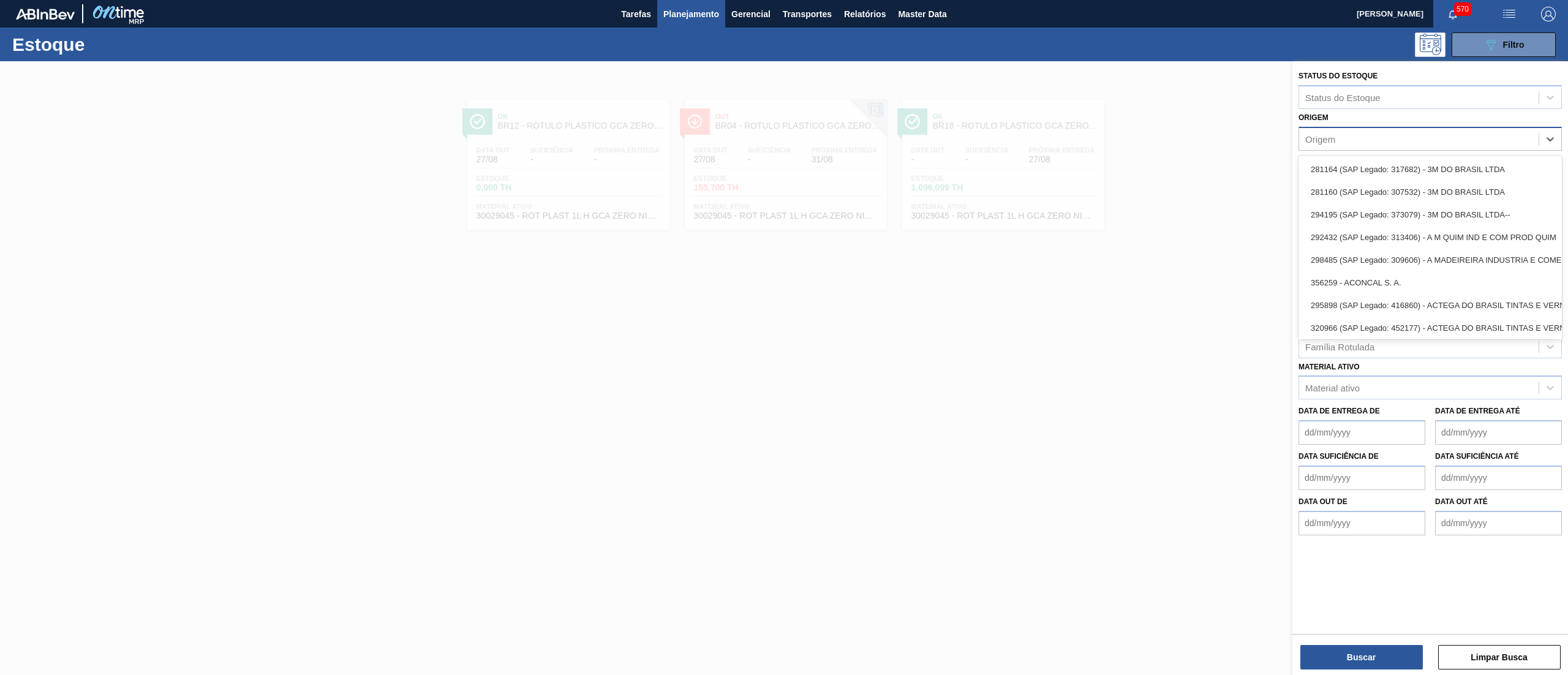
click at [1347, 137] on div "Origem" at bounding box center [1419, 139] width 239 height 18
paste input "433087"
type input "433087"
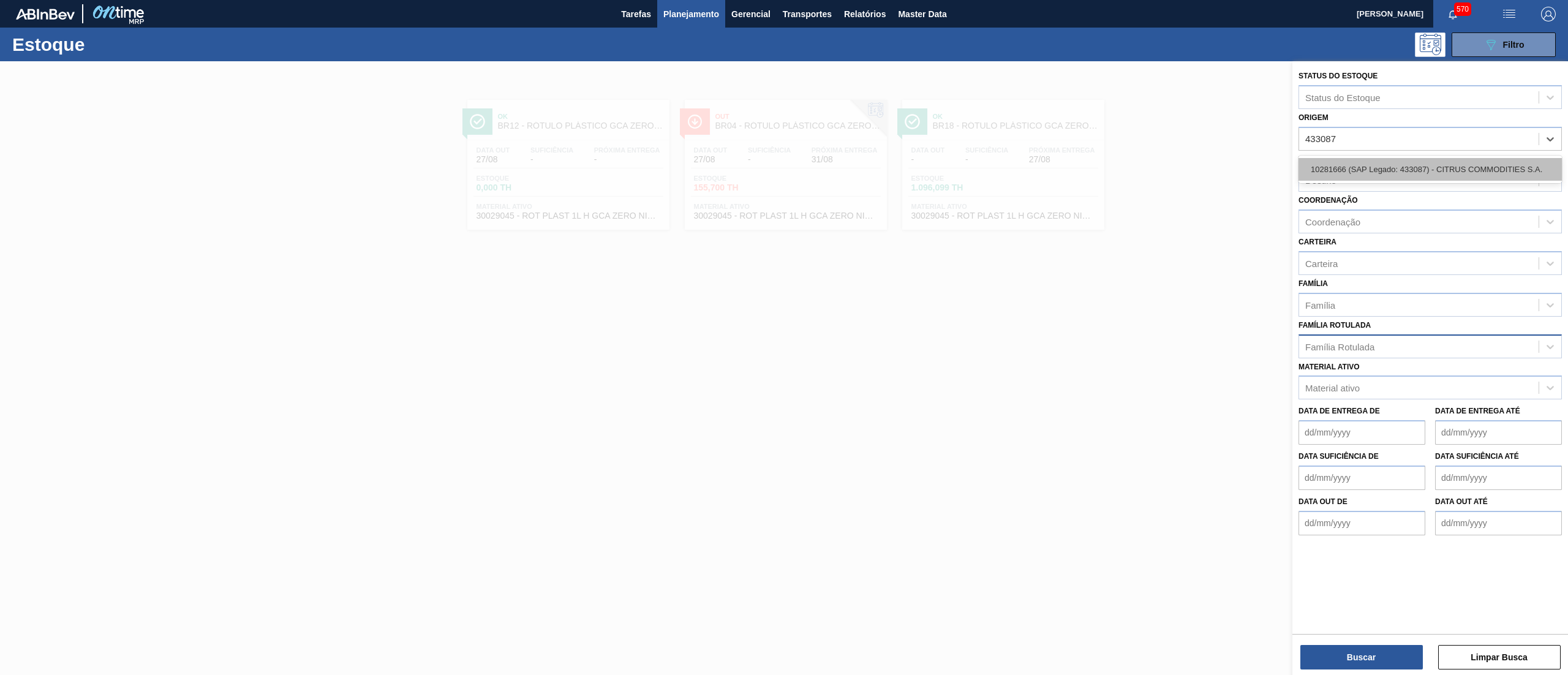
click at [1352, 170] on div "10281666 (SAP Legado: 433087) - CITRUS COMMODITIES S.A." at bounding box center [1430, 169] width 263 height 23
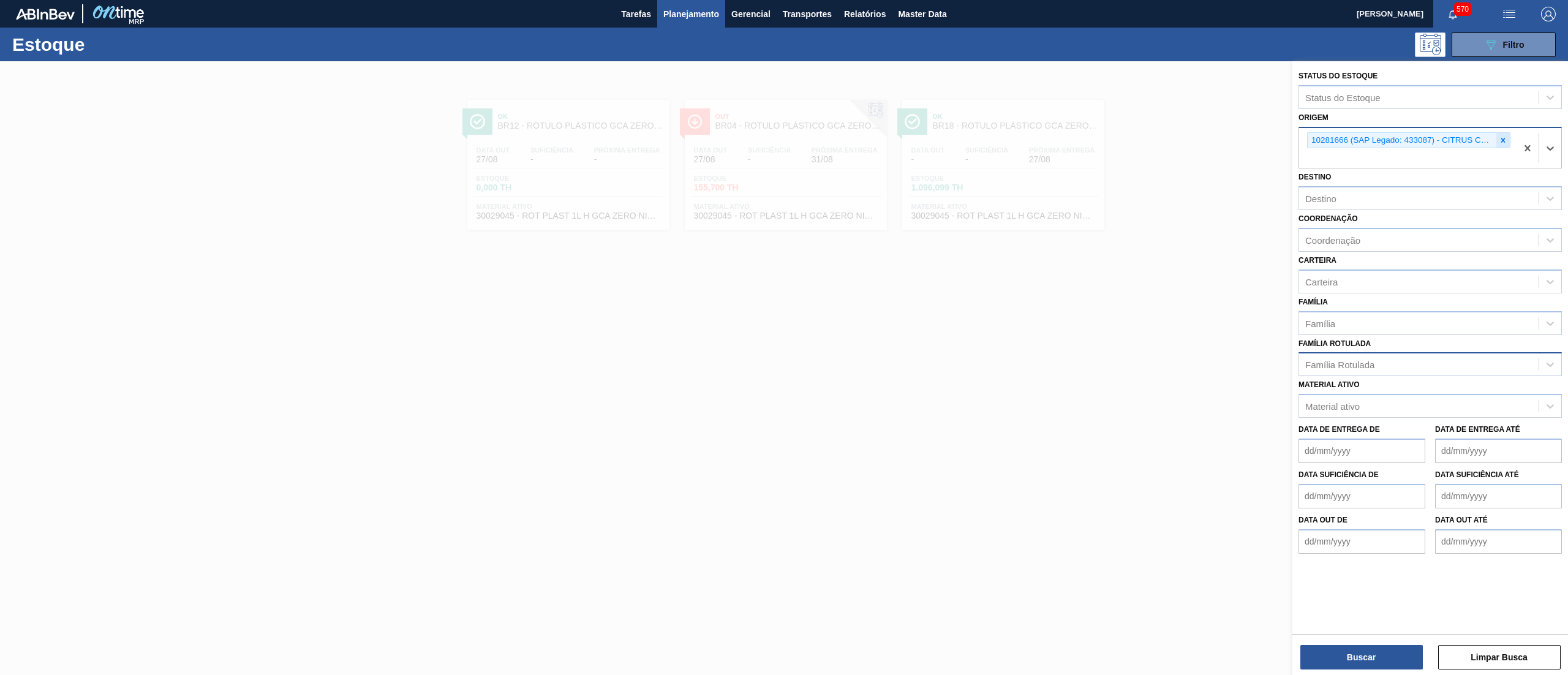
click at [1503, 142] on icon at bounding box center [1503, 140] width 8 height 8
paste input "329346"
type input "329346"
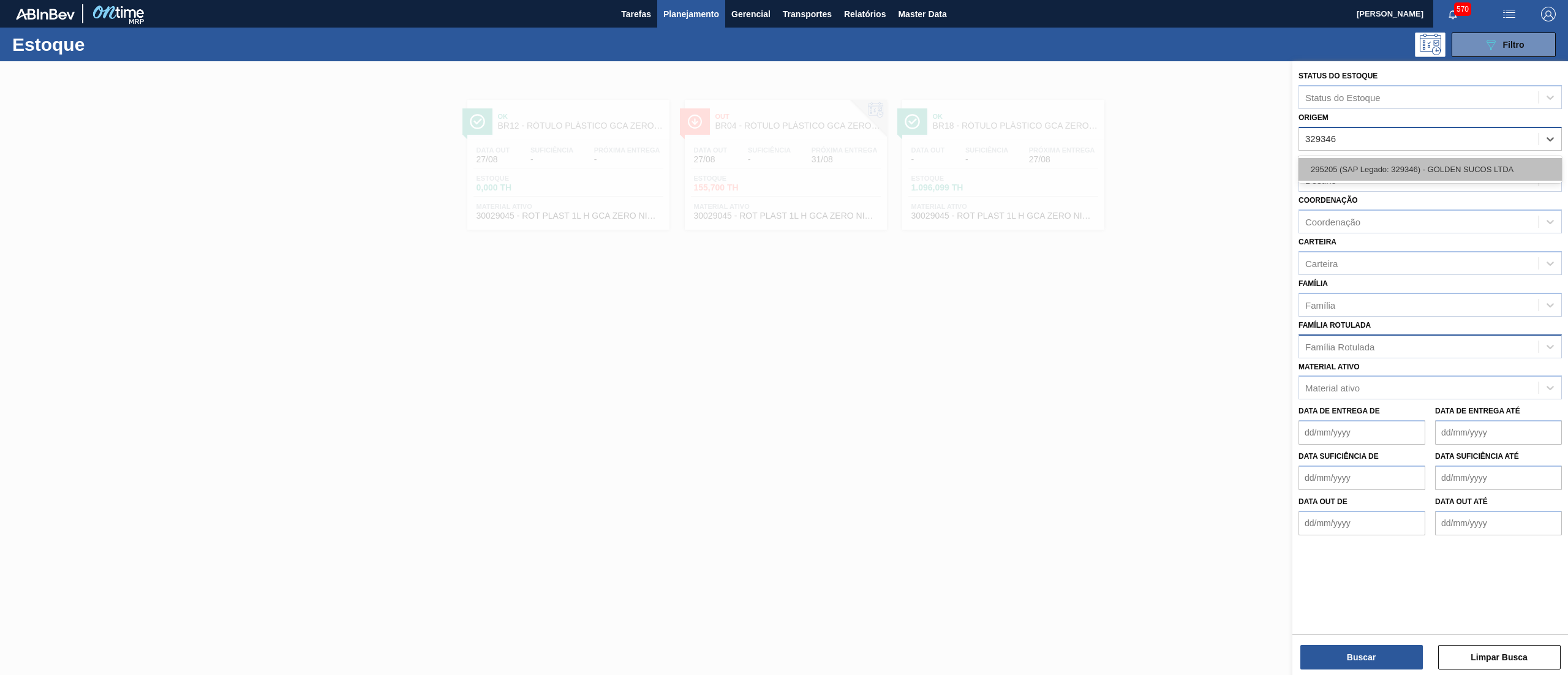
click at [1476, 166] on div "295205 (SAP Legado: 329346) - GOLDEN SUCOS LTDA" at bounding box center [1430, 169] width 263 height 23
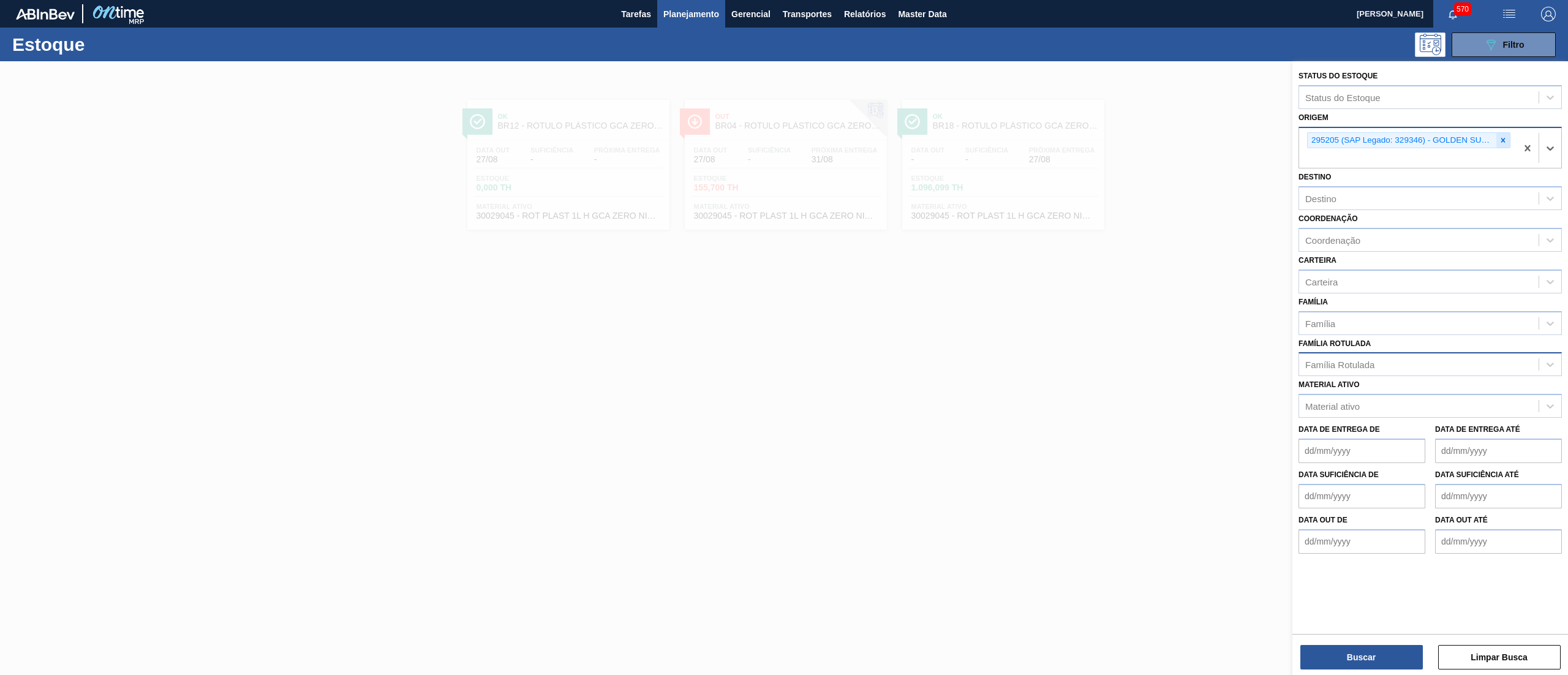
click at [1500, 137] on icon at bounding box center [1503, 140] width 8 height 8
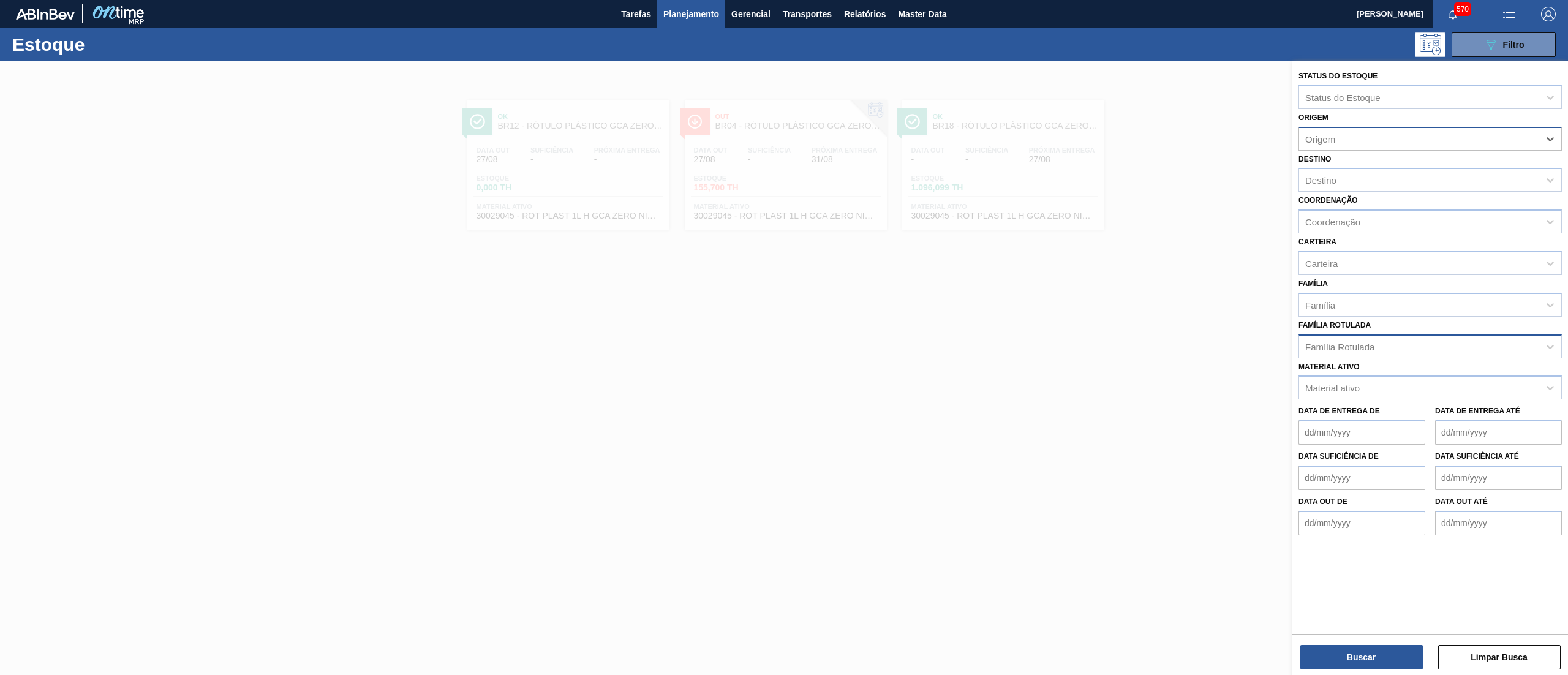
paste input "419912"
type input "419912"
click at [1408, 166] on div "260339 (SAP Legado: 419912) - TECNOVAL LAMINADOS PLASTICOS LTDA" at bounding box center [1430, 169] width 263 height 23
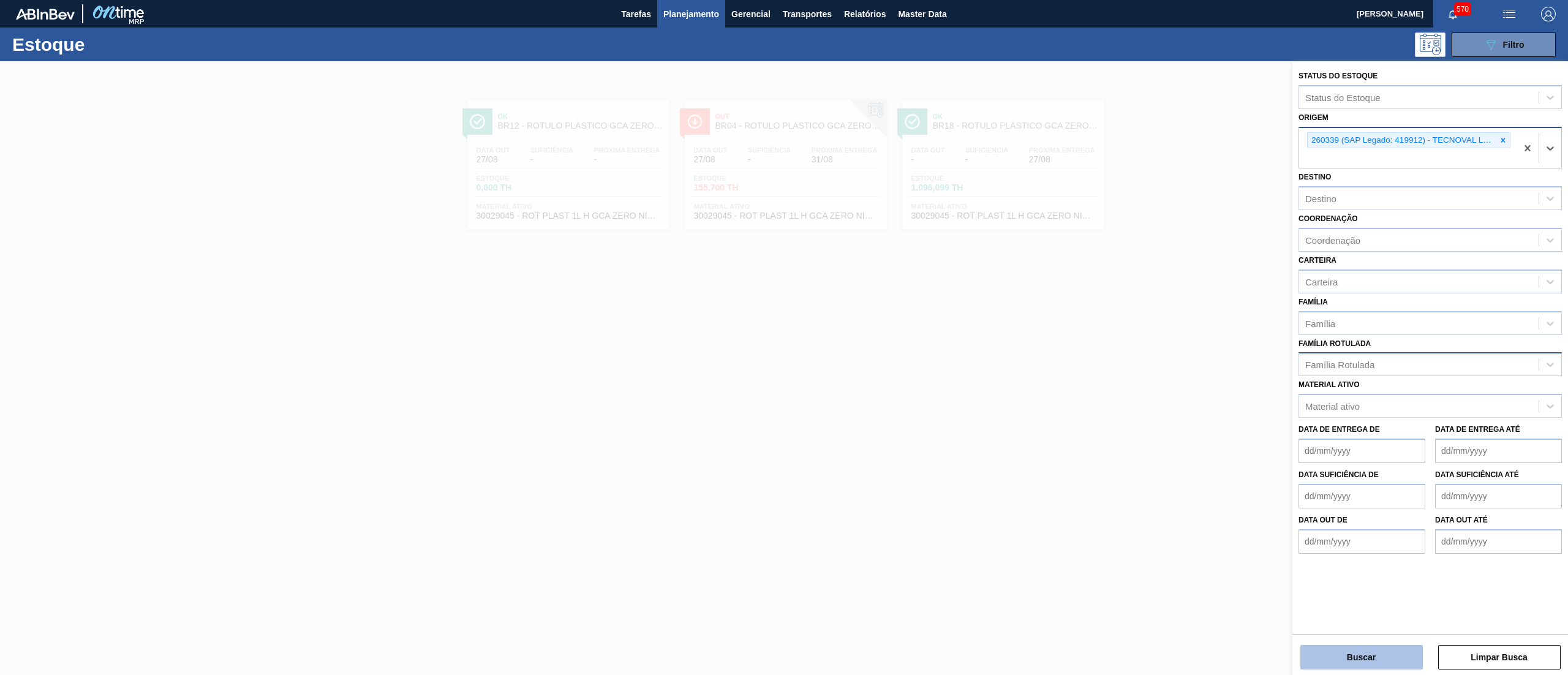
click at [1351, 654] on button "Buscar" at bounding box center [1362, 657] width 122 height 25
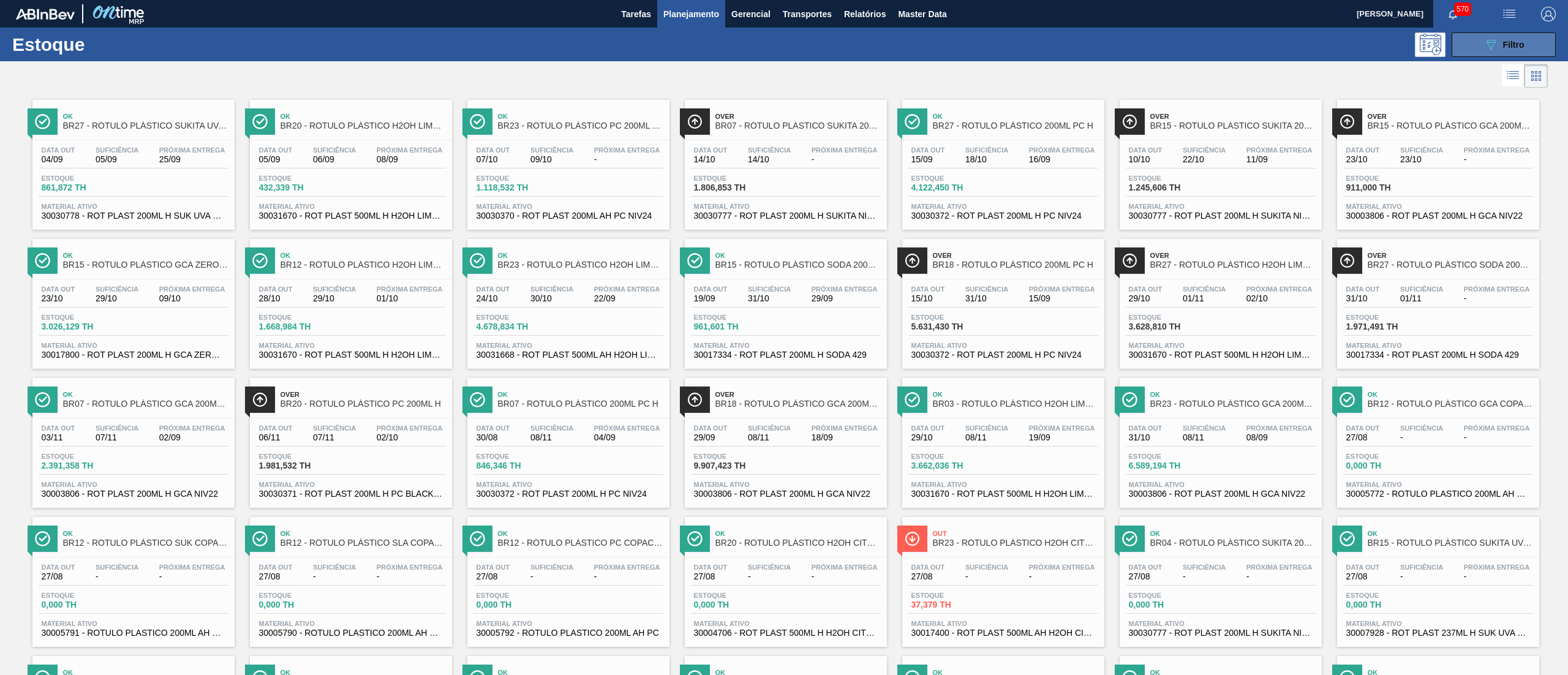
click at [1510, 40] on span "Filtro" at bounding box center [1514, 45] width 21 height 10
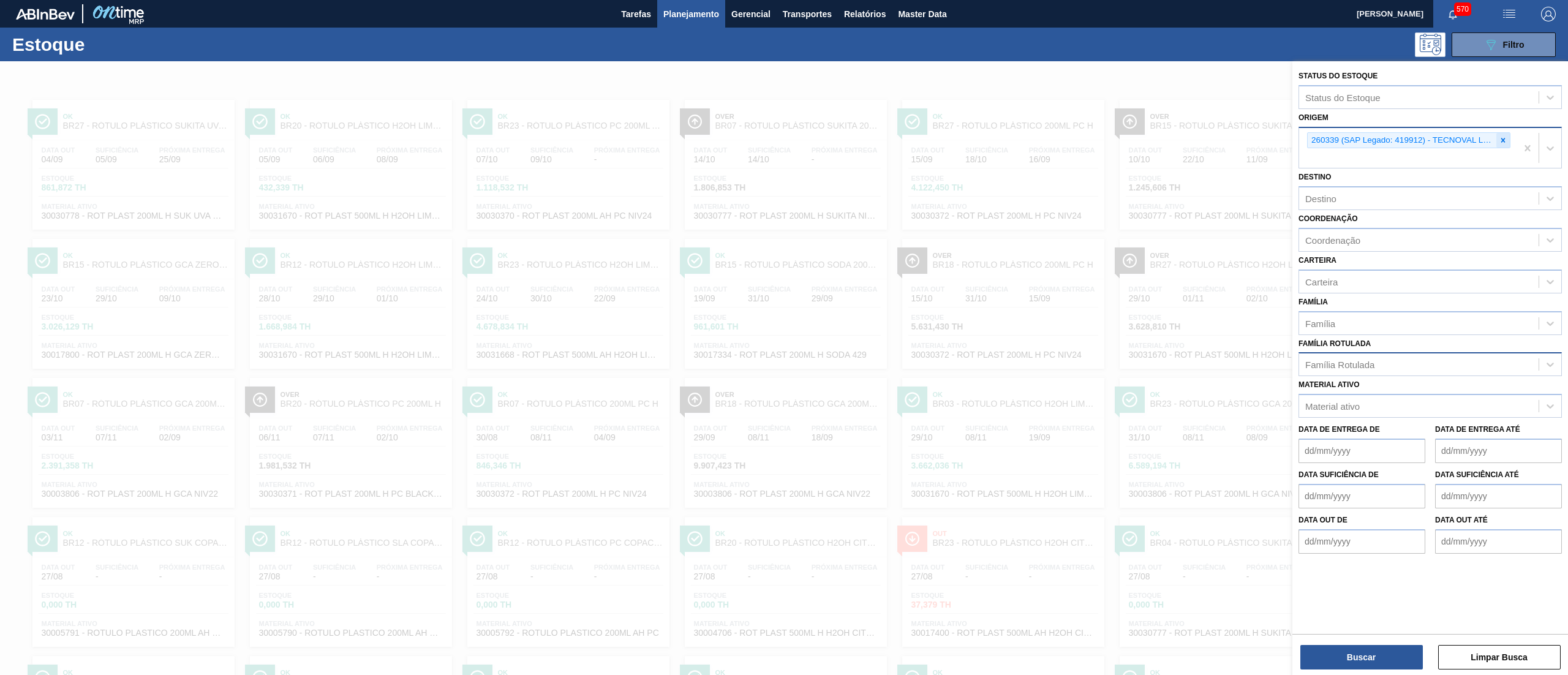
click at [1502, 136] on icon at bounding box center [1503, 140] width 8 height 8
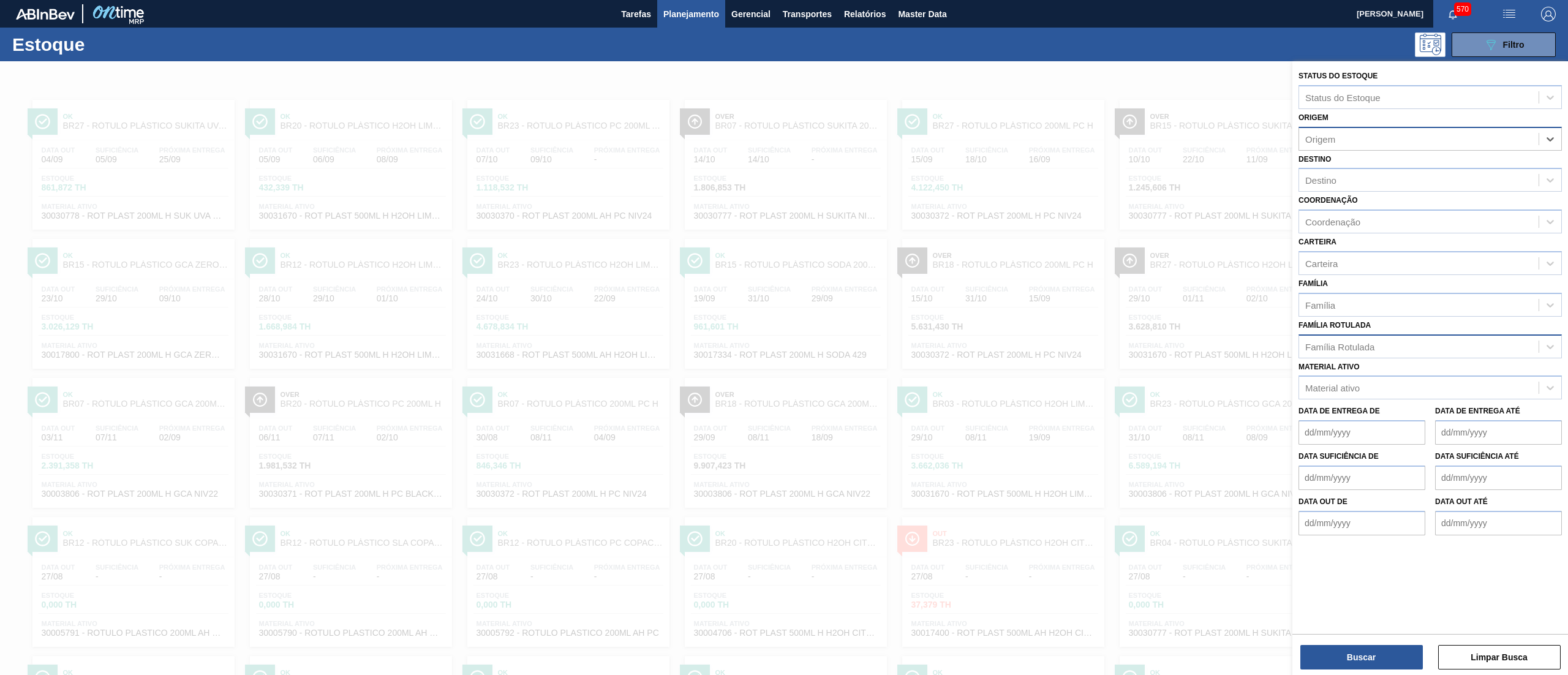
paste input "281180"
type input "281180"
click at [1468, 168] on div "281180 (SAP Legado: 304725) - VALFILM MG INDUSTRIA EMBALAGENS" at bounding box center [1430, 169] width 263 height 23
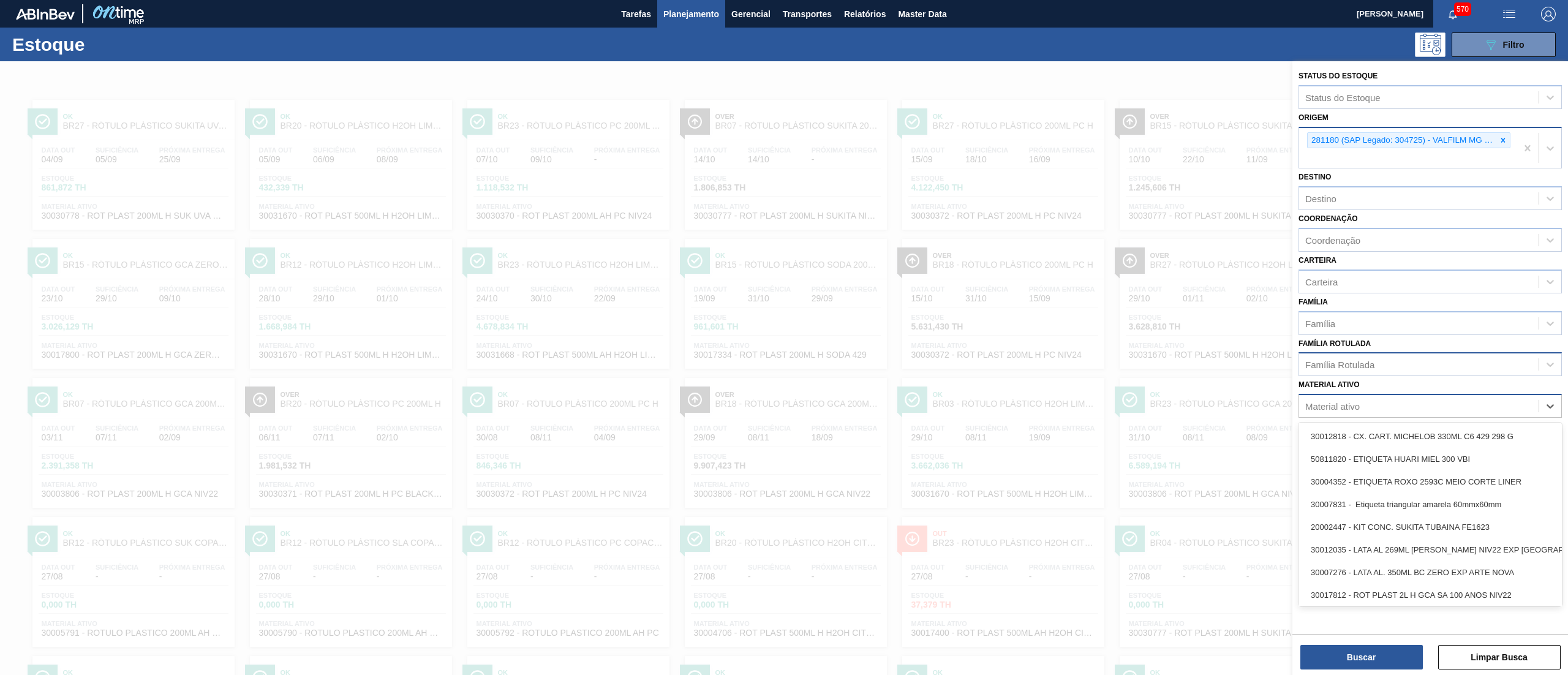
click at [1369, 403] on div "Material ativo" at bounding box center [1419, 406] width 239 height 18
paste ativo "200ML H GCA ZERO"
click at [1338, 406] on ativo "200ML H GCA ZERO" at bounding box center [1351, 406] width 93 height 10
type ativo "200ML aH GCA ZERO"
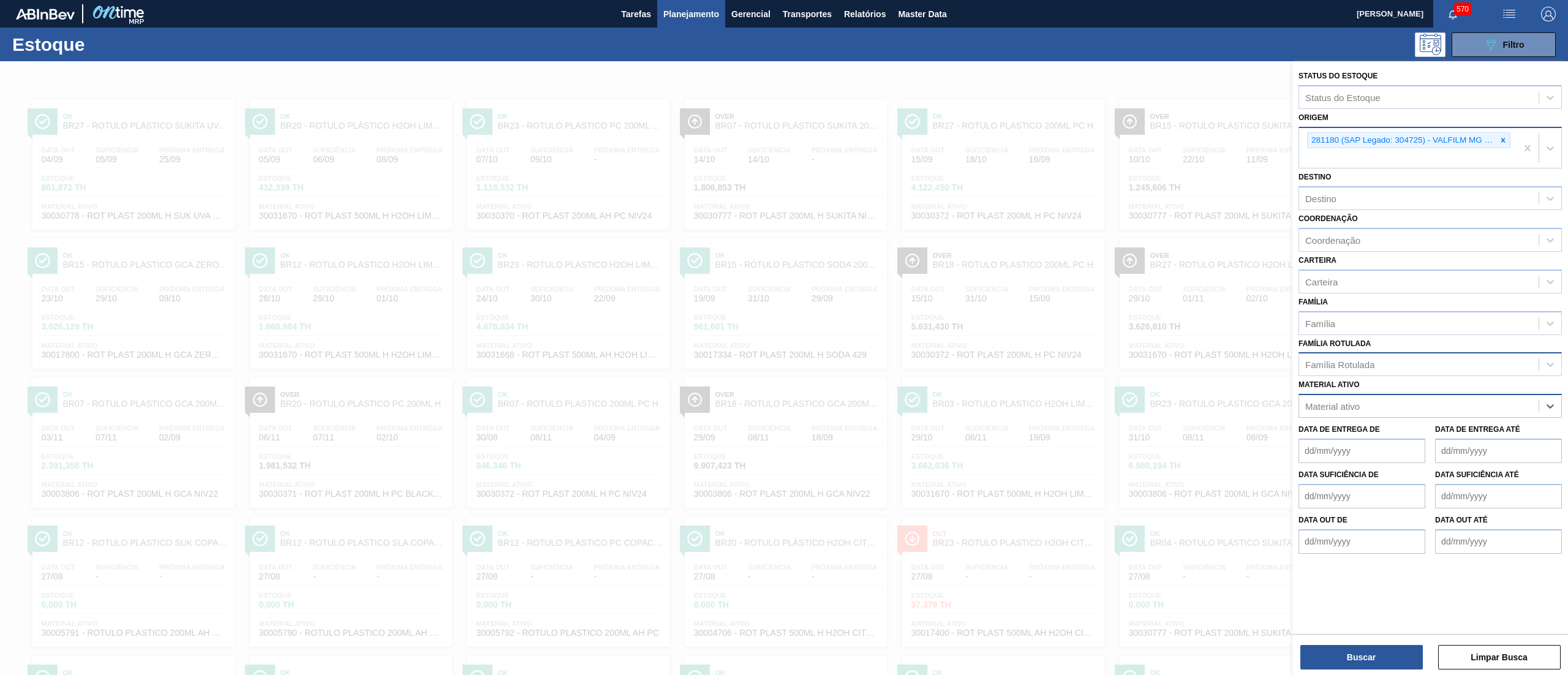
drag, startPoint x: 1426, startPoint y: 403, endPoint x: 1400, endPoint y: 403, distance: 26.0
click at [1400, 403] on div "Material ativo" at bounding box center [1419, 406] width 239 height 18
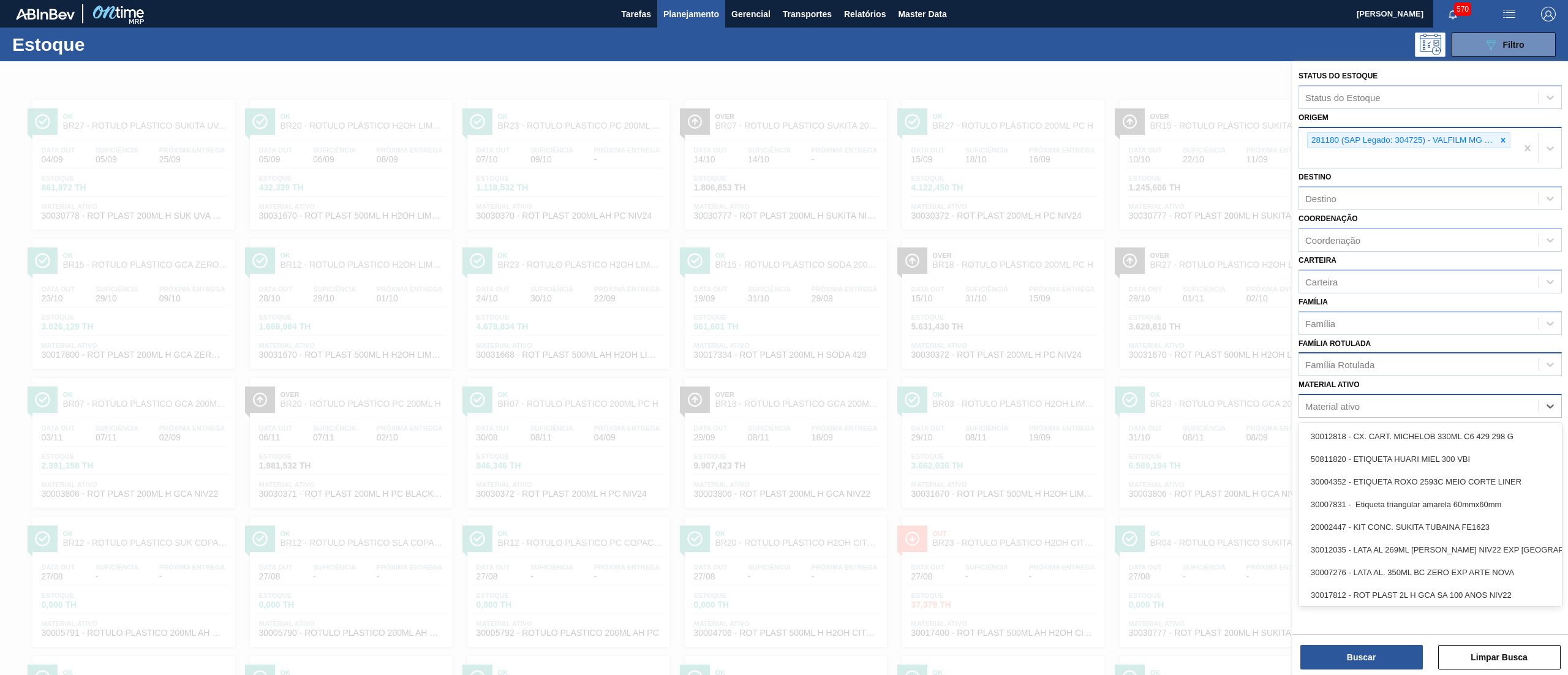
paste ativo "200ML H GCA ZERO"
drag, startPoint x: 1336, startPoint y: 406, endPoint x: 1505, endPoint y: 406, distance: 169.0
click at [1505, 406] on div "200ML H GCA ZERO 200ML H GCA ZERO" at bounding box center [1419, 406] width 239 height 18
type ativo "200Ml ah"
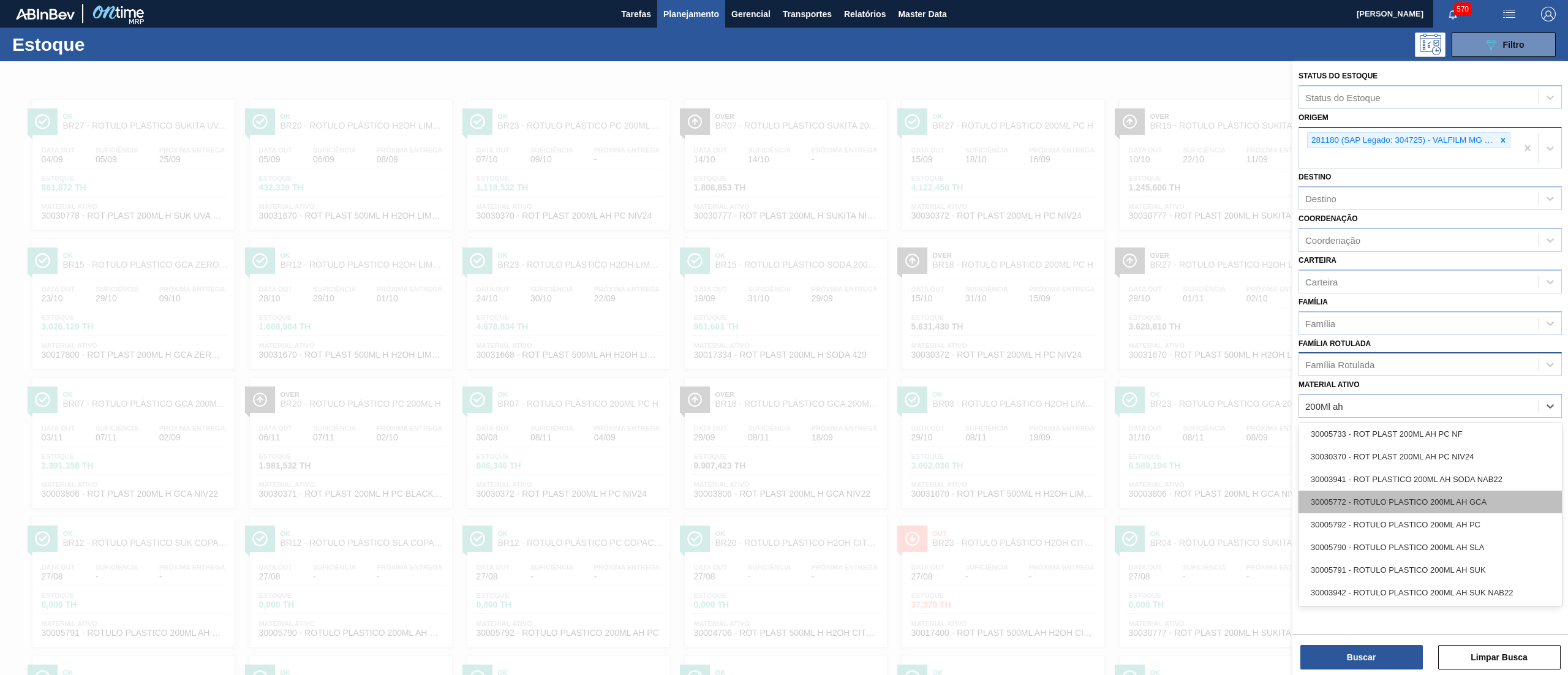
click at [1501, 502] on div "30005772 - ROTULO PLASTICO 200ML AH GCA" at bounding box center [1430, 502] width 263 height 23
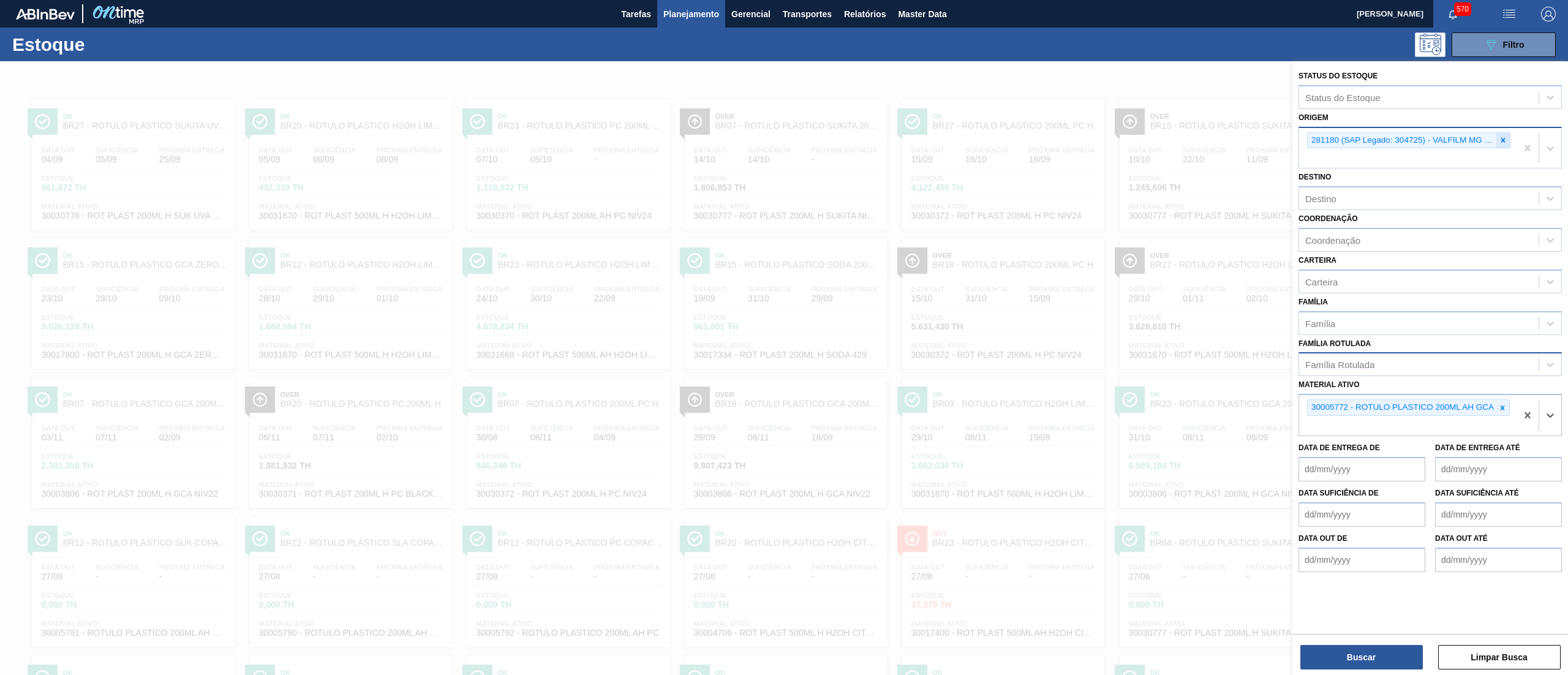
click at [1502, 137] on icon at bounding box center [1503, 140] width 8 height 8
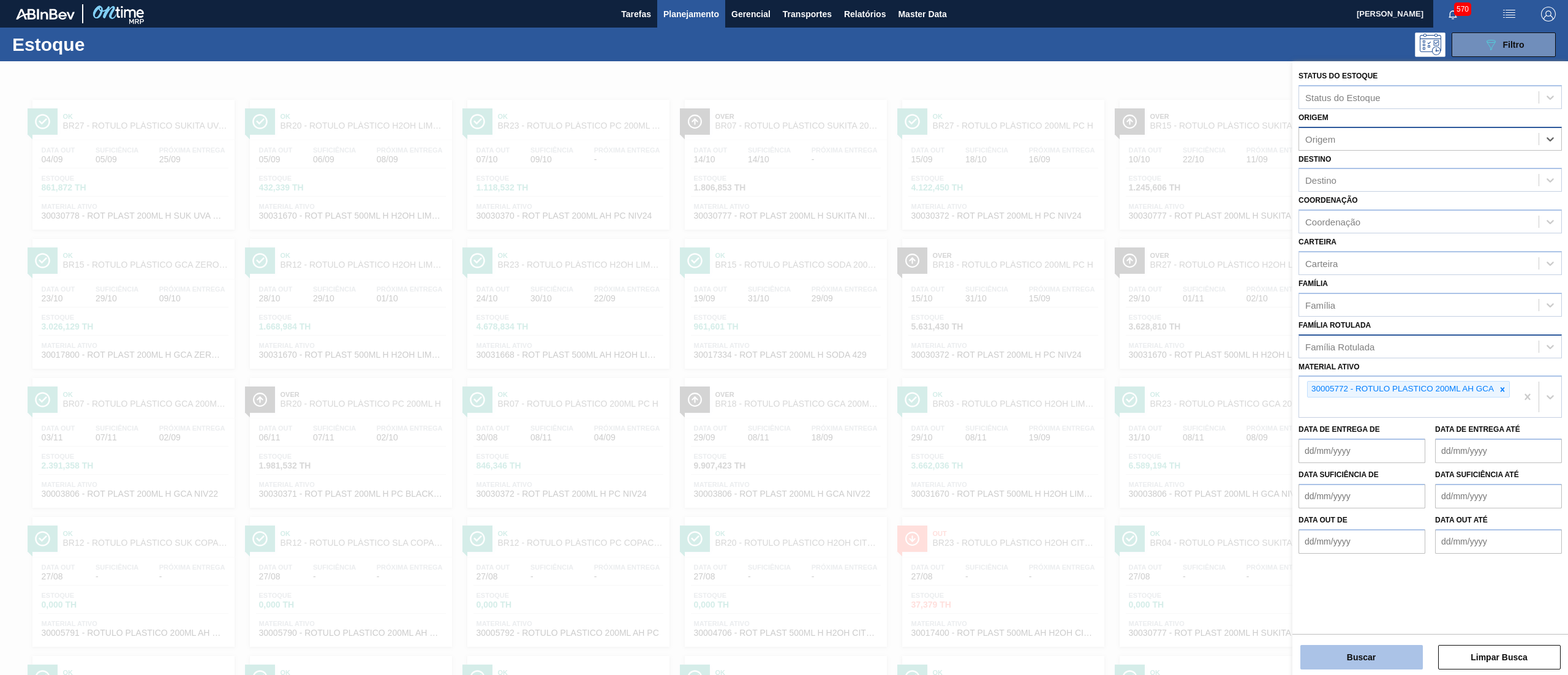
click at [1328, 653] on button "Buscar" at bounding box center [1362, 657] width 122 height 25
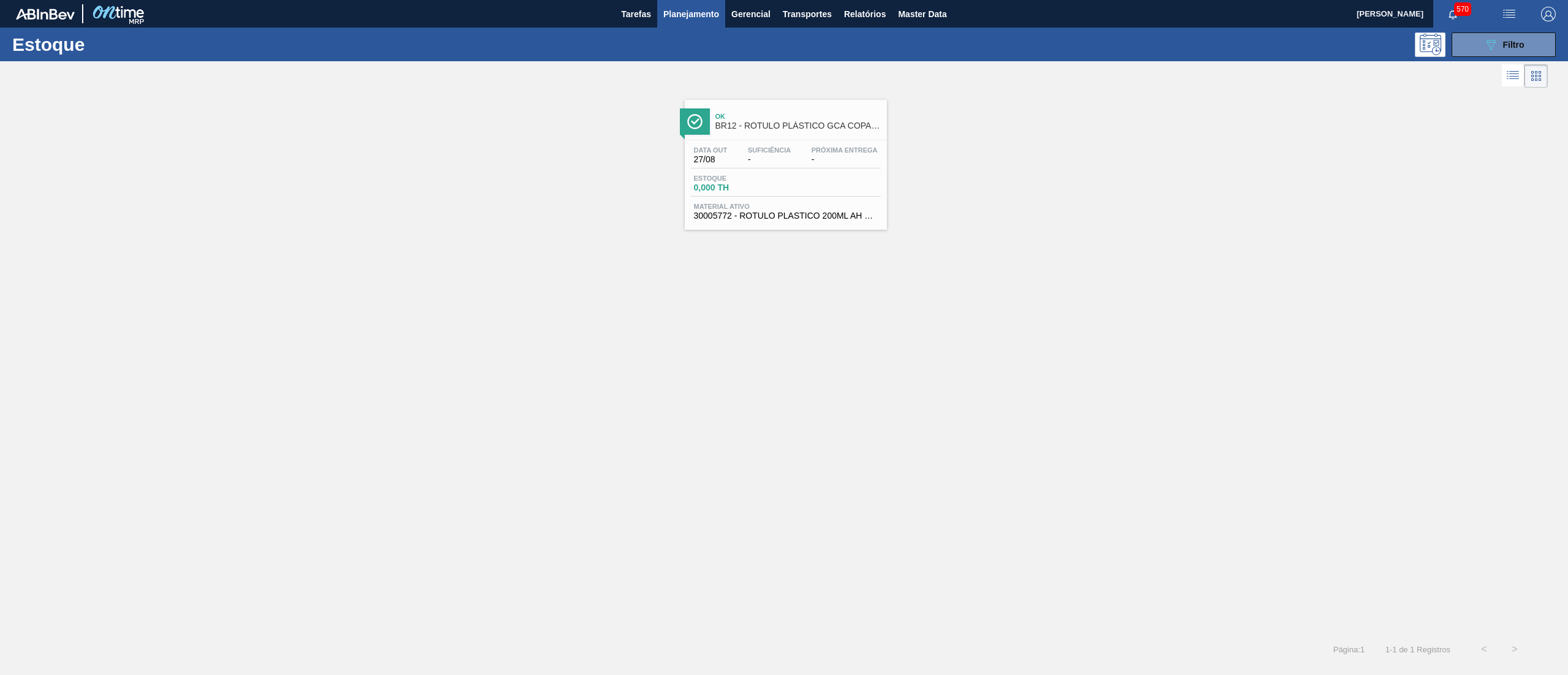
click at [790, 219] on span "30005772 - ROTULO PLASTICO 200ML AH GCA" at bounding box center [786, 215] width 184 height 9
